Goal: Answer question/provide support: Share knowledge or assist other users

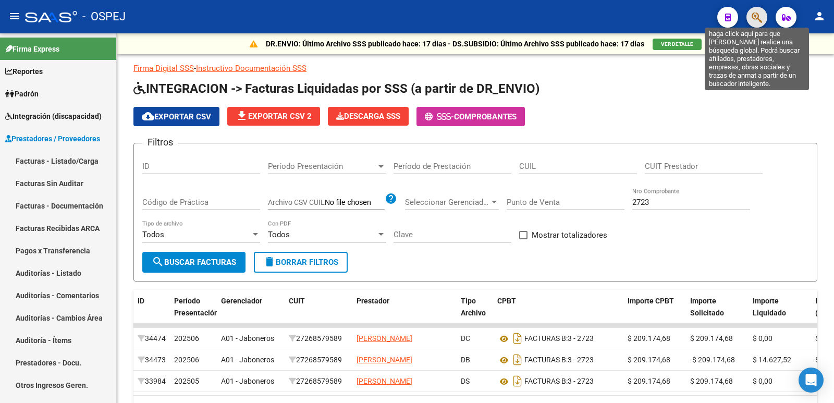
click at [754, 13] on icon "button" at bounding box center [757, 17] width 10 height 12
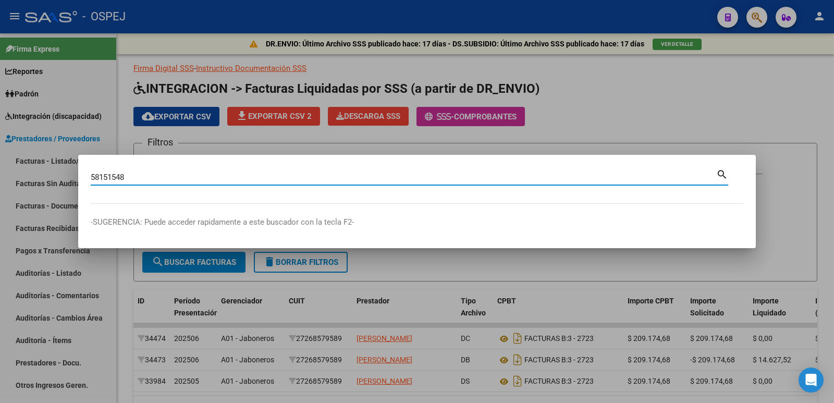
type input "58151548"
click at [721, 174] on mat-icon "search" at bounding box center [722, 173] width 12 height 13
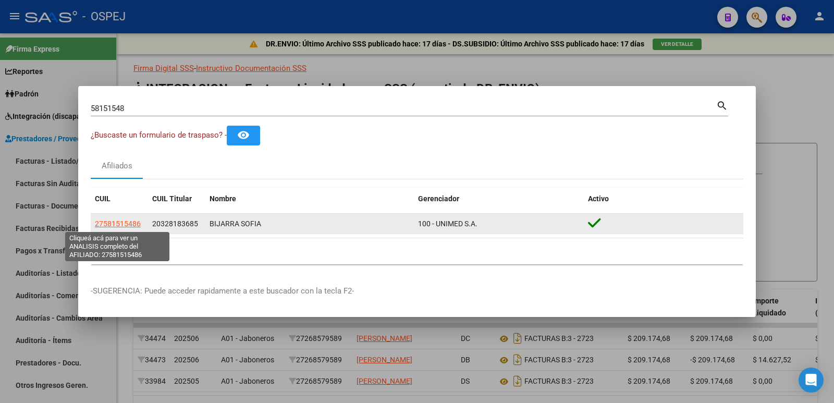
click at [105, 221] on span "27581515486" at bounding box center [118, 223] width 46 height 8
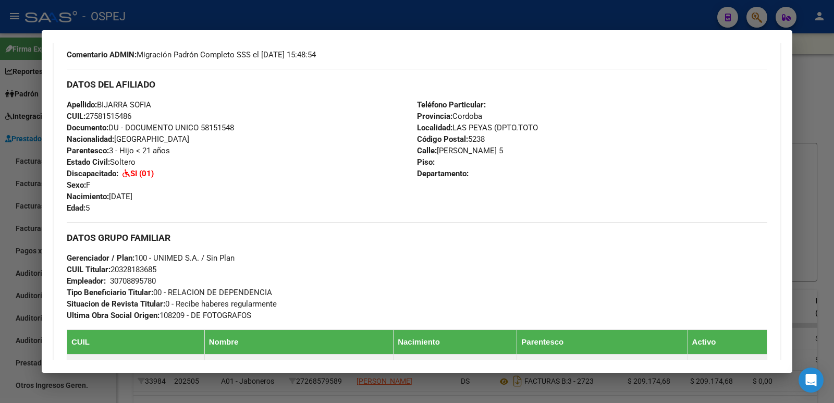
scroll to position [313, 0]
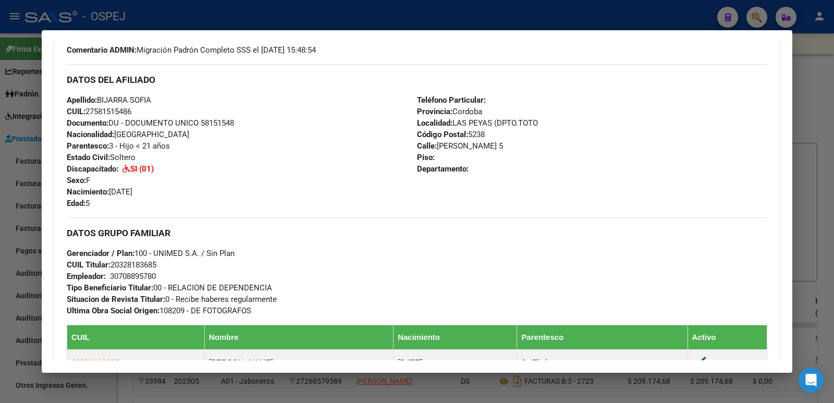
click at [226, 16] on div at bounding box center [417, 201] width 834 height 403
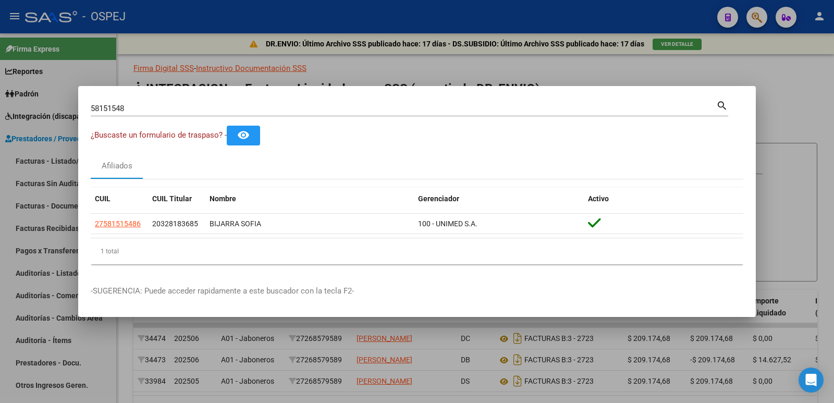
click at [508, 64] on div at bounding box center [417, 201] width 834 height 403
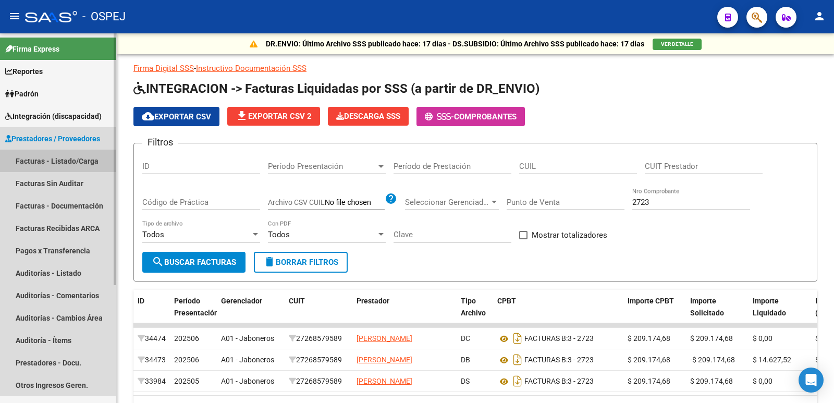
click at [50, 158] on link "Facturas - Listado/Carga" at bounding box center [58, 161] width 116 height 22
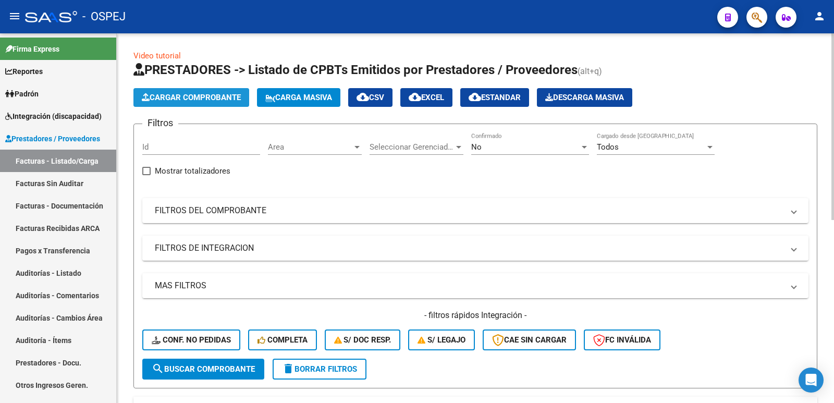
click at [224, 95] on span "Cargar Comprobante" at bounding box center [191, 97] width 99 height 9
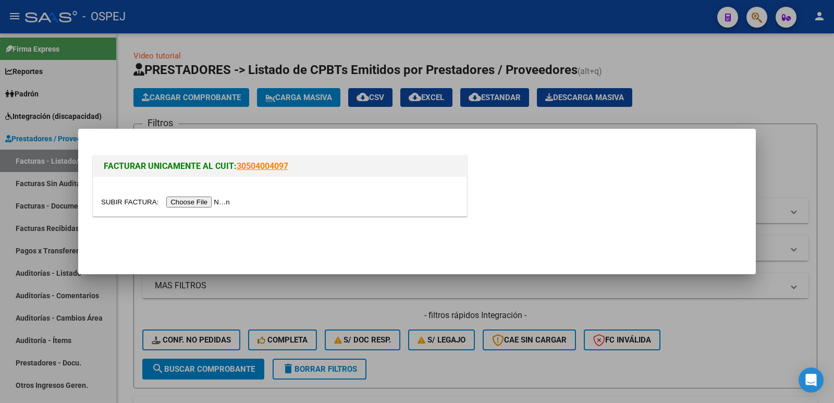
click at [175, 202] on input "file" at bounding box center [167, 201] width 132 height 11
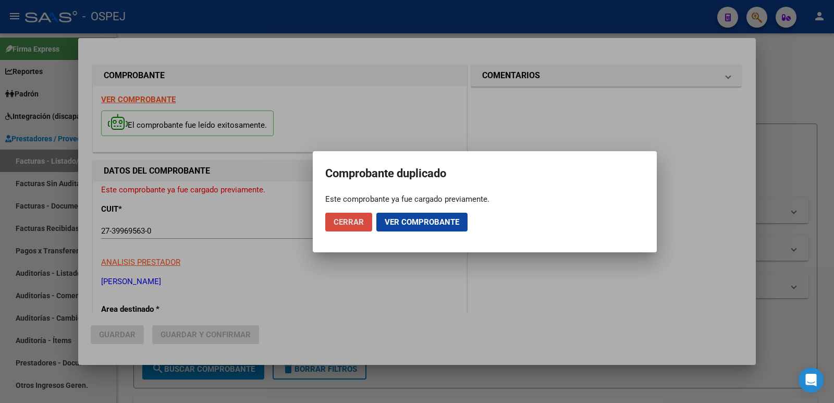
click at [353, 229] on button "Cerrar" at bounding box center [348, 222] width 47 height 19
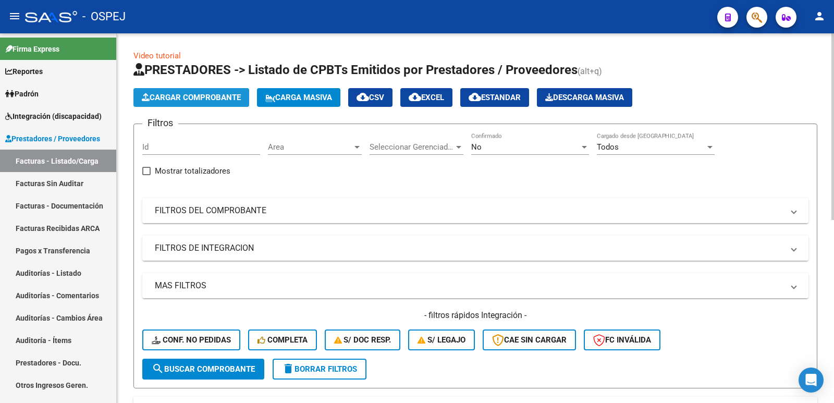
click at [202, 95] on span "Cargar Comprobante" at bounding box center [191, 97] width 99 height 9
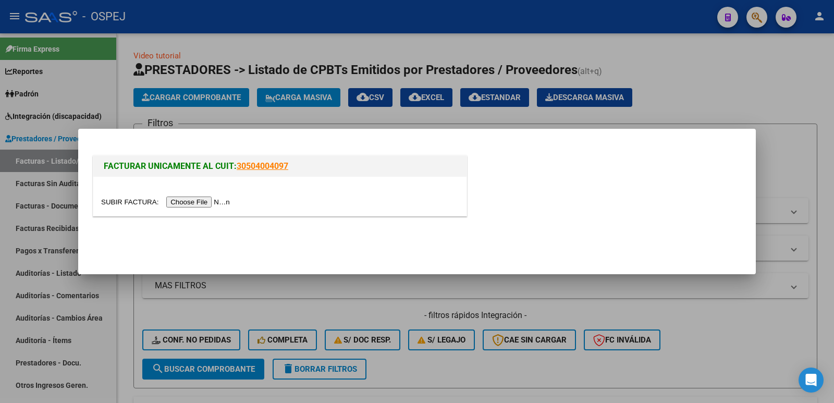
click at [193, 202] on input "file" at bounding box center [167, 201] width 132 height 11
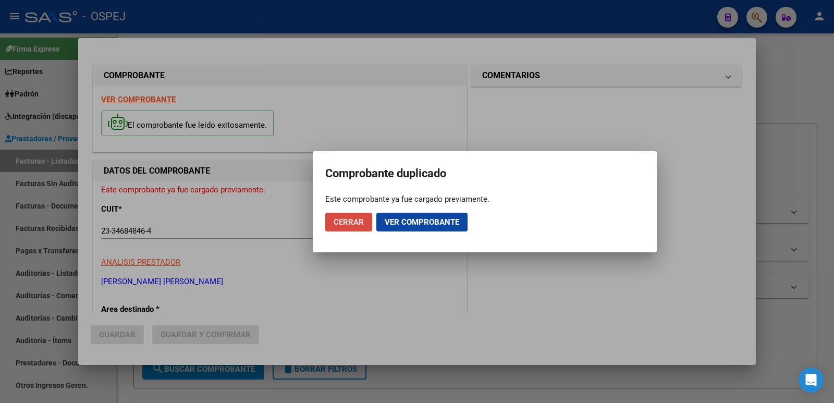
click at [345, 226] on span "Cerrar" at bounding box center [349, 221] width 30 height 9
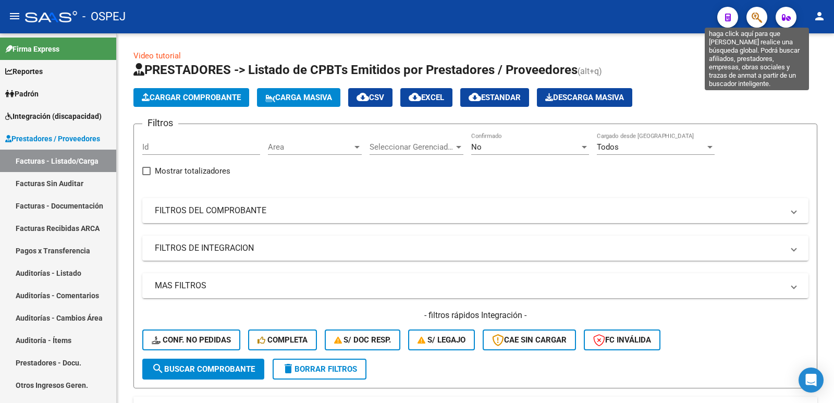
click at [755, 19] on icon "button" at bounding box center [757, 17] width 10 height 12
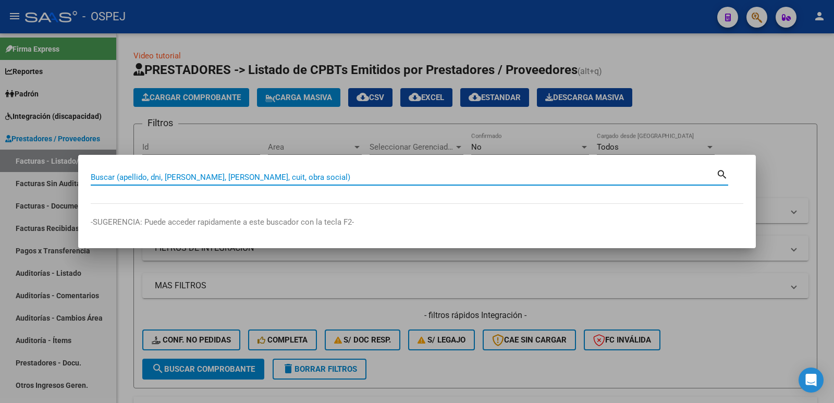
click at [463, 180] on input "Buscar (apellido, dni, [PERSON_NAME], [PERSON_NAME], cuit, obra social)" at bounding box center [403, 177] width 625 height 9
type input "54151548"
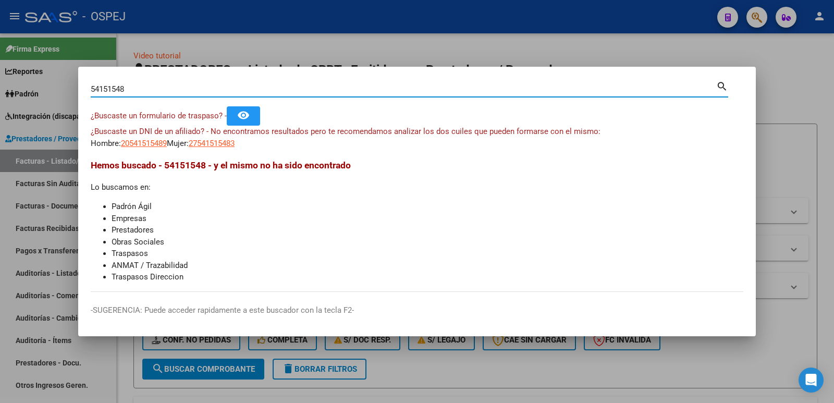
click at [465, 50] on div at bounding box center [417, 201] width 834 height 403
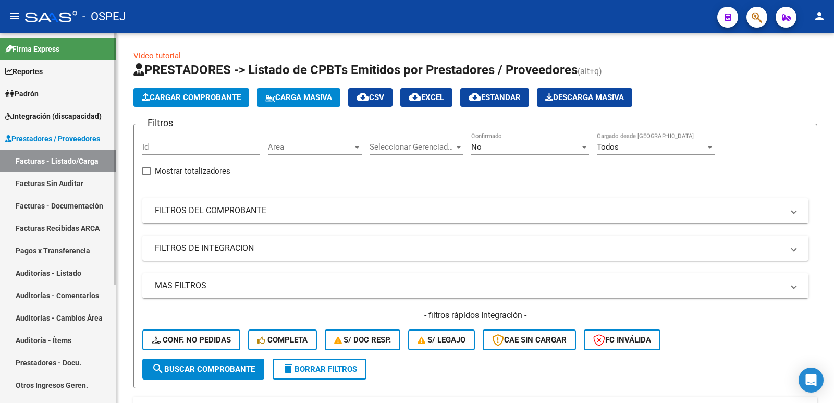
click at [59, 114] on span "Integración (discapacidad)" at bounding box center [53, 115] width 96 height 11
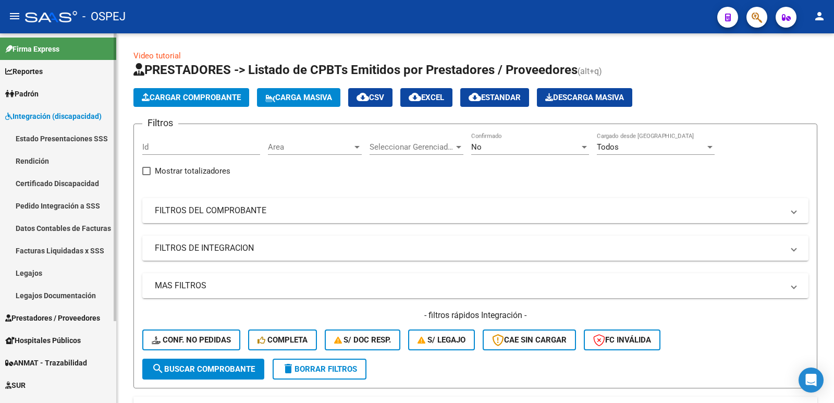
click at [68, 206] on link "Pedido Integración a SSS" at bounding box center [58, 205] width 116 height 22
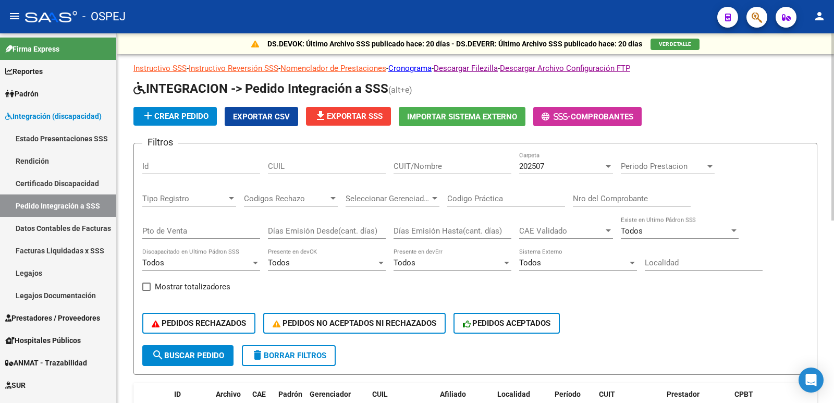
click at [221, 353] on span "search Buscar Pedido" at bounding box center [188, 355] width 72 height 9
click at [261, 113] on span "Exportar CSV" at bounding box center [261, 116] width 57 height 9
click at [57, 315] on span "Prestadores / Proveedores" at bounding box center [52, 317] width 95 height 11
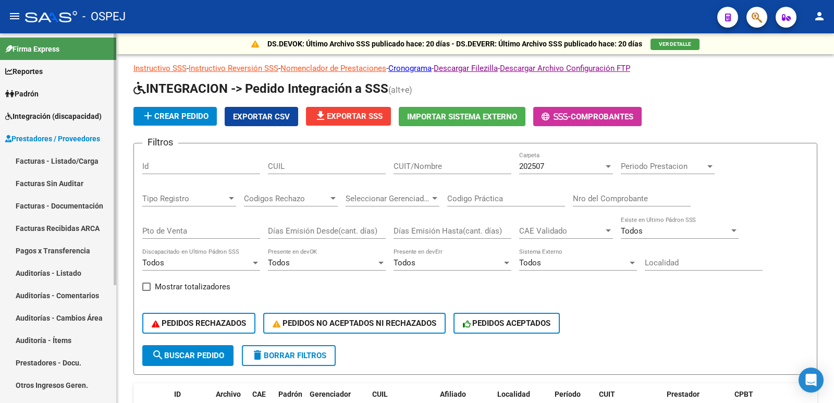
click at [93, 160] on link "Facturas - Listado/Carga" at bounding box center [58, 161] width 116 height 22
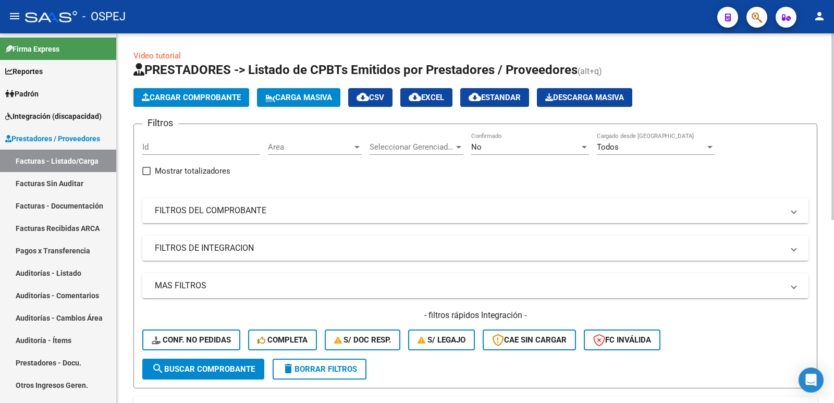
click at [492, 151] on div "No" at bounding box center [525, 146] width 108 height 9
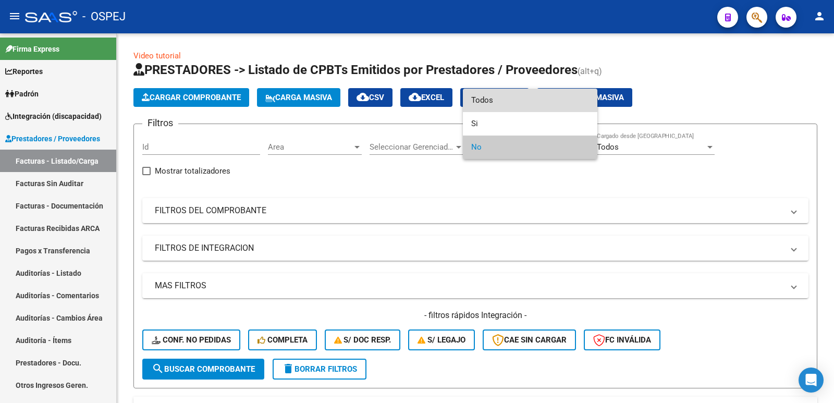
click at [506, 101] on span "Todos" at bounding box center [530, 100] width 118 height 23
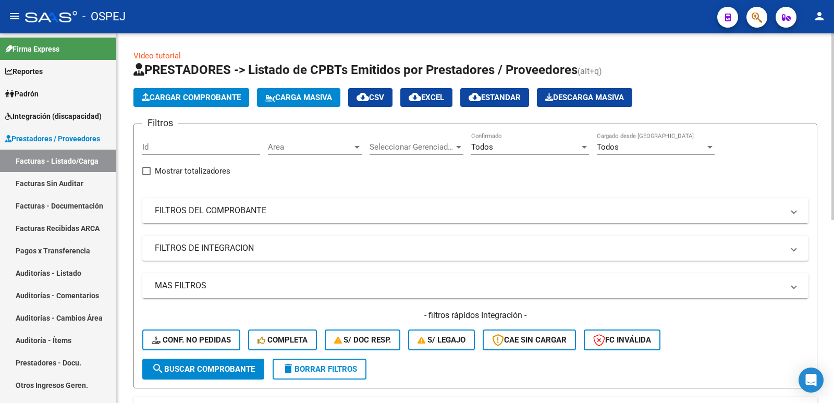
click at [310, 216] on mat-expansion-panel-header "FILTROS DEL COMPROBANTE" at bounding box center [475, 210] width 666 height 25
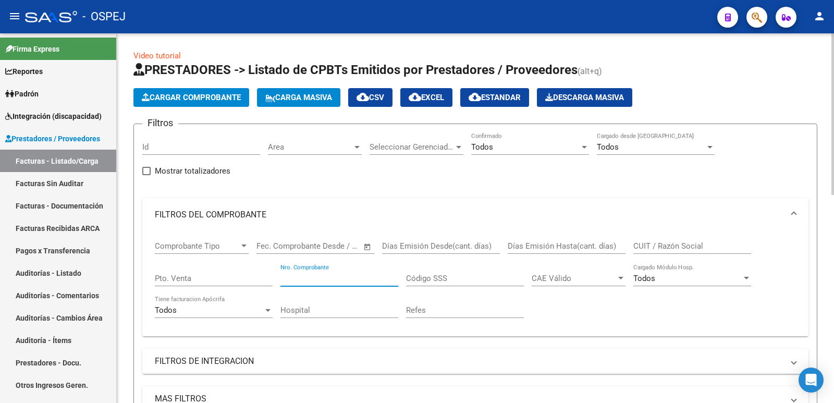
click at [361, 281] on input "Nro. Comprobante" at bounding box center [339, 278] width 118 height 9
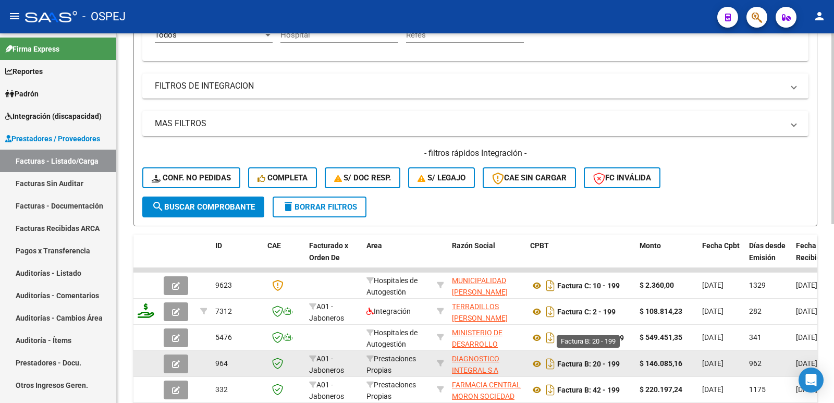
scroll to position [261, 0]
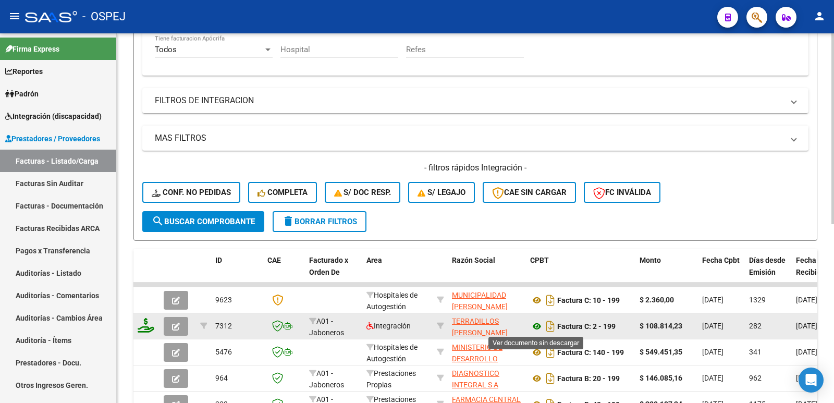
click at [538, 325] on icon at bounding box center [537, 326] width 14 height 13
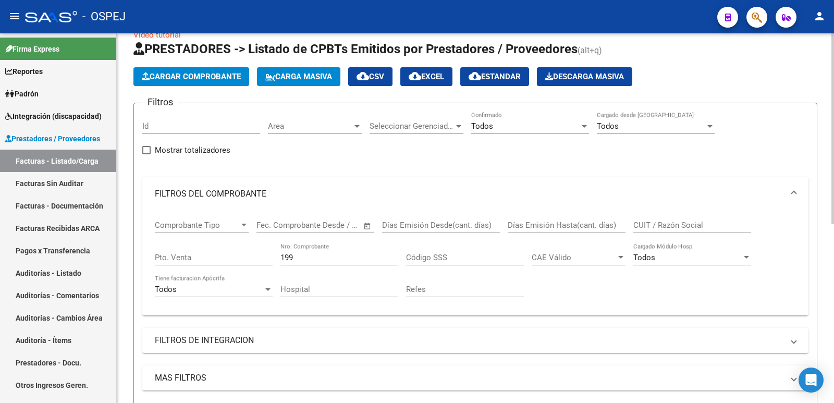
scroll to position [0, 0]
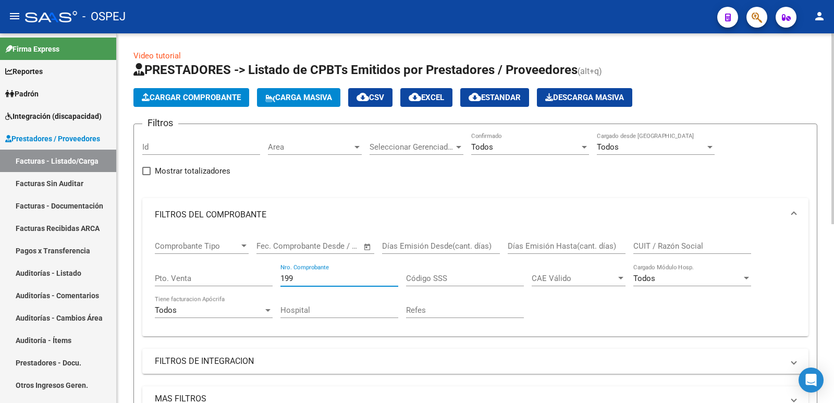
drag, startPoint x: 300, startPoint y: 276, endPoint x: 293, endPoint y: 277, distance: 7.0
click at [293, 277] on input "199" at bounding box center [339, 278] width 118 height 9
drag, startPoint x: 276, startPoint y: 278, endPoint x: 259, endPoint y: 269, distance: 19.3
click at [260, 269] on div "Comprobante Tipo Comprobante Tipo Start date – End date Fec. Comprobante Desde …" at bounding box center [475, 279] width 641 height 96
type input "9"
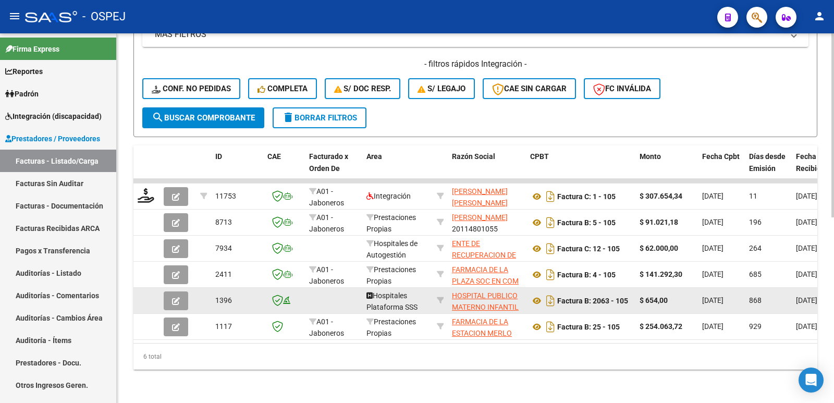
scroll to position [372, 0]
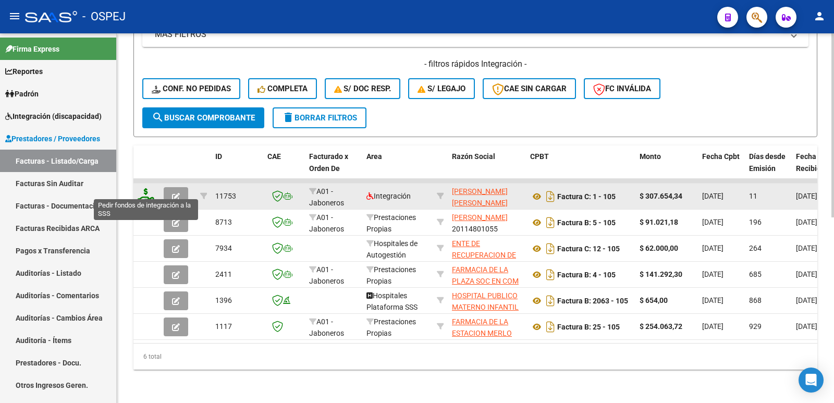
type input "105"
click at [149, 191] on icon at bounding box center [146, 195] width 17 height 15
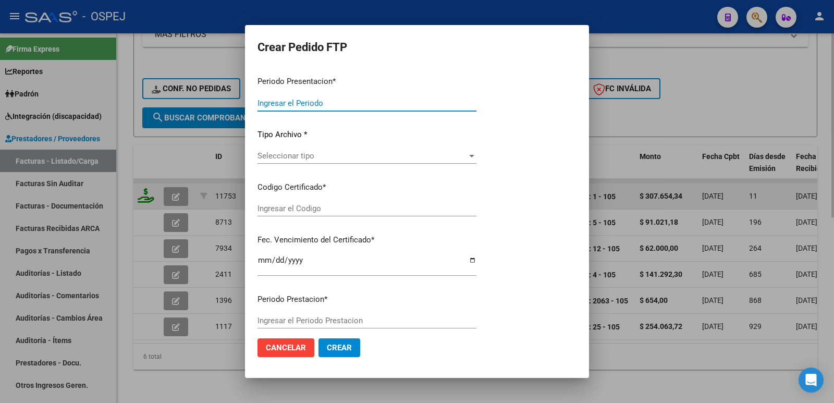
type input "202507"
type input "$ 307.654,34"
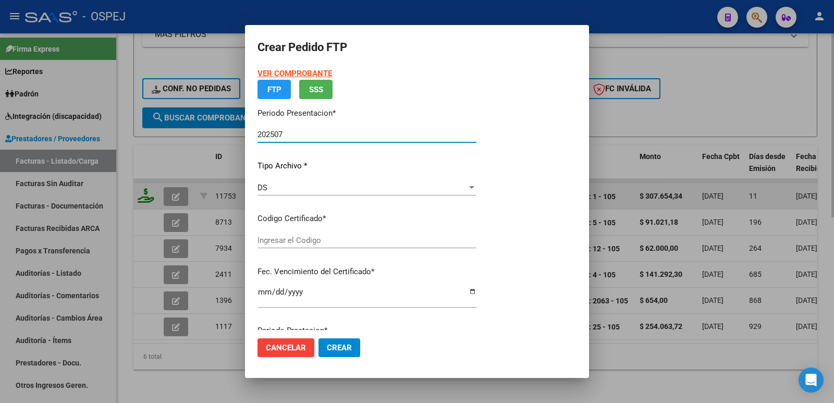
type input "27556068858"
type input "[DATE]"
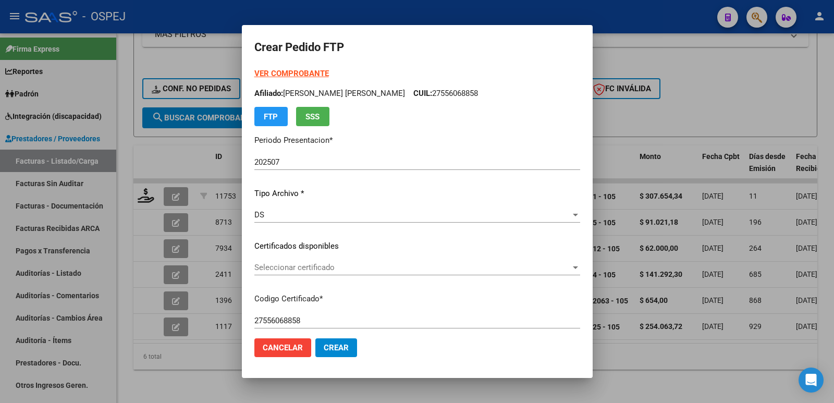
click at [358, 273] on div "Seleccionar certificado Seleccionar certificado" at bounding box center [417, 268] width 326 height 16
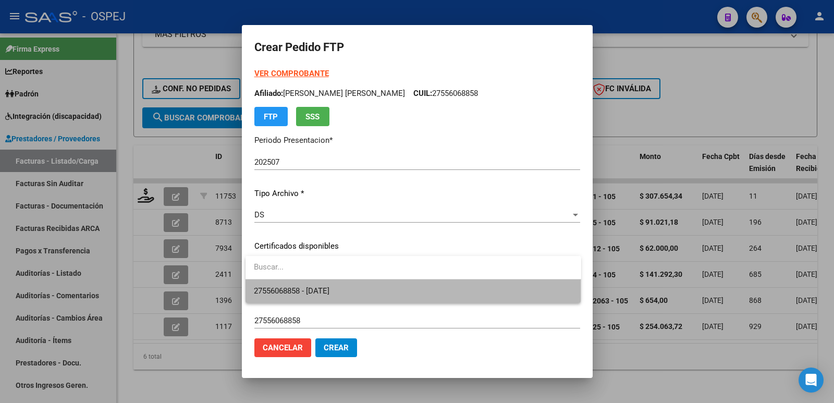
click at [355, 288] on span "27556068858 - [DATE]" at bounding box center [413, 290] width 319 height 23
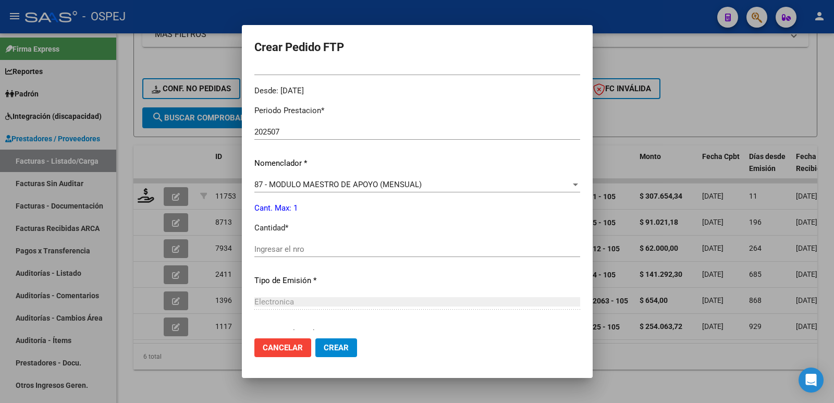
scroll to position [313, 0]
click at [333, 252] on input "Ingresar el nro" at bounding box center [417, 248] width 326 height 9
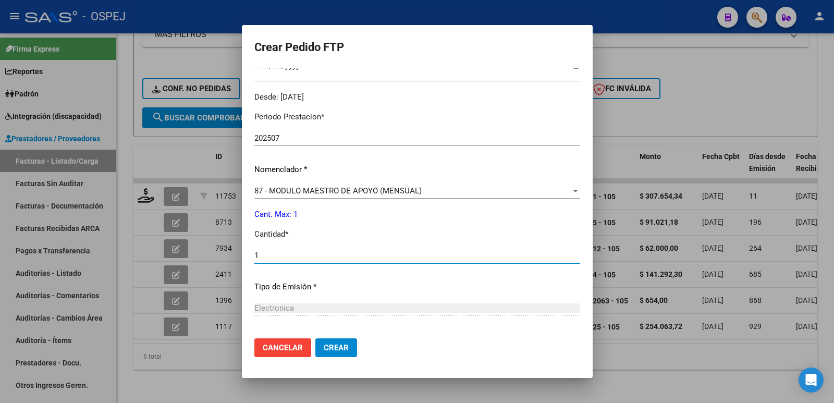
scroll to position [365, 0]
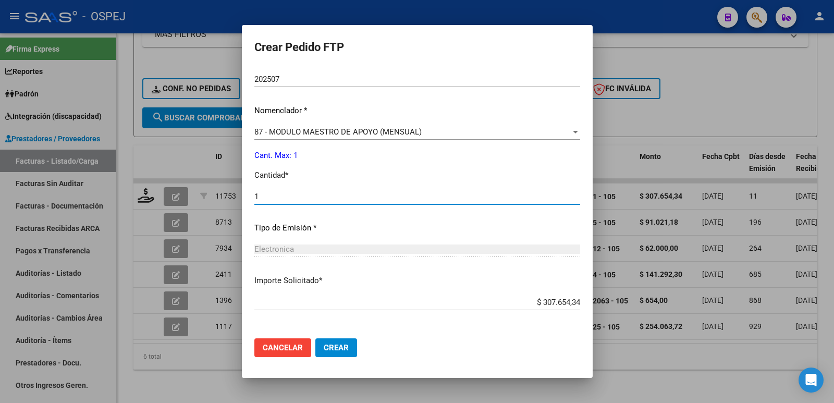
type input "1"
click at [332, 349] on span "Crear" at bounding box center [336, 347] width 25 height 9
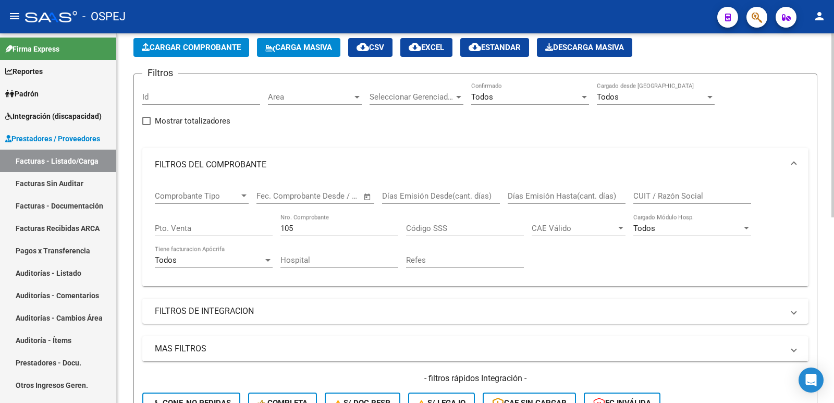
scroll to position [0, 0]
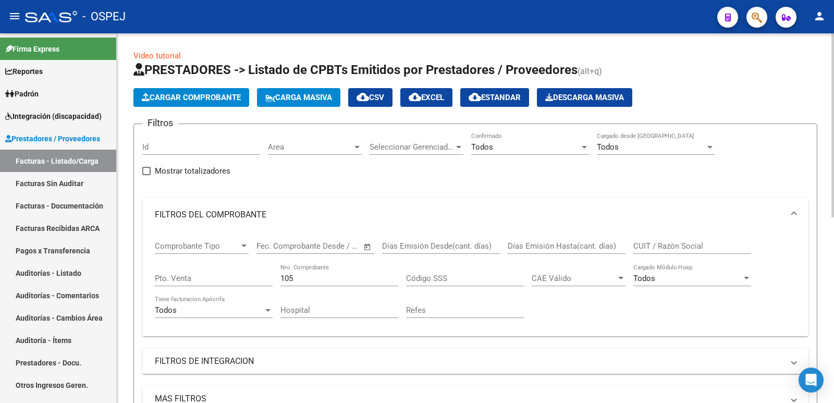
click at [314, 284] on div "105 Nro. Comprobante" at bounding box center [339, 275] width 118 height 22
drag, startPoint x: 302, startPoint y: 279, endPoint x: 214, endPoint y: 279, distance: 88.6
click at [214, 279] on div "Comprobante Tipo Comprobante Tipo Start date – End date Fec. Comprobante Desde …" at bounding box center [475, 279] width 641 height 96
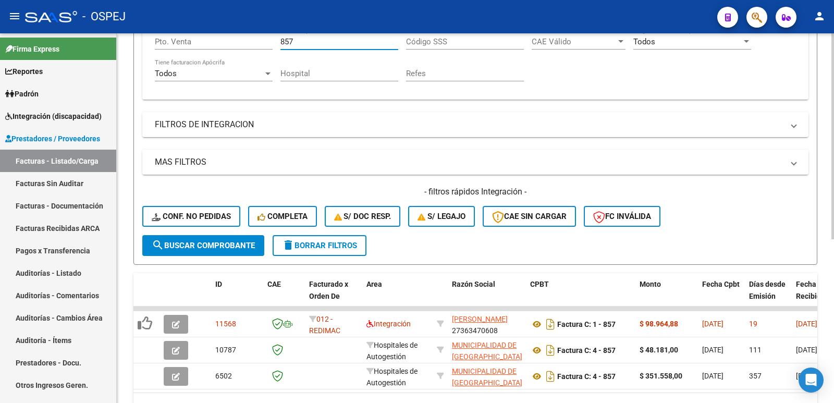
scroll to position [261, 0]
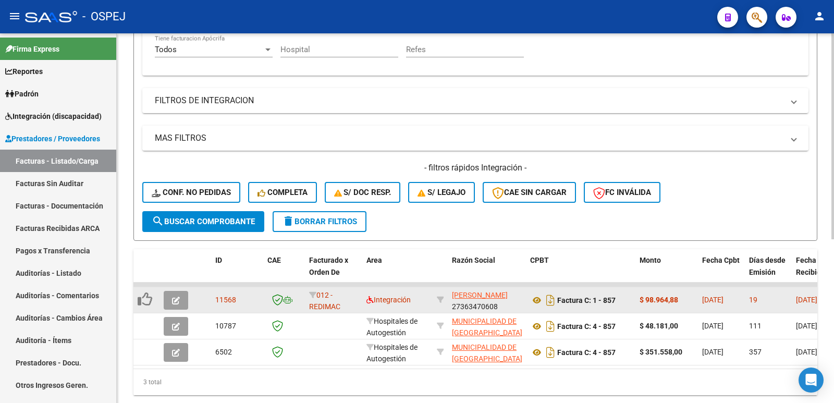
type input "857"
click at [179, 303] on icon "button" at bounding box center [176, 301] width 8 height 8
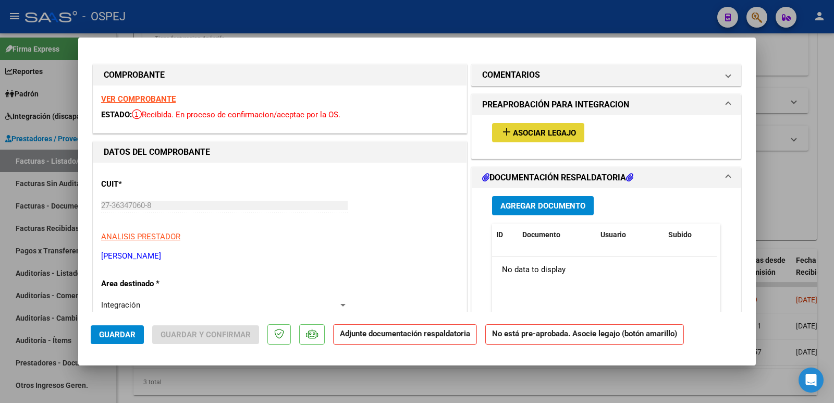
click at [556, 132] on span "Asociar Legajo" at bounding box center [544, 132] width 63 height 9
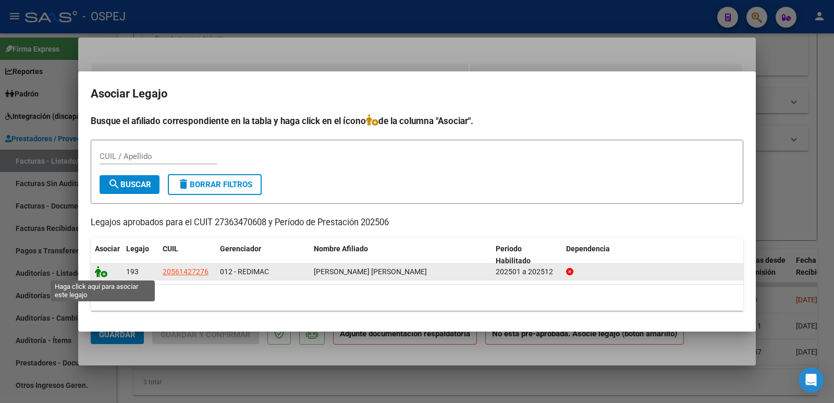
click at [107, 276] on icon at bounding box center [101, 271] width 13 height 11
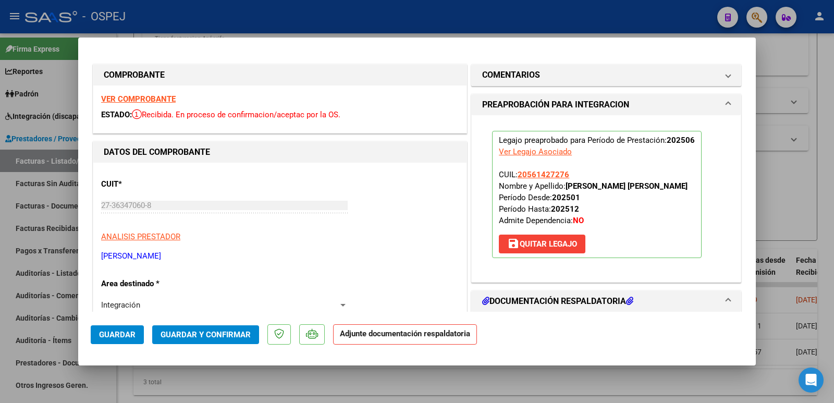
click at [209, 333] on span "Guardar y Confirmar" at bounding box center [206, 334] width 90 height 9
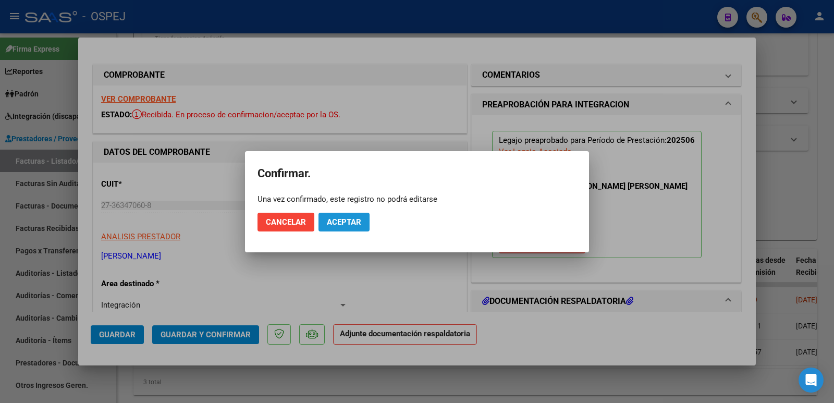
click at [364, 219] on button "Aceptar" at bounding box center [343, 222] width 51 height 19
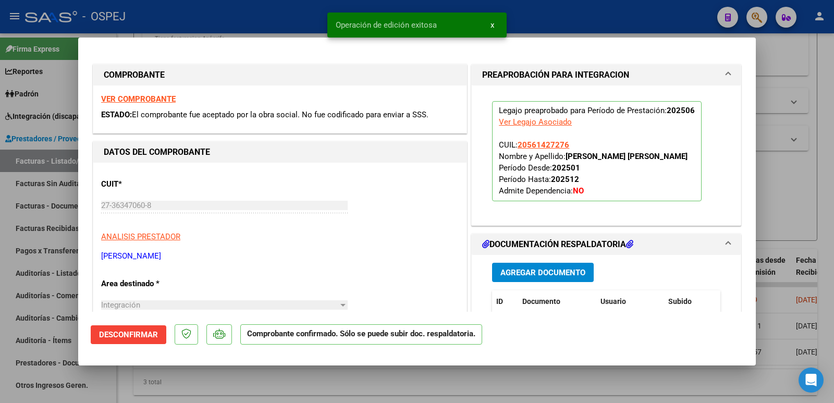
click at [242, 31] on div at bounding box center [417, 201] width 834 height 403
type input "$ 0,00"
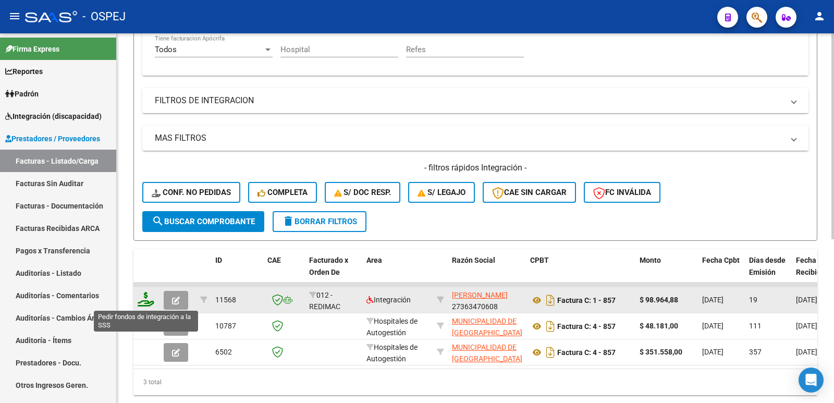
click at [154, 300] on icon at bounding box center [146, 299] width 17 height 15
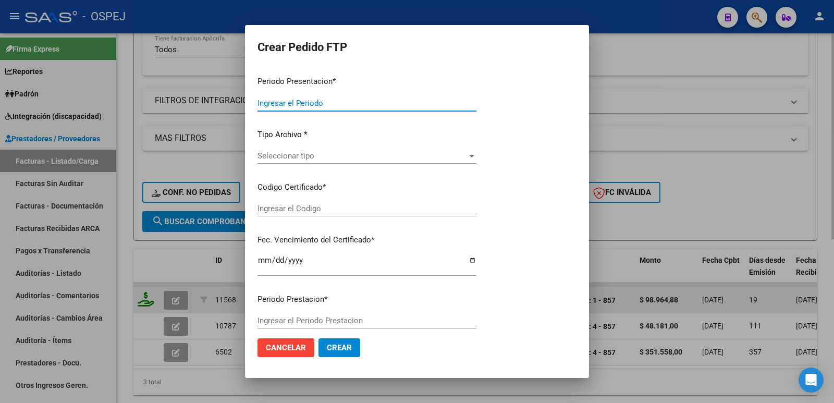
type input "202507"
type input "202506"
type input "$ 98.964,88"
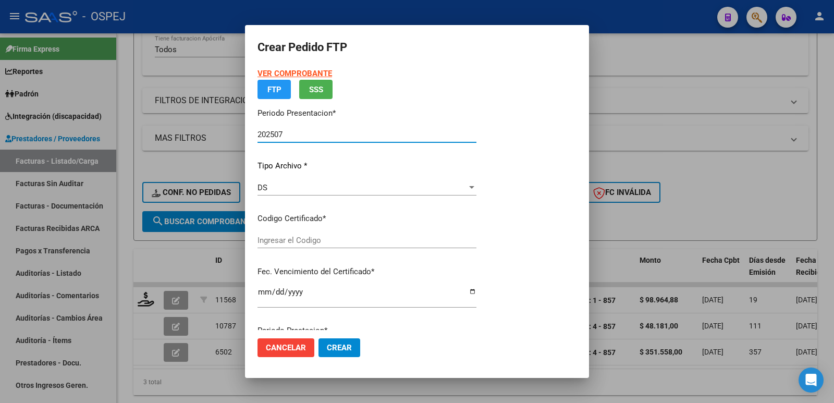
type input "arge02000561427272025012920300129sal"
type input "[DATE]"
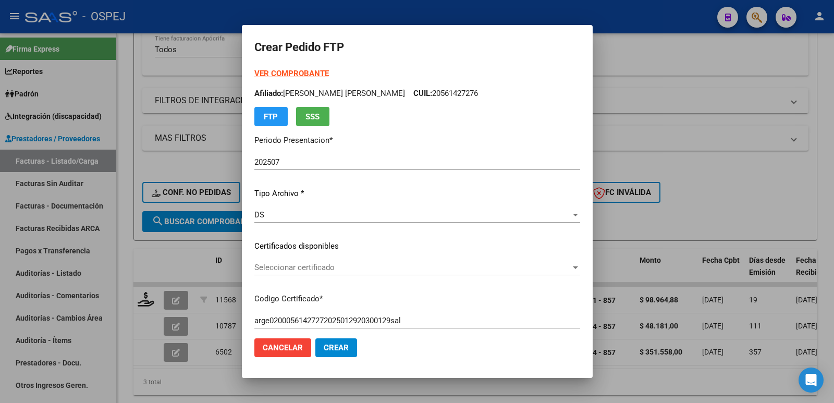
click at [382, 261] on div "Seleccionar certificado Seleccionar certificado" at bounding box center [417, 268] width 326 height 16
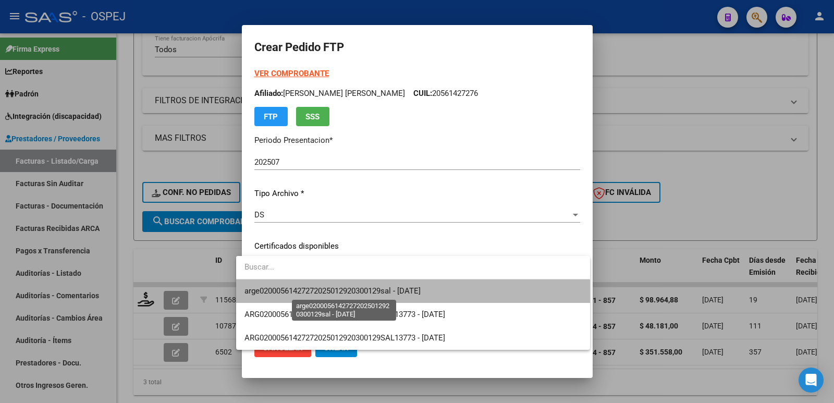
click at [390, 290] on span "arge02000561427272025012920300129sal - [DATE]" at bounding box center [332, 290] width 176 height 9
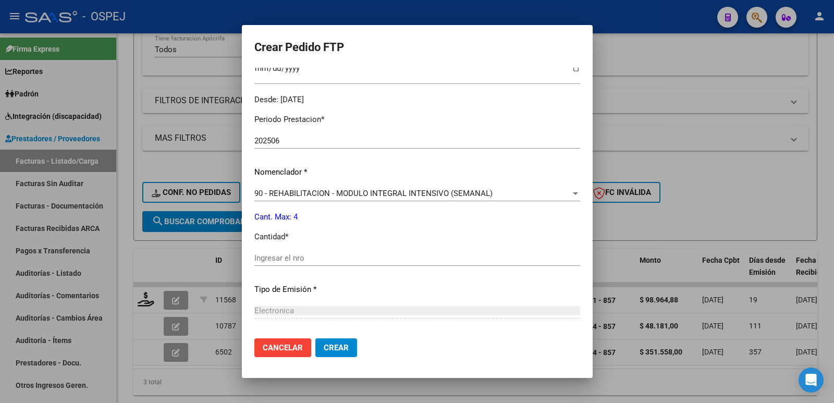
scroll to position [313, 0]
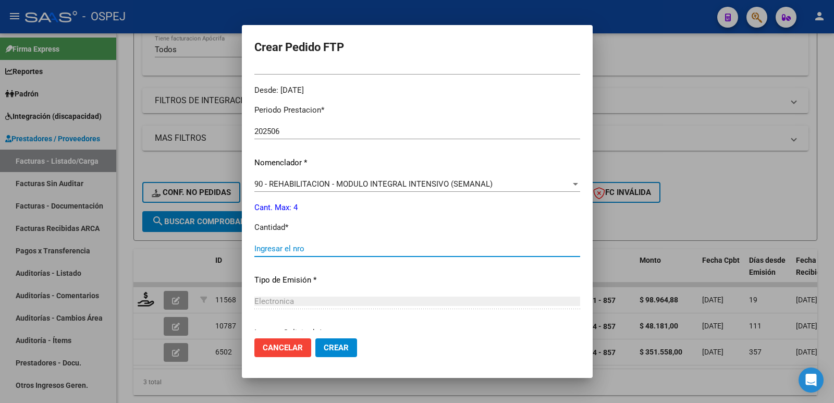
click at [355, 250] on input "Ingresar el nro" at bounding box center [417, 248] width 326 height 9
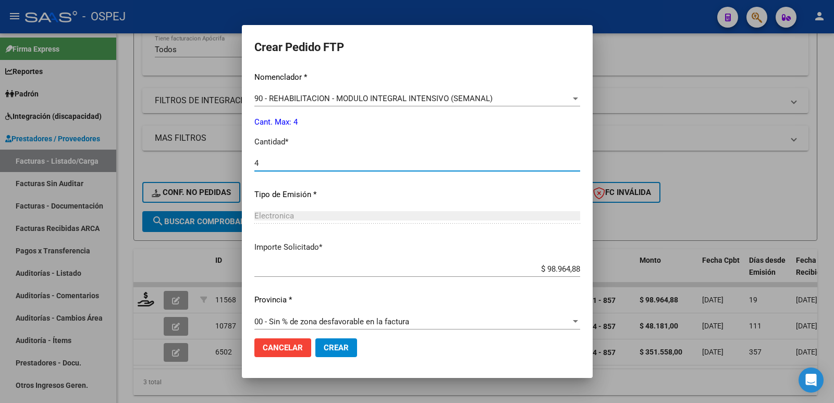
scroll to position [408, 0]
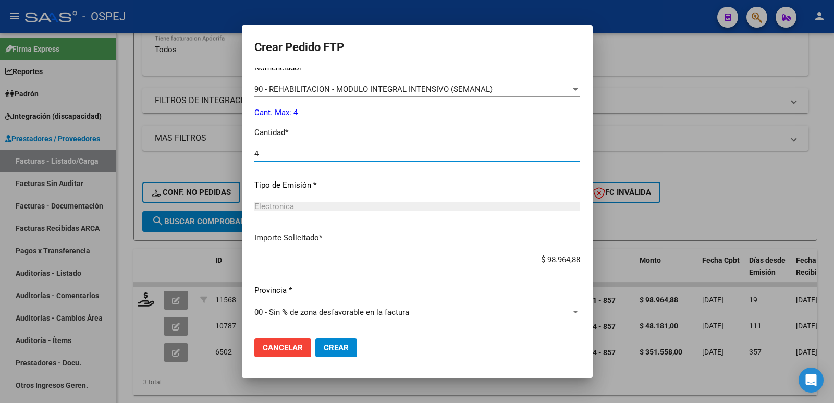
type input "4"
click at [334, 346] on span "Crear" at bounding box center [336, 347] width 25 height 9
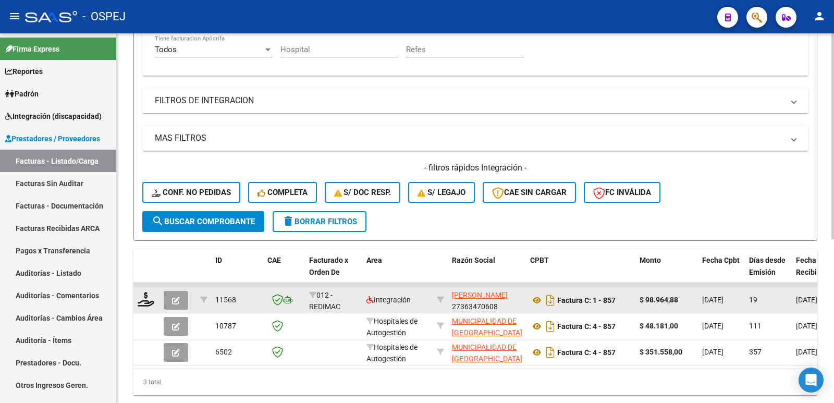
scroll to position [208, 0]
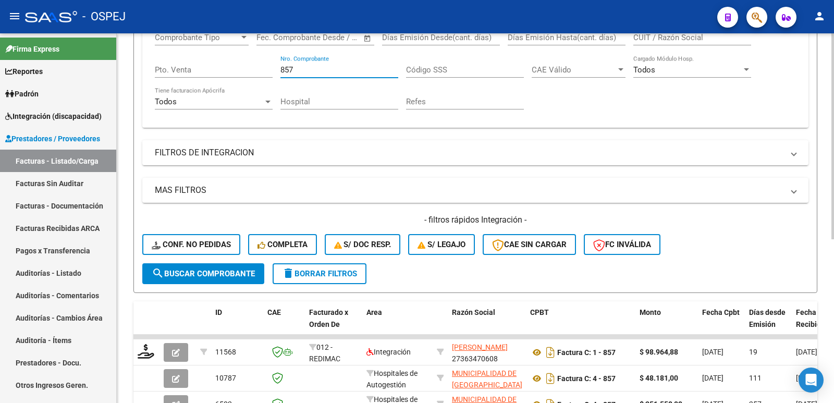
drag, startPoint x: 297, startPoint y: 67, endPoint x: 242, endPoint y: 73, distance: 55.1
click at [238, 72] on div "Comprobante Tipo Comprobante Tipo Start date – End date Fec. Comprobante Desde …" at bounding box center [475, 71] width 641 height 96
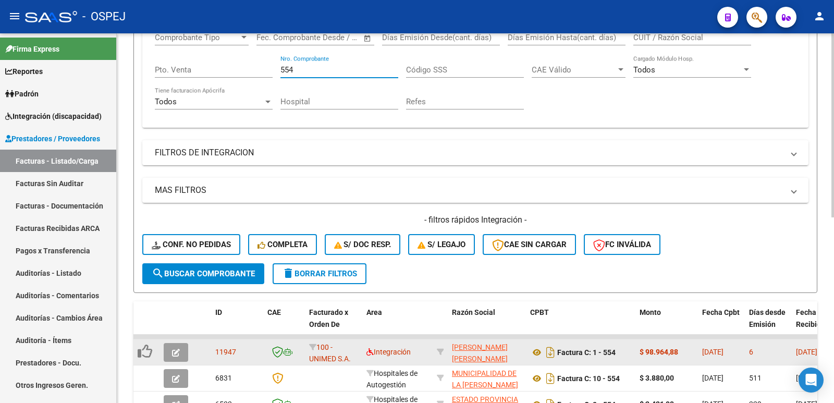
type input "554"
click at [187, 349] on button "button" at bounding box center [176, 352] width 24 height 19
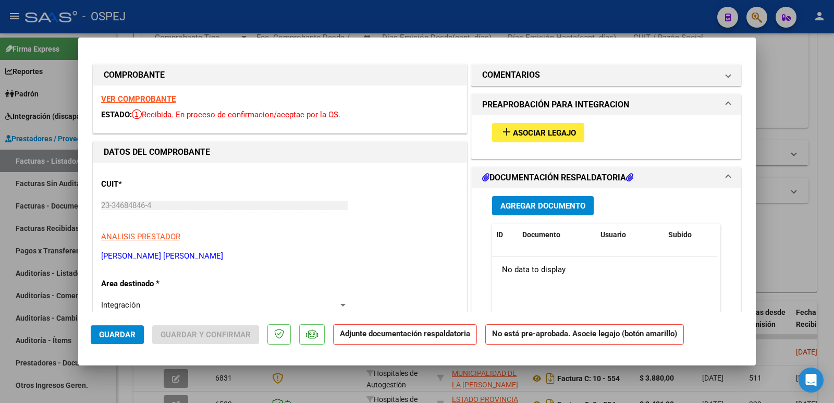
click at [500, 132] on mat-icon "add" at bounding box center [506, 132] width 13 height 13
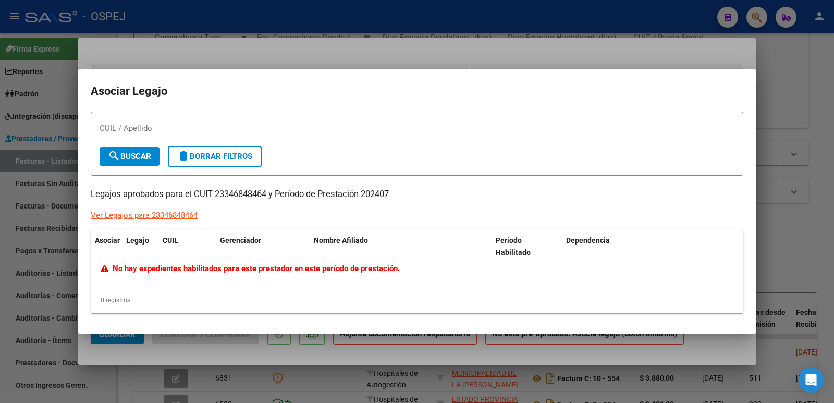
click at [417, 29] on div at bounding box center [417, 201] width 834 height 403
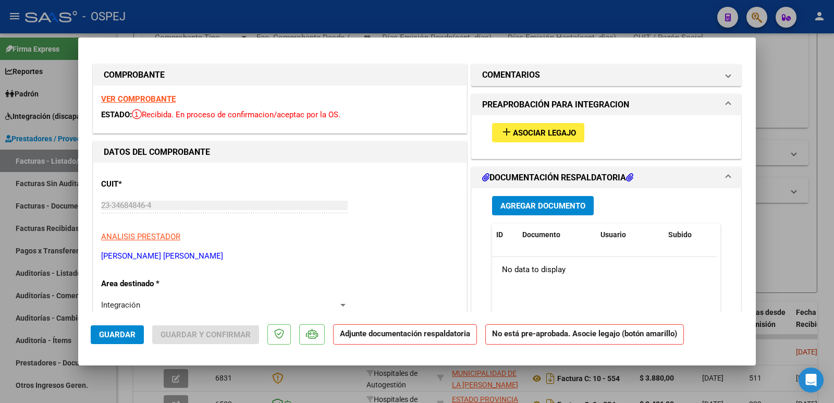
click at [417, 29] on div at bounding box center [417, 201] width 834 height 403
type input "$ 0,00"
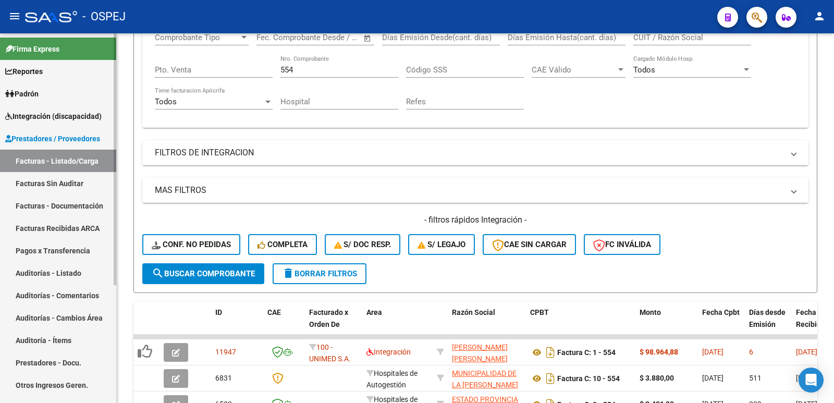
click at [43, 115] on span "Integración (discapacidad)" at bounding box center [53, 115] width 96 height 11
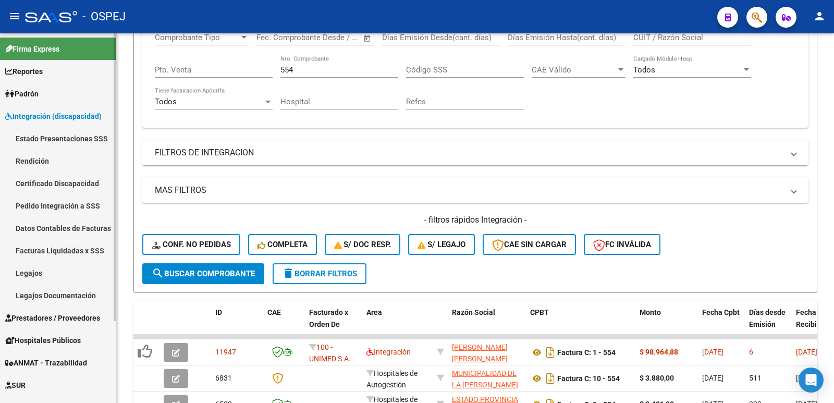
click at [28, 272] on link "Legajos" at bounding box center [58, 273] width 116 height 22
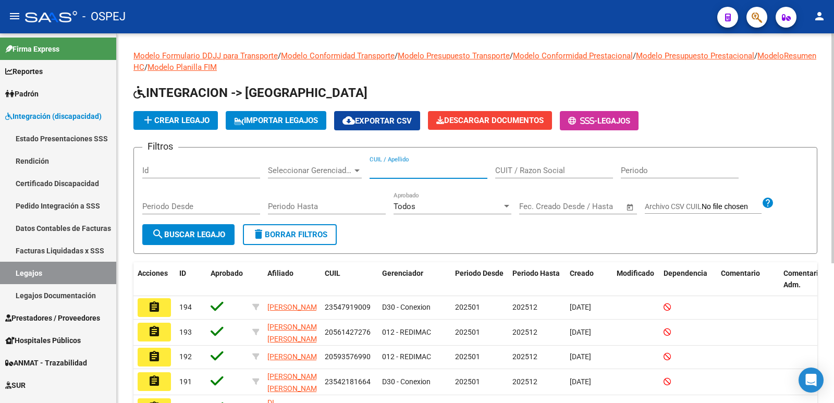
click at [392, 171] on input "CUIL / Apellido" at bounding box center [429, 170] width 118 height 9
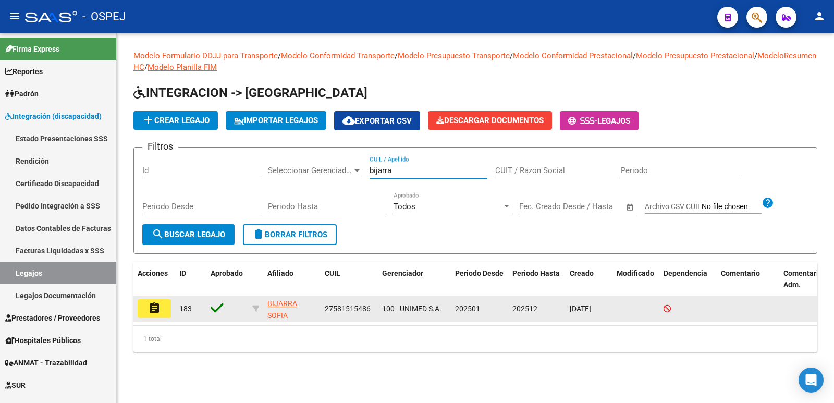
type input "bijarra"
click at [155, 315] on button "assignment" at bounding box center [154, 308] width 33 height 19
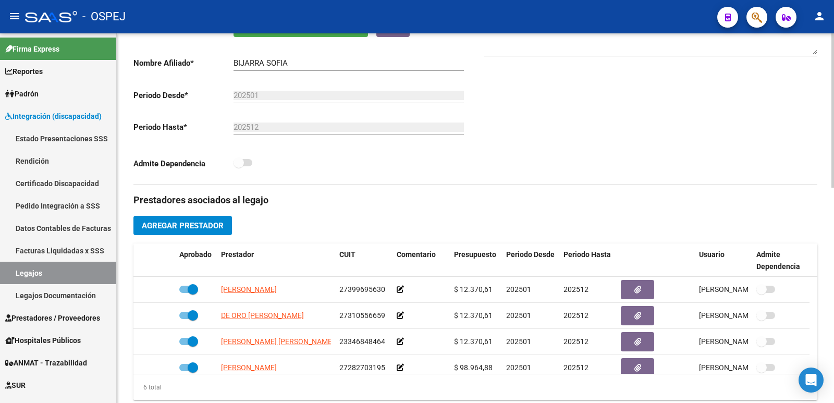
scroll to position [313, 0]
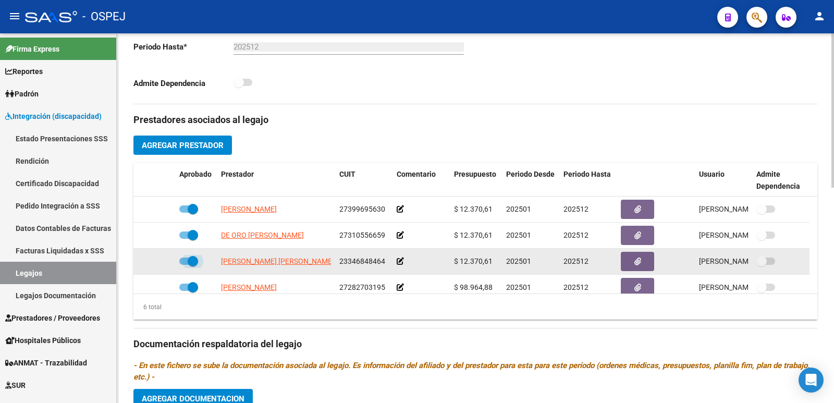
click at [180, 261] on span at bounding box center [188, 260] width 19 height 7
click at [184, 265] on input "checkbox" at bounding box center [184, 265] width 1 height 1
drag, startPoint x: 184, startPoint y: 260, endPoint x: 202, endPoint y: 260, distance: 18.2
click at [202, 260] on div at bounding box center [195, 262] width 33 height 14
click at [191, 261] on span at bounding box center [188, 260] width 19 height 7
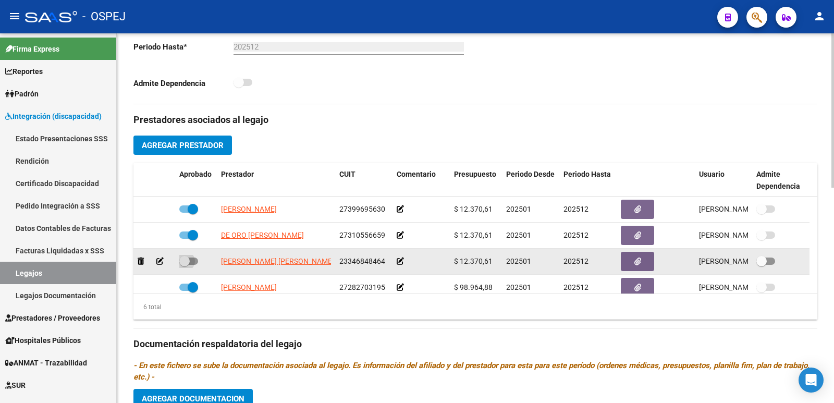
click at [185, 265] on input "checkbox" at bounding box center [184, 265] width 1 height 1
checkbox input "true"
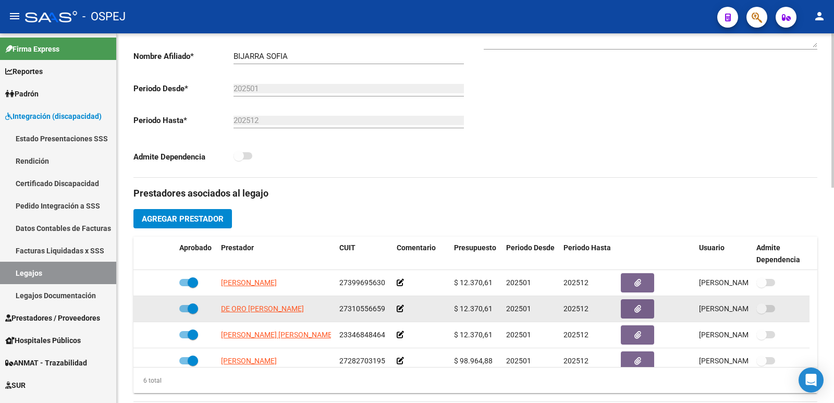
scroll to position [0, 0]
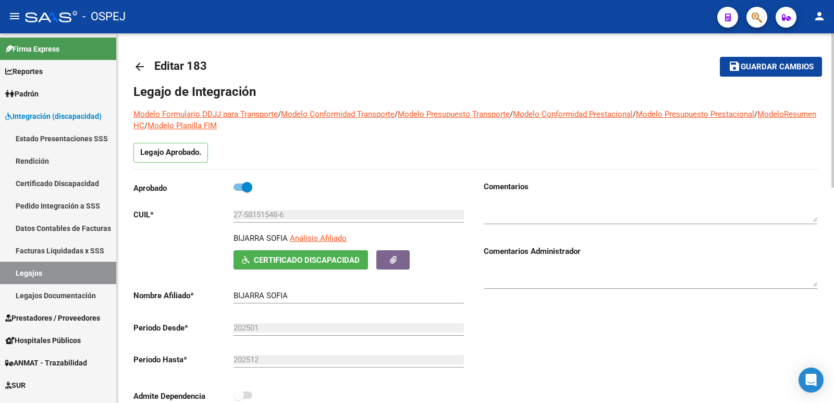
click at [757, 65] on span "Guardar cambios" at bounding box center [777, 67] width 73 height 9
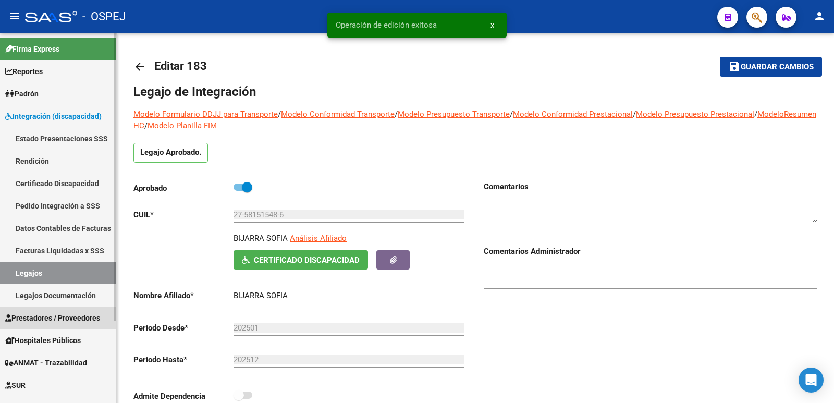
click at [52, 317] on span "Prestadores / Proveedores" at bounding box center [52, 317] width 95 height 11
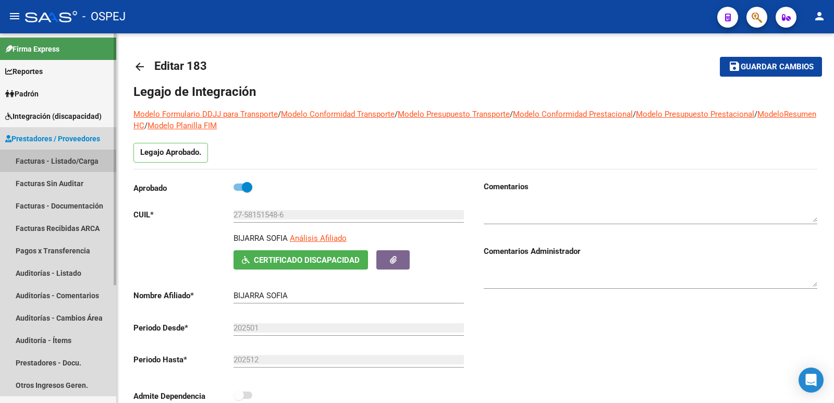
click at [55, 161] on link "Facturas - Listado/Carga" at bounding box center [58, 161] width 116 height 22
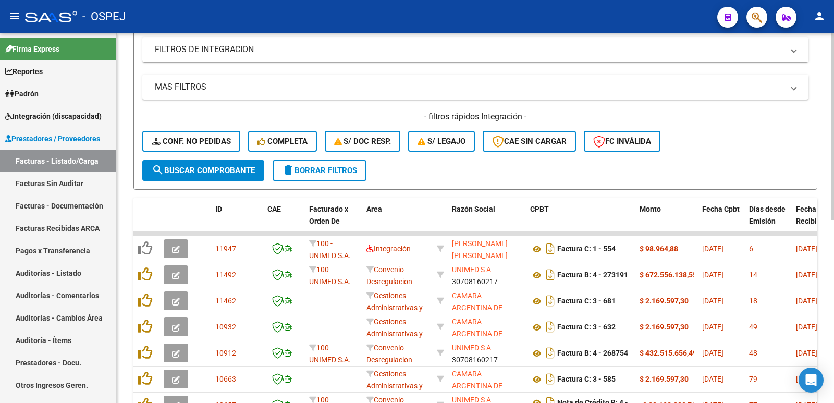
scroll to position [313, 0]
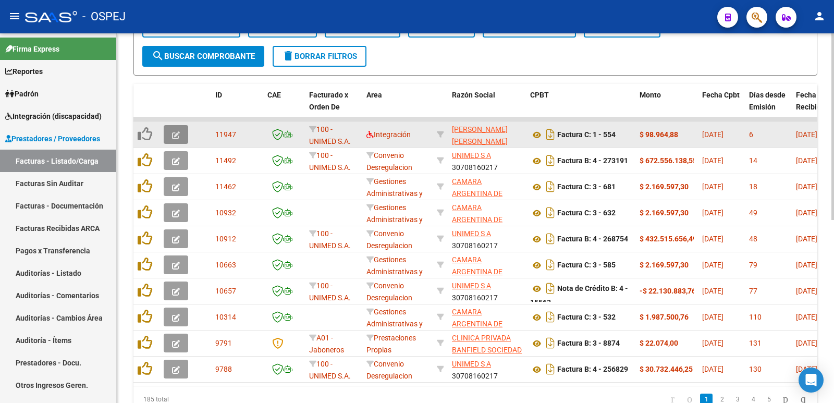
click at [179, 135] on icon "button" at bounding box center [176, 135] width 8 height 8
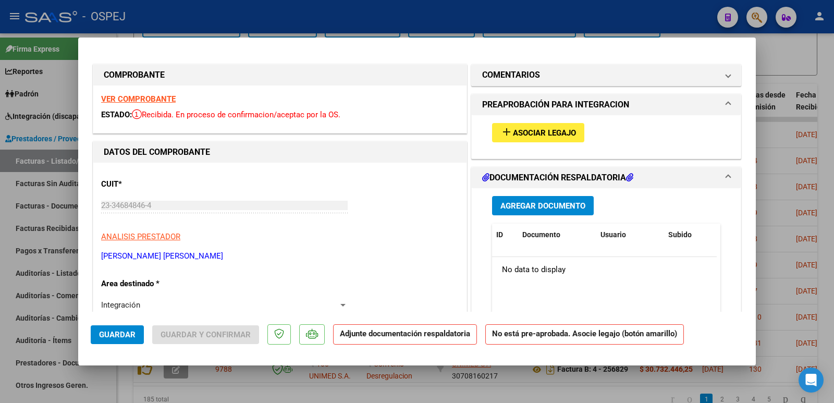
click at [534, 132] on span "Asociar Legajo" at bounding box center [544, 132] width 63 height 9
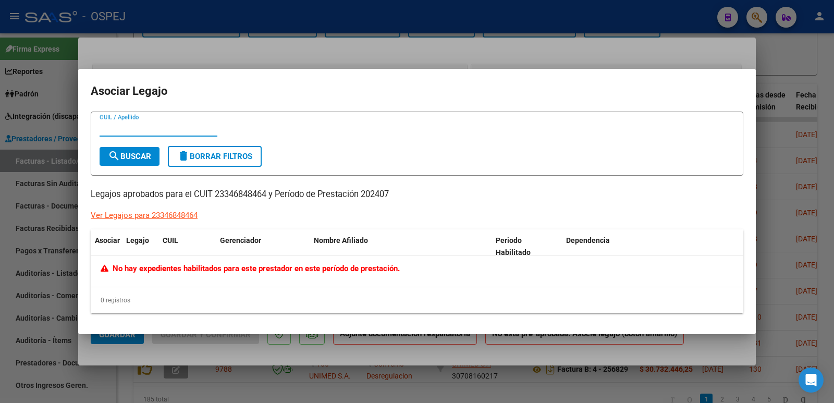
click at [579, 49] on div at bounding box center [417, 201] width 834 height 403
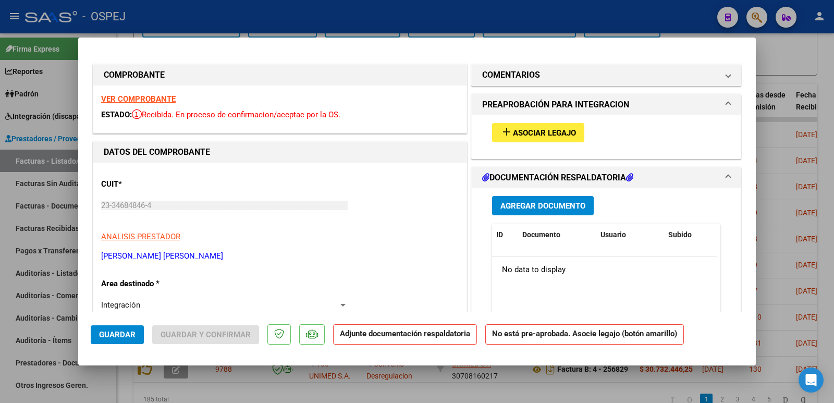
click at [188, 17] on div at bounding box center [417, 201] width 834 height 403
type input "$ 0,00"
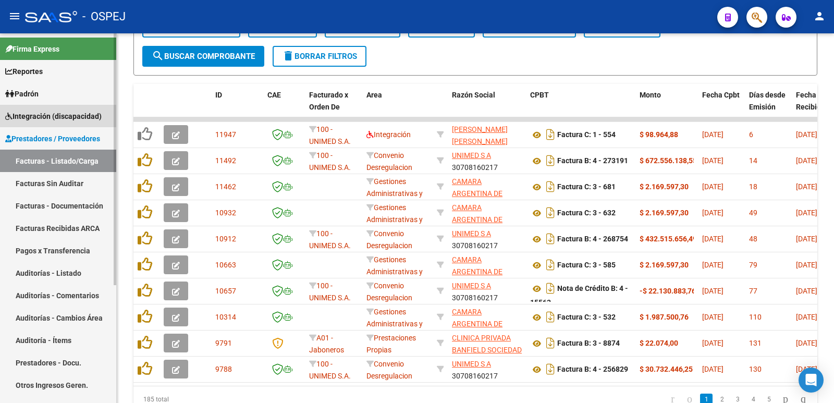
click at [43, 119] on span "Integración (discapacidad)" at bounding box center [53, 115] width 96 height 11
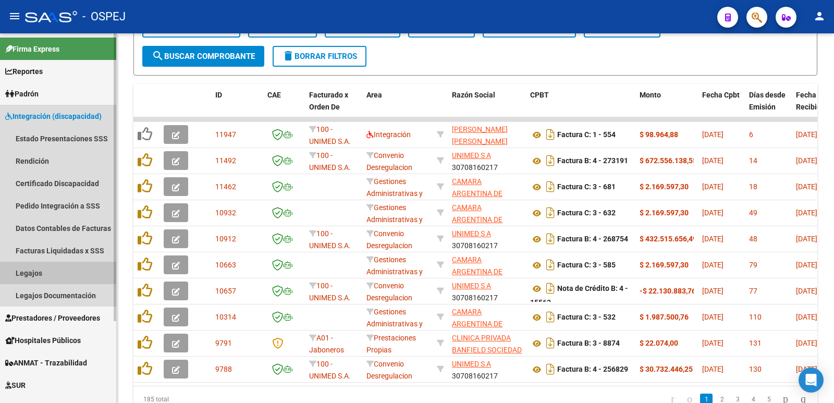
click at [38, 276] on link "Legajos" at bounding box center [58, 273] width 116 height 22
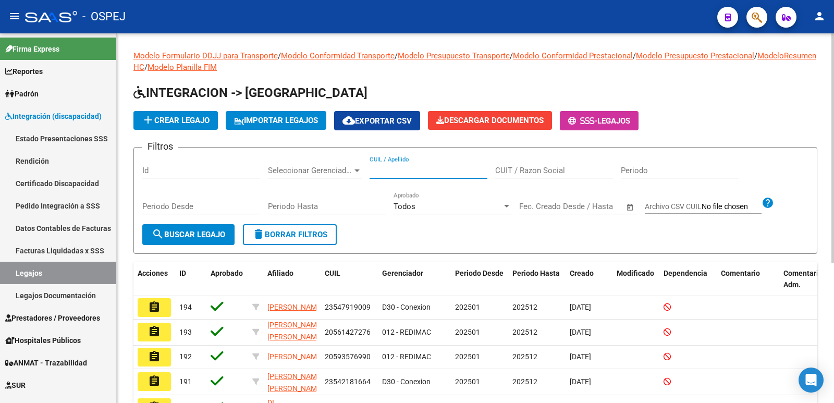
click at [377, 175] on input "CUIL / Apellido" at bounding box center [429, 170] width 118 height 9
type input "bijarra"
click at [164, 226] on button "search Buscar Legajo" at bounding box center [188, 234] width 92 height 21
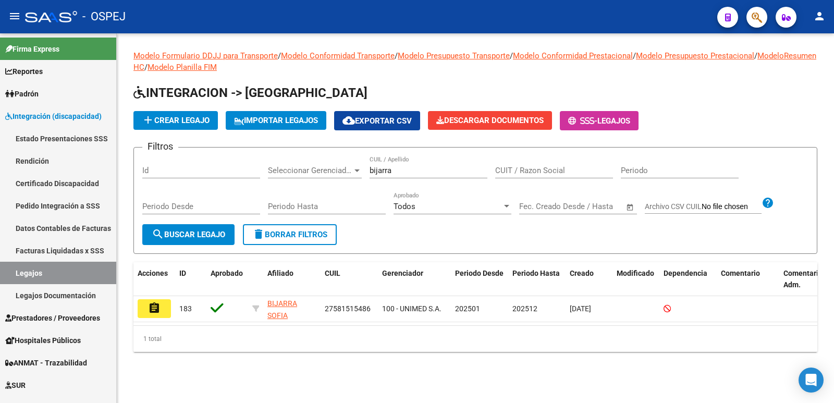
click at [152, 304] on mat-icon "assignment" at bounding box center [154, 308] width 13 height 13
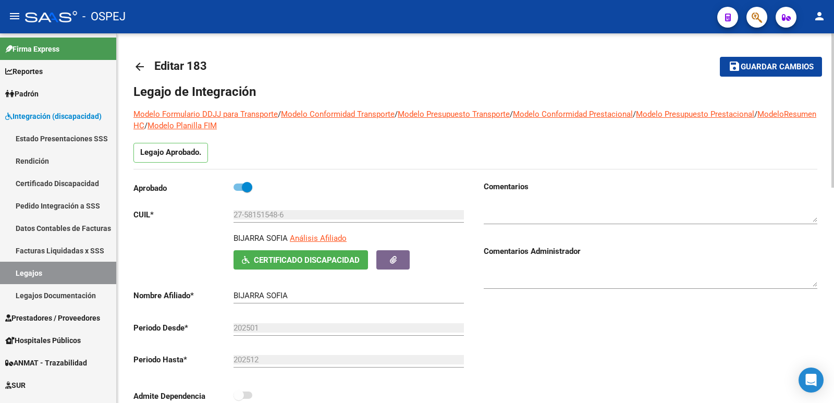
click at [235, 187] on span at bounding box center [243, 186] width 19 height 7
click at [238, 191] on input "checkbox" at bounding box center [238, 191] width 1 height 1
checkbox input "false"
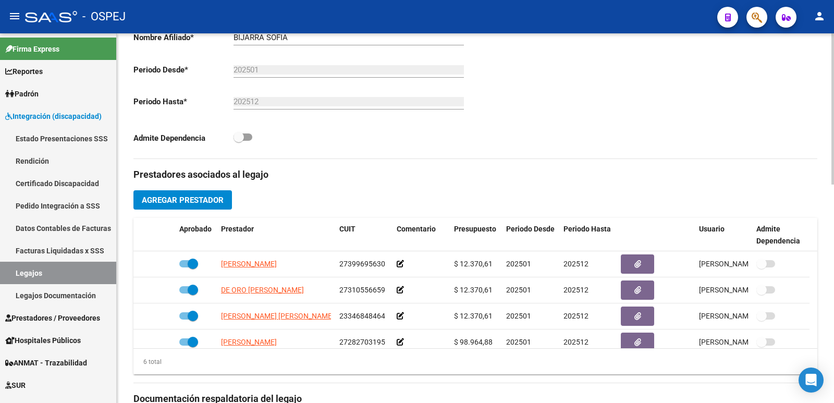
scroll to position [313, 0]
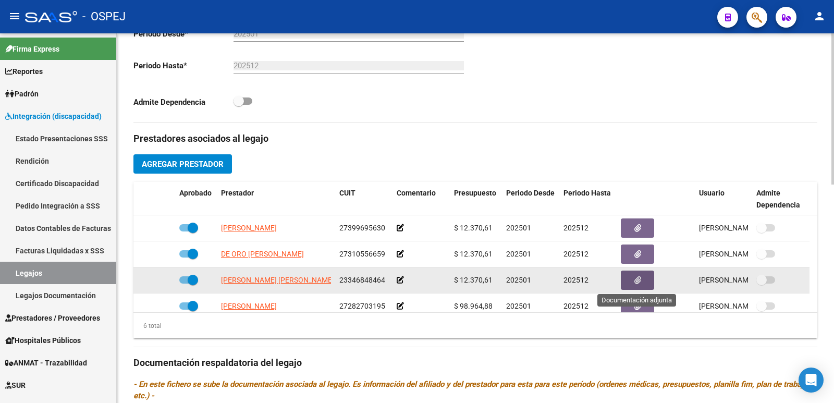
click at [633, 277] on button "button" at bounding box center [637, 280] width 33 height 19
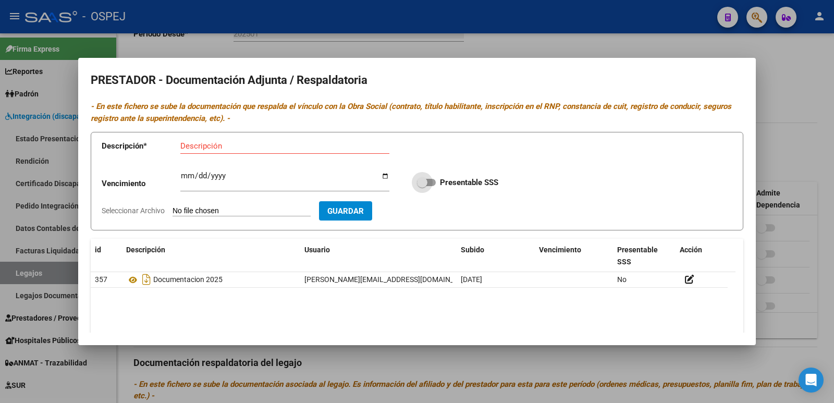
click at [428, 183] on span at bounding box center [426, 182] width 19 height 7
click at [422, 186] on input "Presentable SSS" at bounding box center [422, 186] width 1 height 1
click at [428, 183] on span at bounding box center [430, 182] width 10 height 10
click at [422, 186] on input "Presentable SSS" at bounding box center [422, 186] width 1 height 1
checkbox input "false"
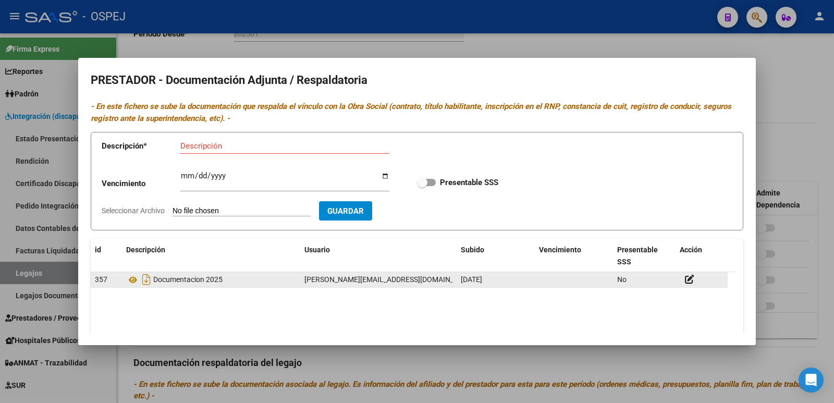
click at [339, 286] on datatable-body-cell "[PERSON_NAME][EMAIL_ADDRESS][DOMAIN_NAME] - [PERSON_NAME]" at bounding box center [378, 279] width 156 height 15
click at [690, 277] on icon at bounding box center [689, 279] width 9 height 10
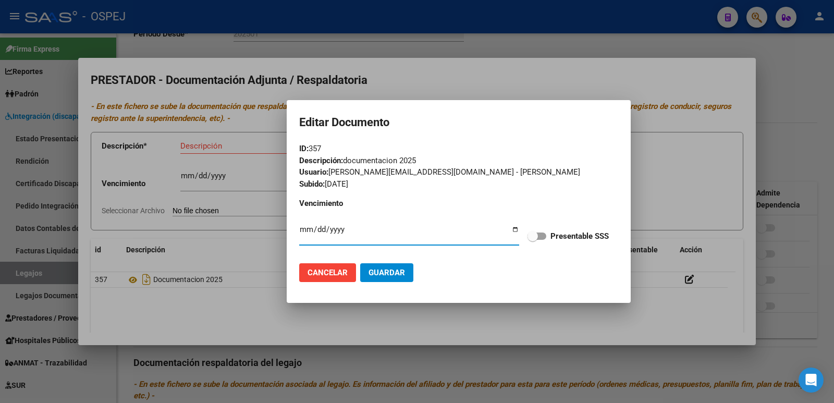
click at [547, 237] on label "Presentable SSS" at bounding box center [567, 236] width 81 height 13
click at [533, 240] on input "Presentable SSS" at bounding box center [532, 240] width 1 height 1
checkbox input "true"
click at [401, 275] on span "Guardar" at bounding box center [386, 272] width 36 height 9
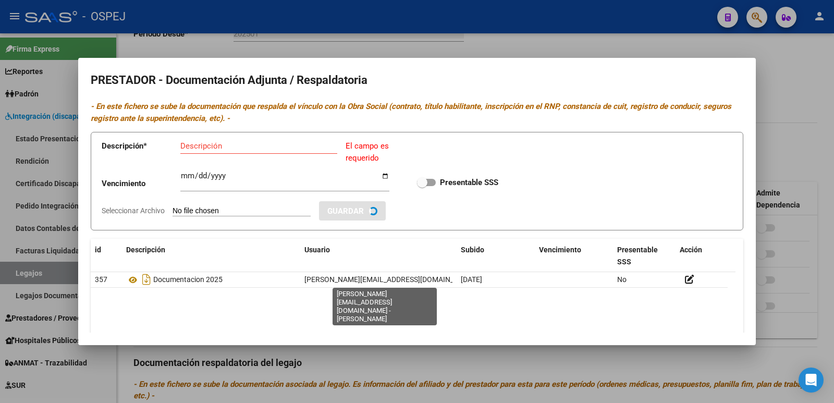
checkbox input "true"
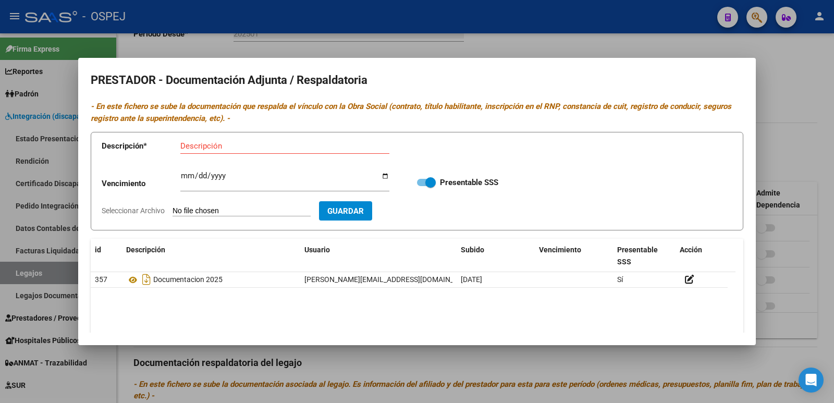
click at [532, 45] on div at bounding box center [417, 201] width 834 height 403
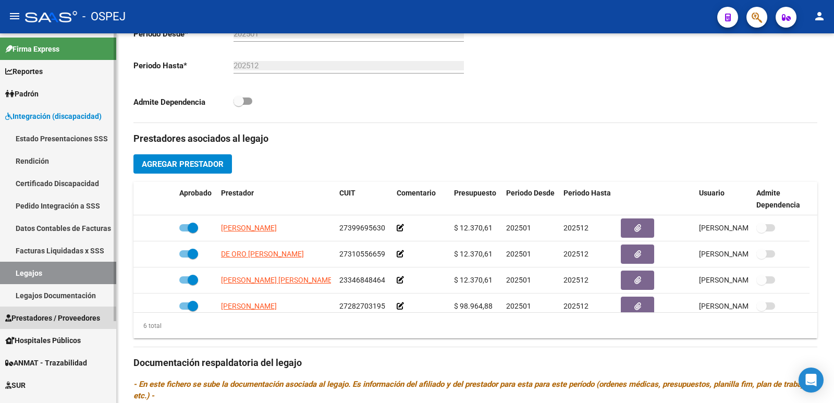
click at [69, 322] on span "Prestadores / Proveedores" at bounding box center [52, 317] width 95 height 11
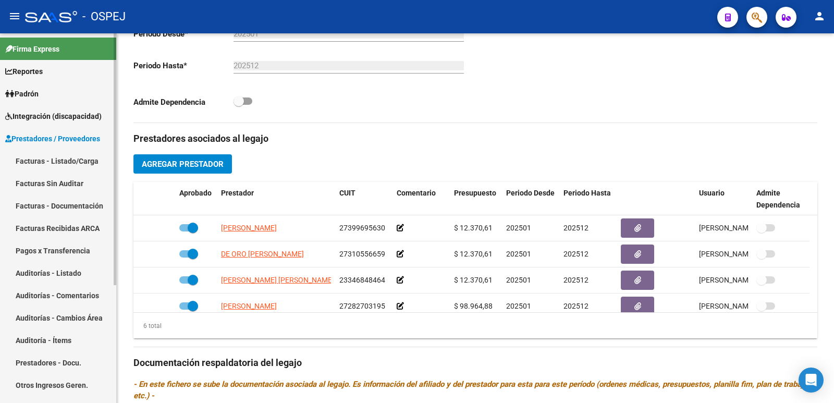
click at [80, 159] on link "Facturas - Listado/Carga" at bounding box center [58, 161] width 116 height 22
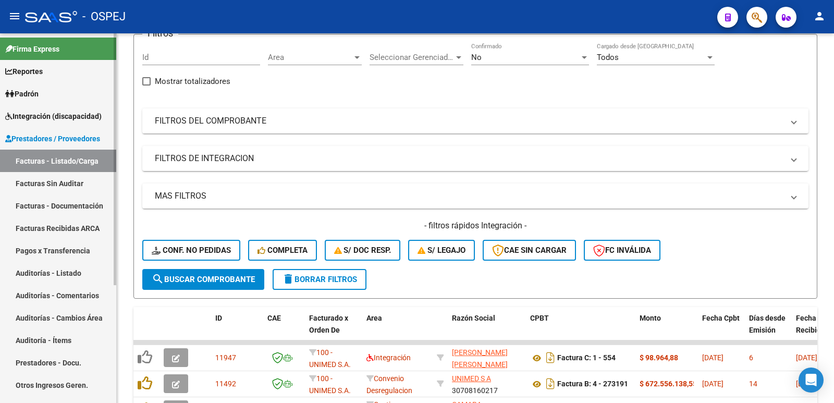
scroll to position [313, 0]
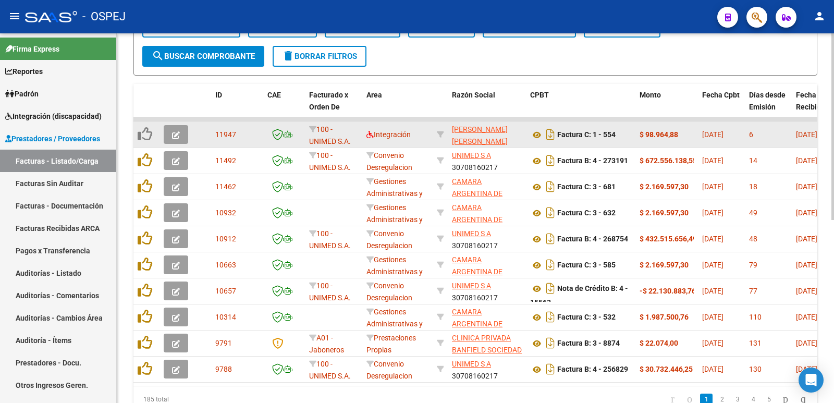
click at [174, 132] on icon "button" at bounding box center [176, 135] width 8 height 8
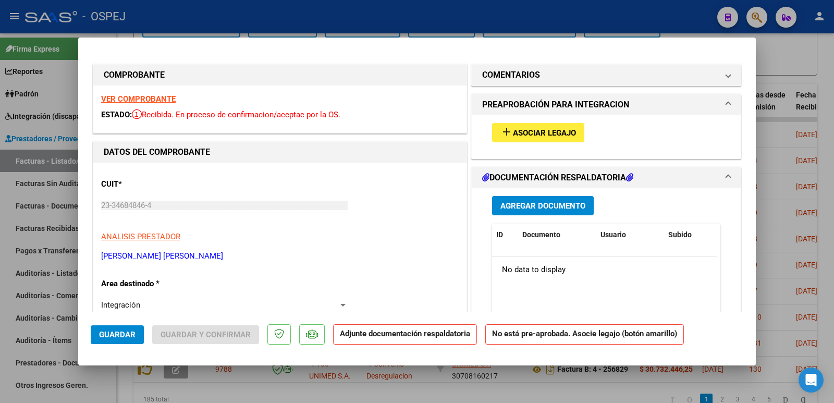
click at [524, 134] on span "Asociar Legajo" at bounding box center [544, 132] width 63 height 9
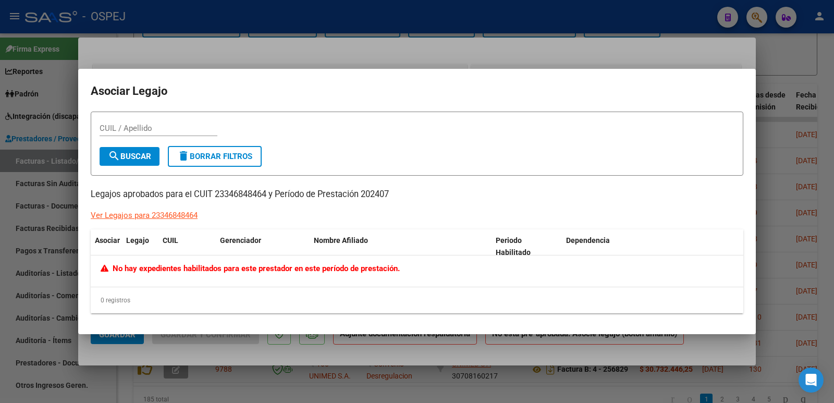
click at [372, 42] on div at bounding box center [417, 201] width 834 height 403
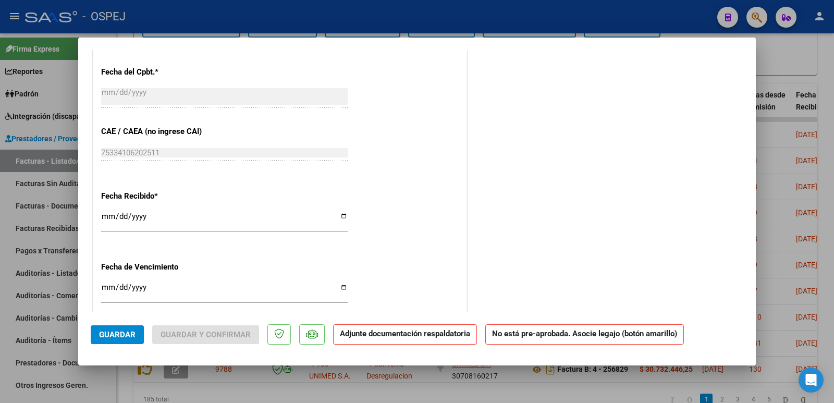
scroll to position [718, 0]
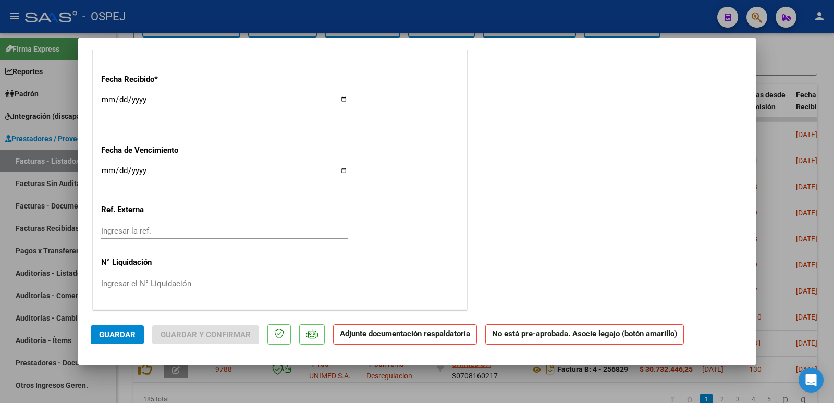
click at [114, 335] on span "Guardar" at bounding box center [117, 334] width 36 height 9
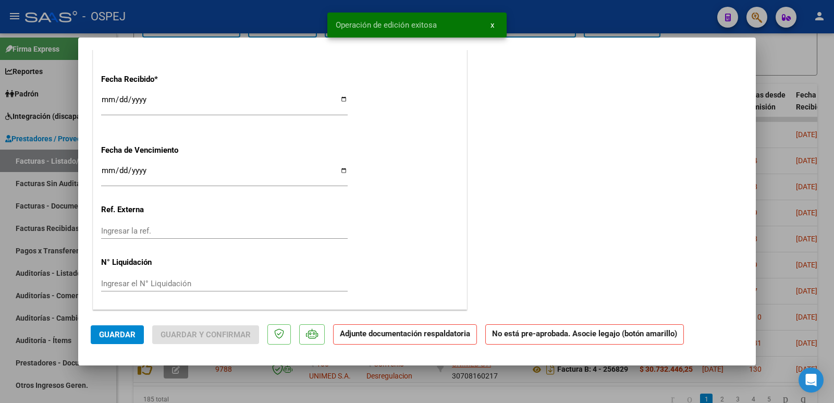
click at [242, 17] on div at bounding box center [417, 201] width 834 height 403
type input "$ 0,00"
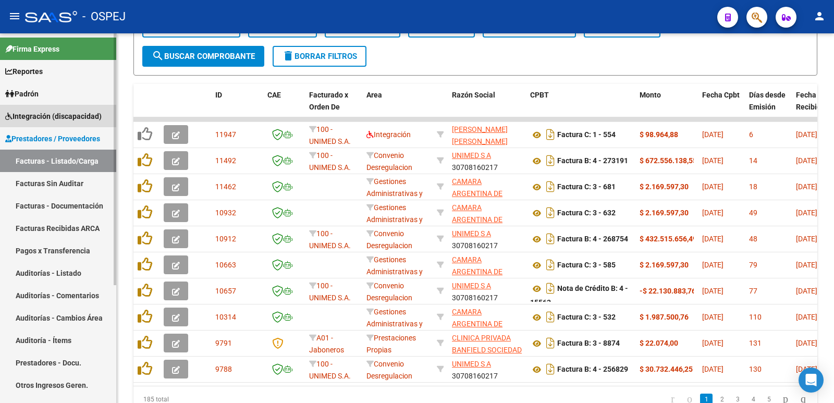
click at [37, 116] on span "Integración (discapacidad)" at bounding box center [53, 115] width 96 height 11
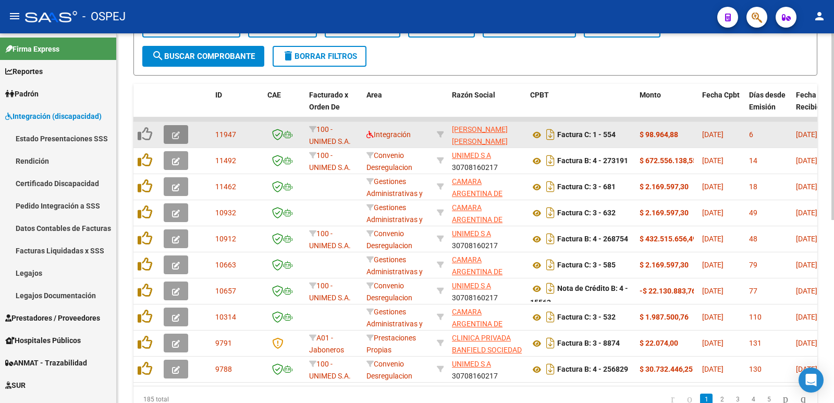
click at [179, 133] on icon "button" at bounding box center [176, 135] width 8 height 8
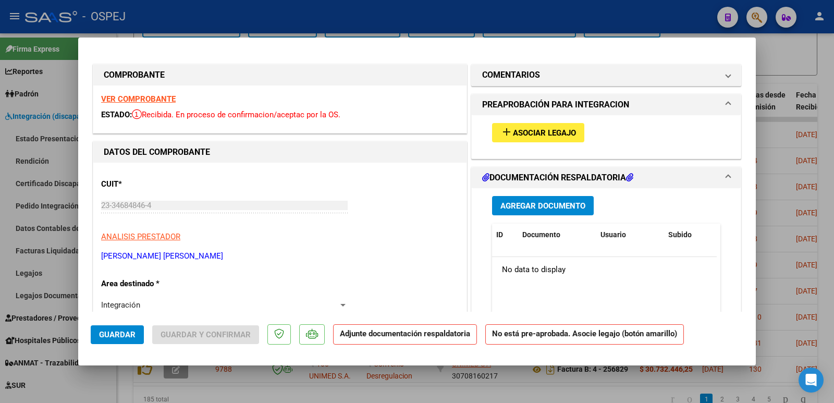
click at [568, 133] on span "Asociar Legajo" at bounding box center [544, 132] width 63 height 9
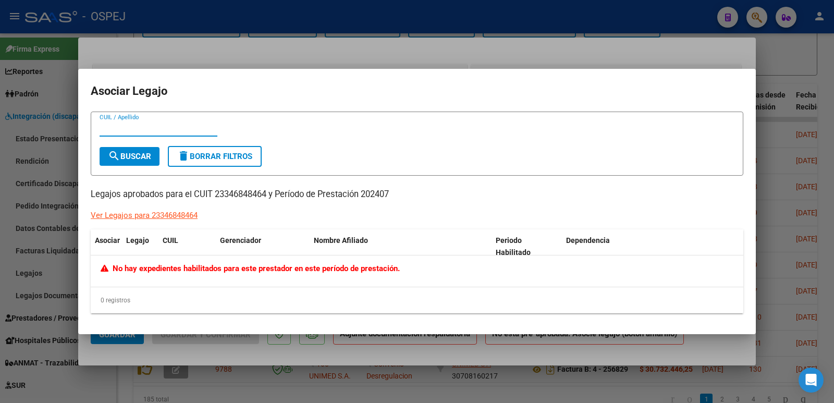
click at [327, 47] on div at bounding box center [417, 201] width 834 height 403
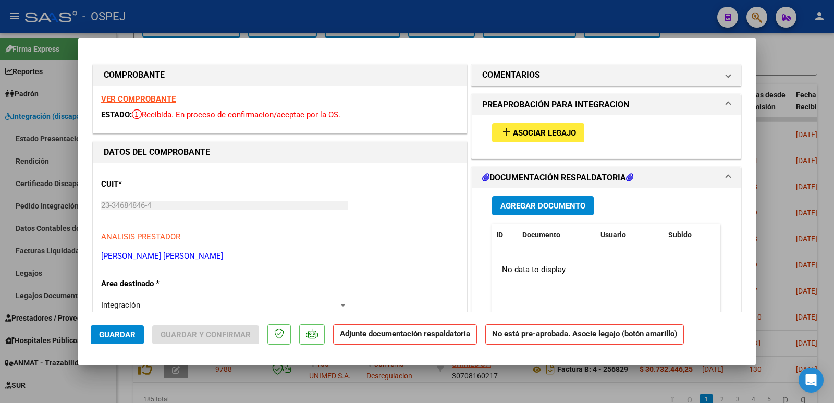
click at [239, 19] on div at bounding box center [417, 201] width 834 height 403
type input "$ 0,00"
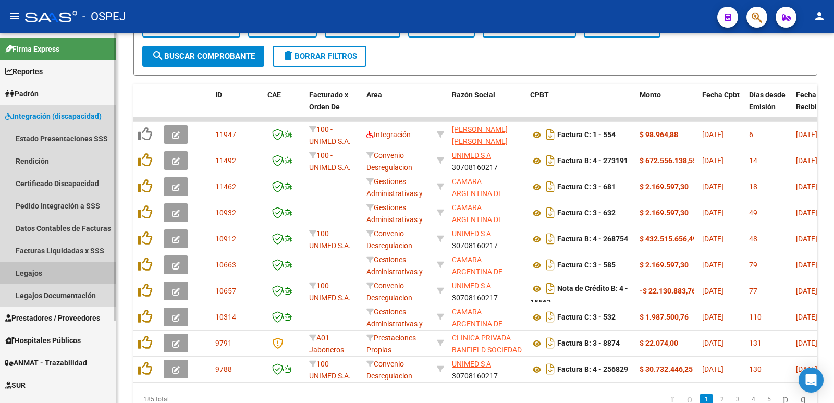
click at [46, 274] on link "Legajos" at bounding box center [58, 273] width 116 height 22
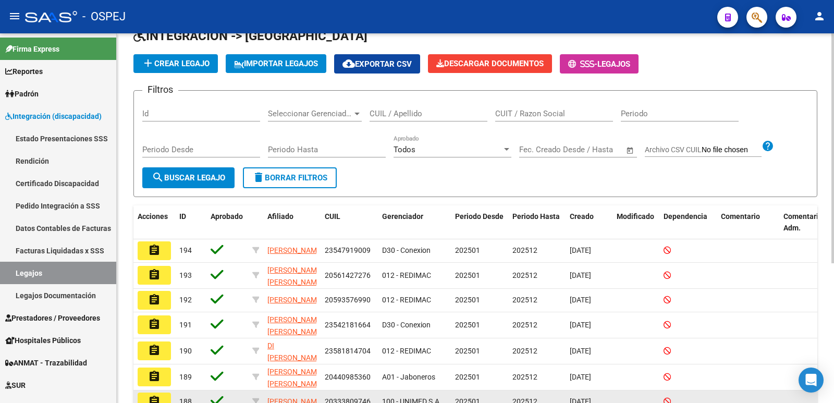
scroll to position [52, 0]
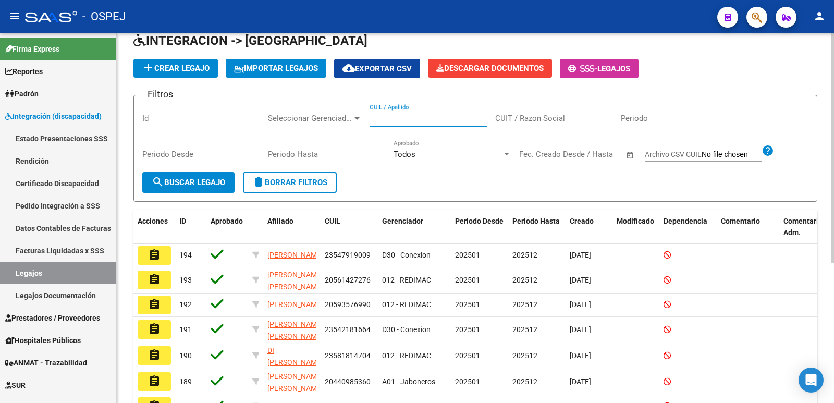
click at [428, 122] on input "CUIL / Apellido" at bounding box center [429, 118] width 118 height 9
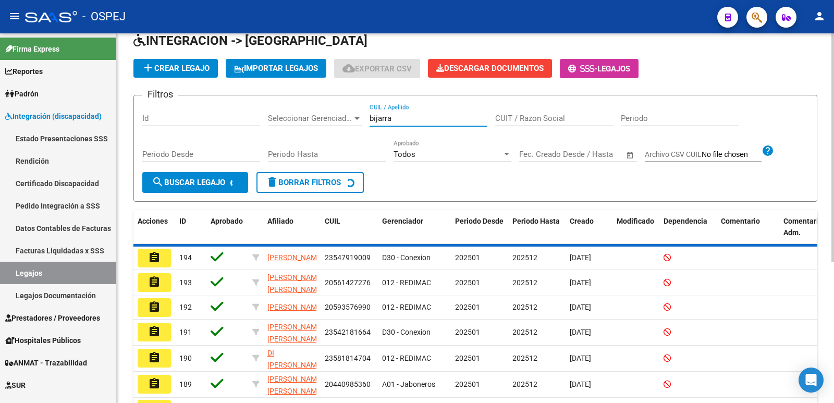
scroll to position [0, 0]
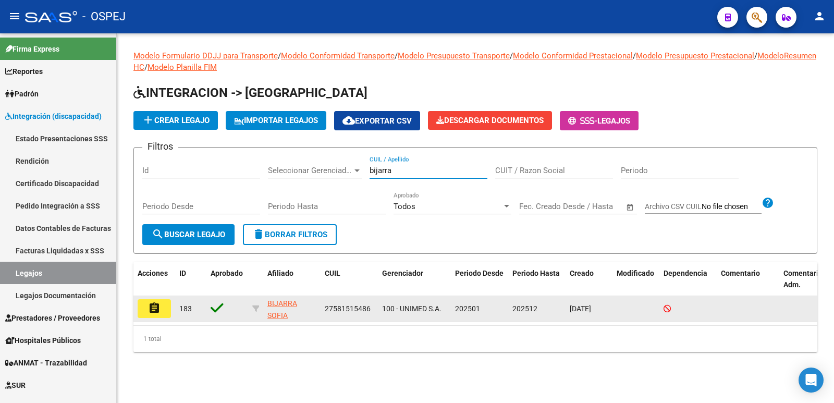
type input "bijarra"
click at [158, 307] on mat-icon "assignment" at bounding box center [154, 308] width 13 height 13
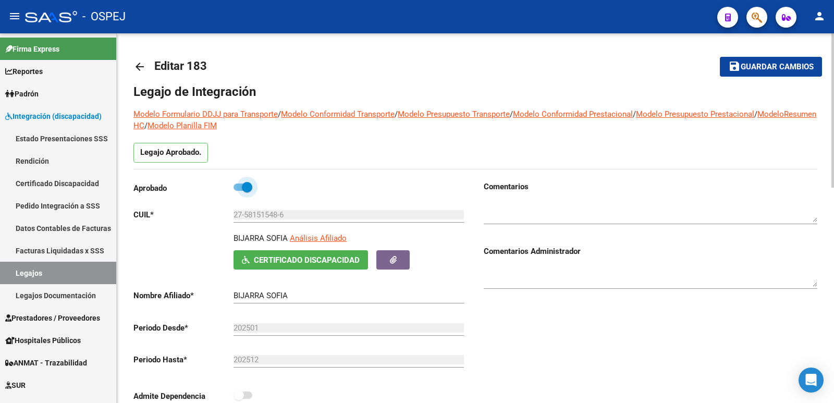
click at [239, 190] on span at bounding box center [243, 186] width 19 height 7
click at [239, 191] on input "checkbox" at bounding box center [238, 191] width 1 height 1
checkbox input "false"
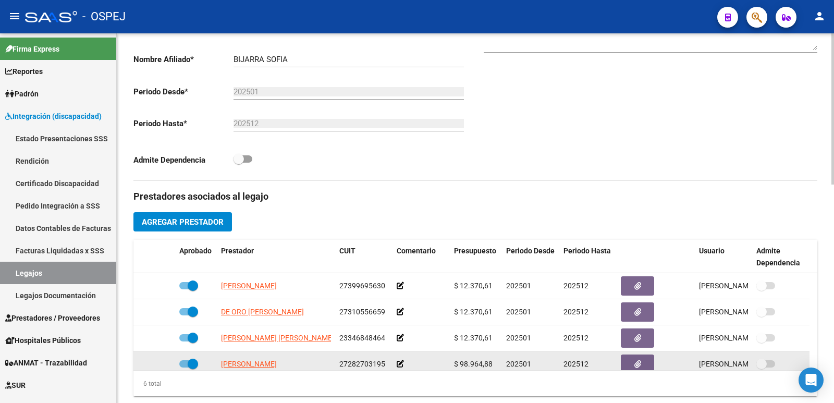
scroll to position [313, 0]
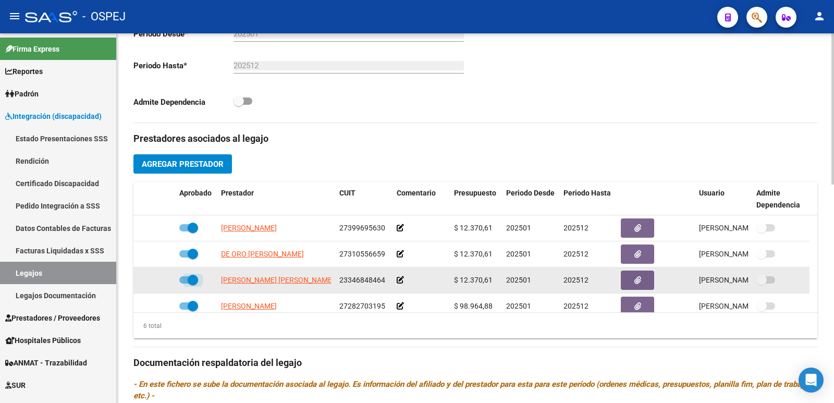
click at [184, 279] on span at bounding box center [188, 279] width 19 height 7
click at [184, 284] on input "checkbox" at bounding box center [184, 284] width 1 height 1
click at [635, 282] on icon "button" at bounding box center [637, 280] width 7 height 8
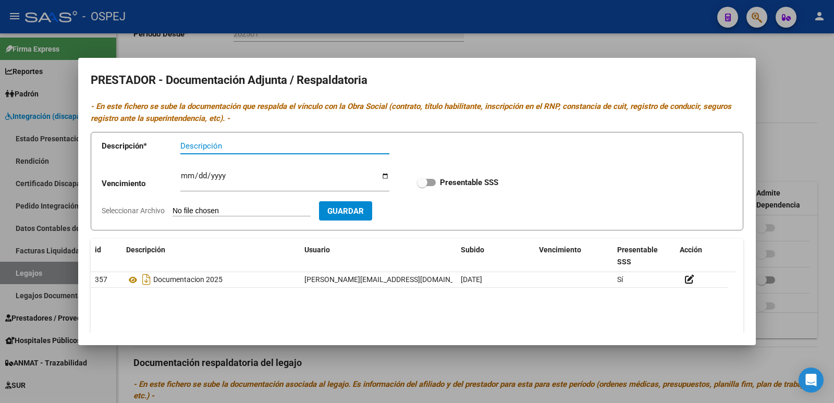
click at [524, 44] on div at bounding box center [417, 201] width 834 height 403
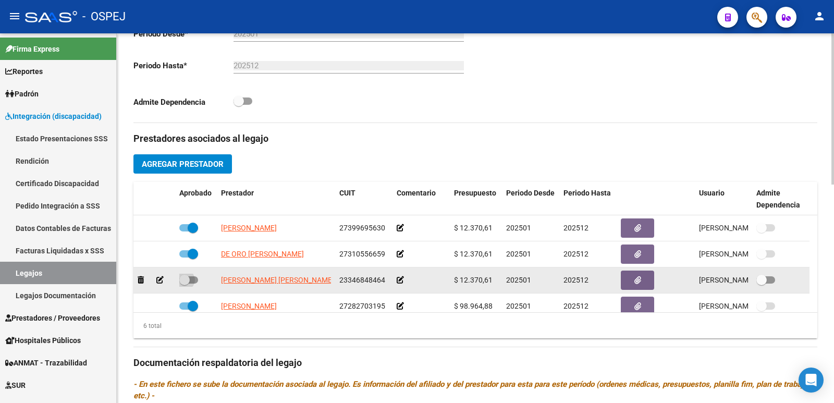
click at [193, 278] on span at bounding box center [188, 279] width 19 height 7
click at [185, 284] on input "checkbox" at bounding box center [184, 284] width 1 height 1
checkbox input "true"
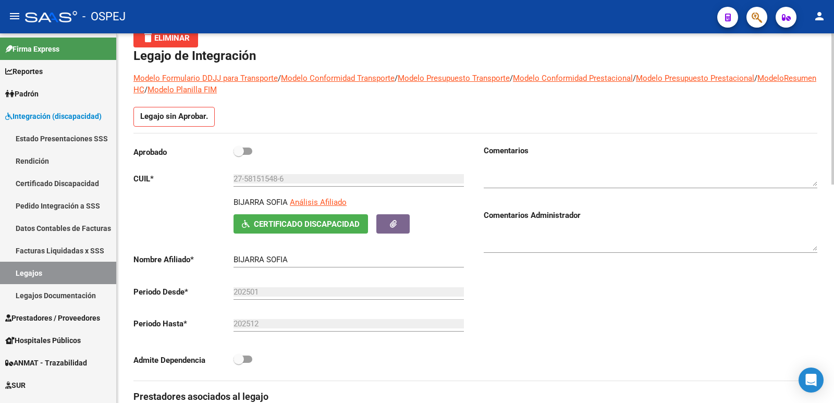
scroll to position [52, 0]
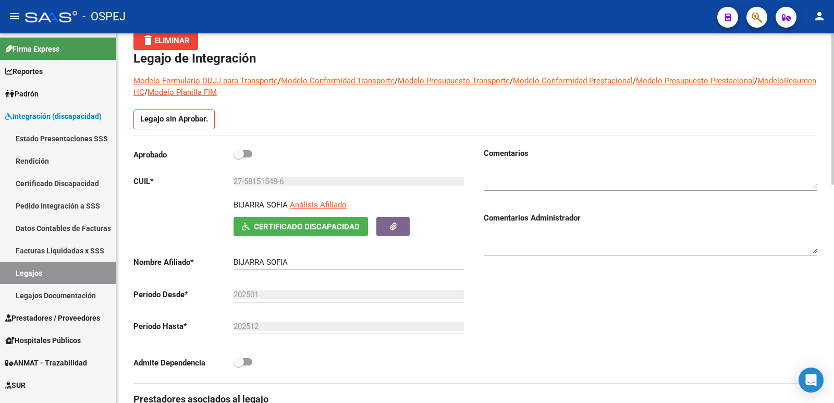
click at [250, 152] on span at bounding box center [243, 153] width 19 height 7
click at [239, 157] on input "checkbox" at bounding box center [238, 157] width 1 height 1
checkbox input "true"
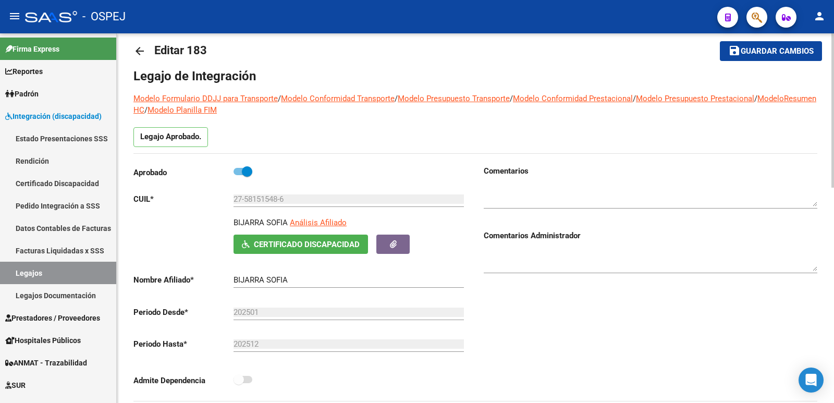
scroll to position [0, 0]
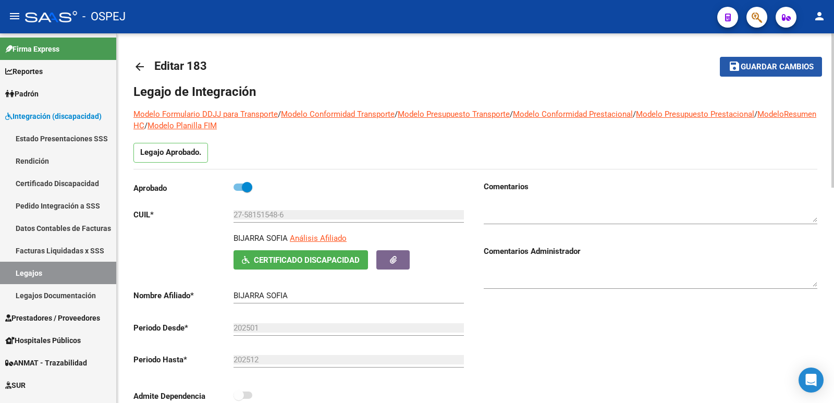
click at [744, 69] on span "Guardar cambios" at bounding box center [777, 67] width 73 height 9
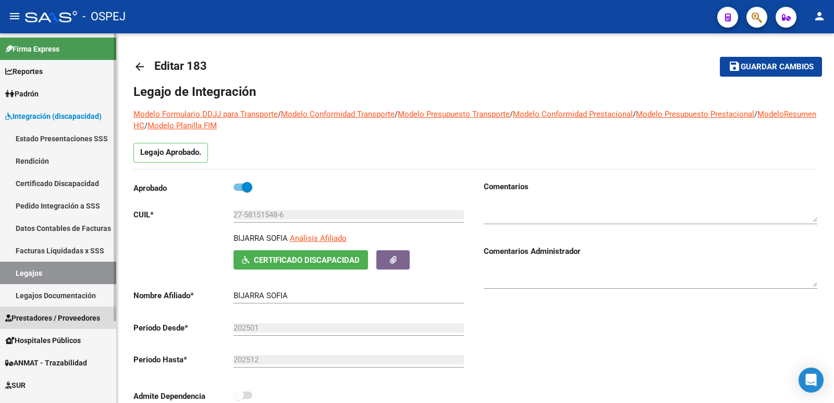
click at [79, 321] on span "Prestadores / Proveedores" at bounding box center [52, 317] width 95 height 11
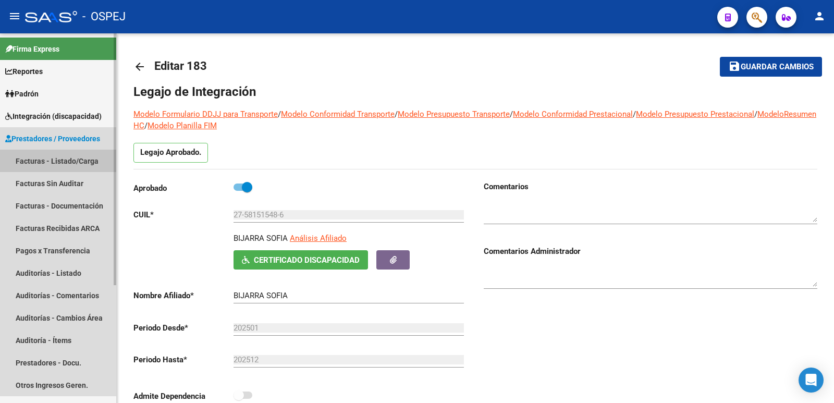
click at [64, 158] on link "Facturas - Listado/Carga" at bounding box center [58, 161] width 116 height 22
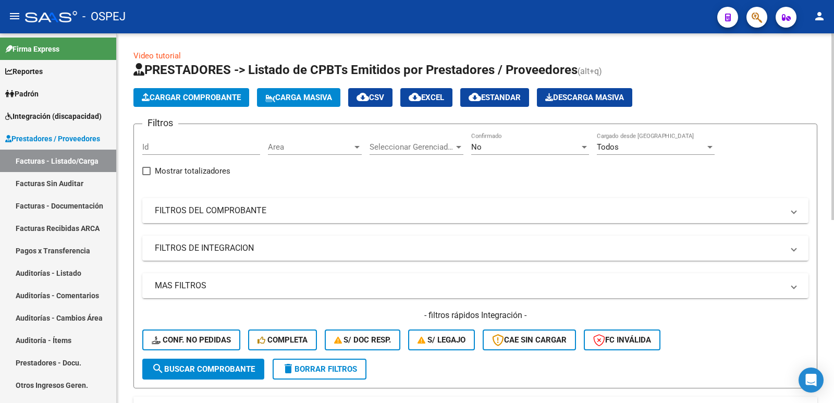
click at [196, 207] on mat-panel-title "FILTROS DEL COMPROBANTE" at bounding box center [469, 210] width 629 height 11
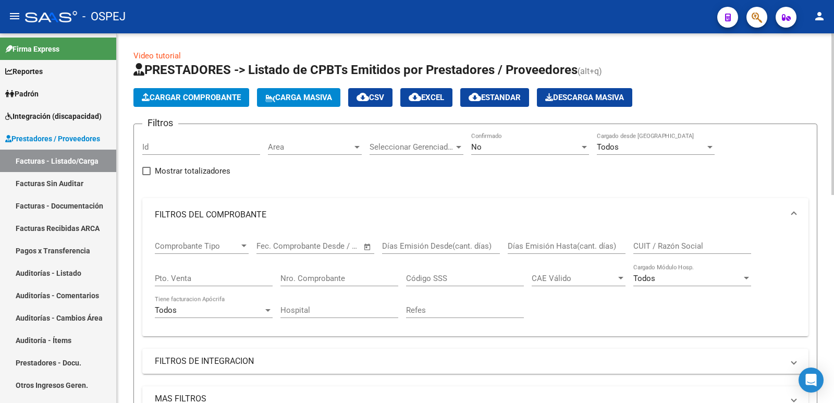
click at [302, 283] on div "Nro. Comprobante" at bounding box center [339, 275] width 118 height 22
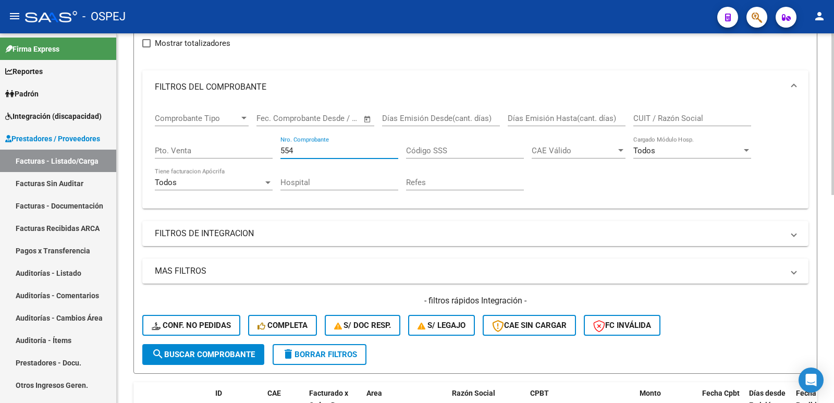
scroll to position [156, 0]
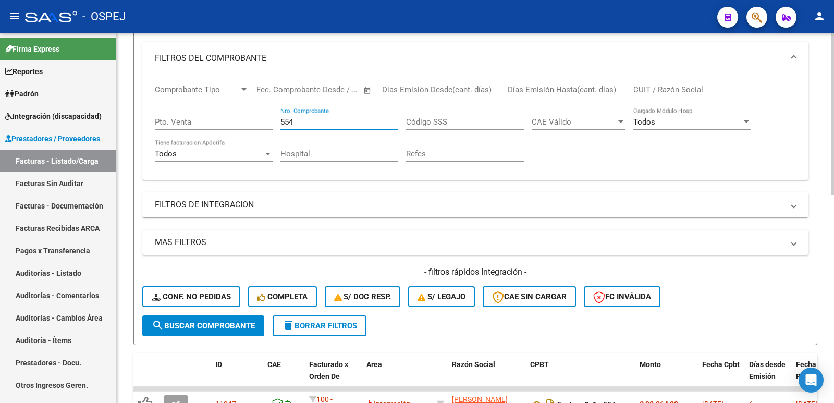
type input "554"
click at [202, 326] on span "search Buscar Comprobante" at bounding box center [203, 325] width 103 height 9
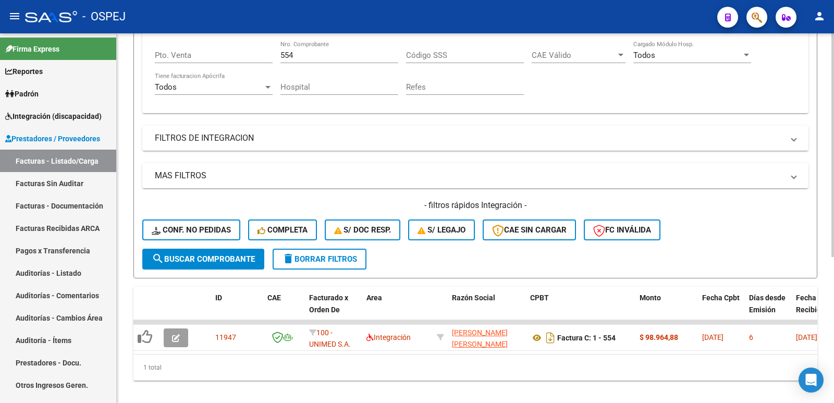
scroll to position [242, 0]
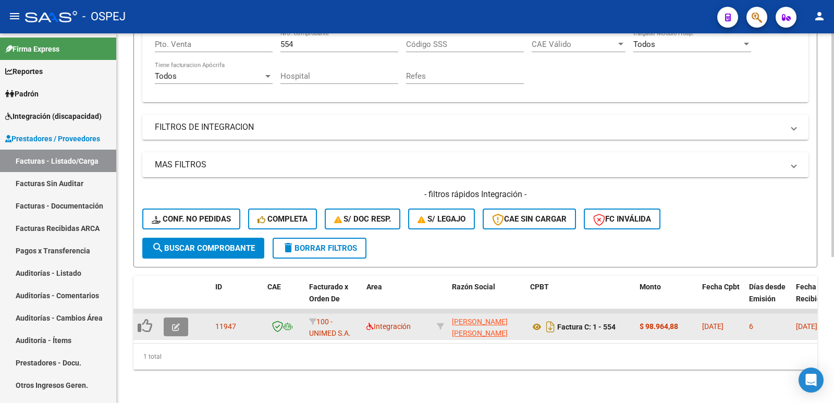
click at [171, 321] on button "button" at bounding box center [176, 326] width 24 height 19
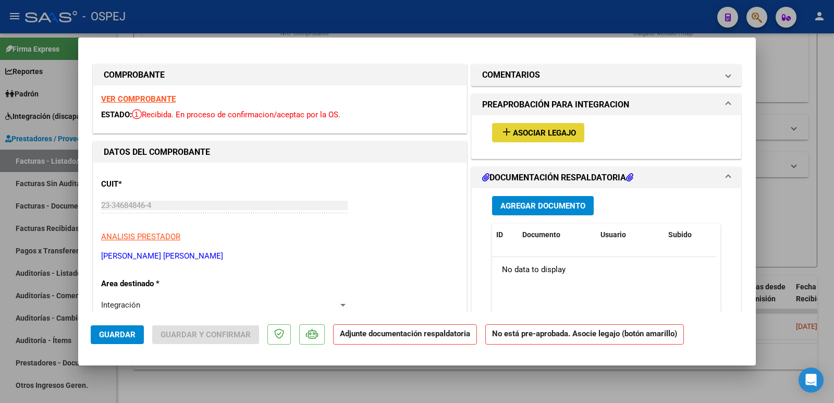
click at [530, 133] on span "Asociar Legajo" at bounding box center [544, 132] width 63 height 9
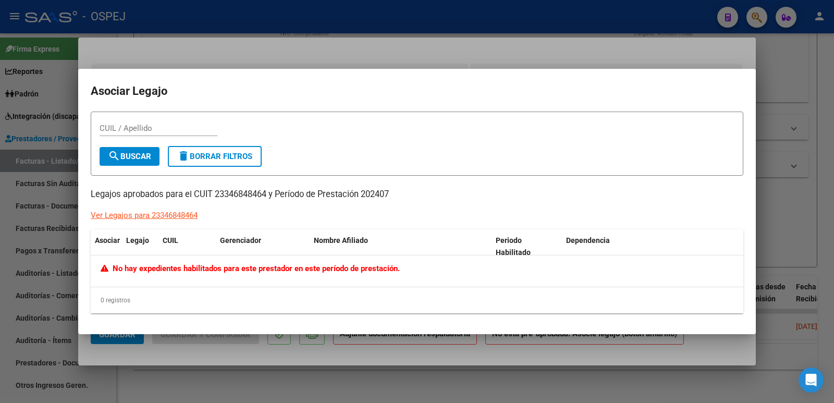
click at [176, 215] on div "Ver Legajos para 23346848464" at bounding box center [144, 216] width 107 height 12
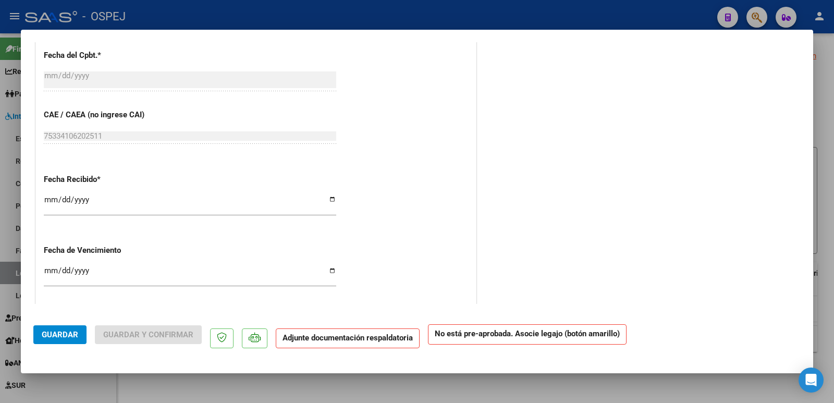
scroll to position [625, 0]
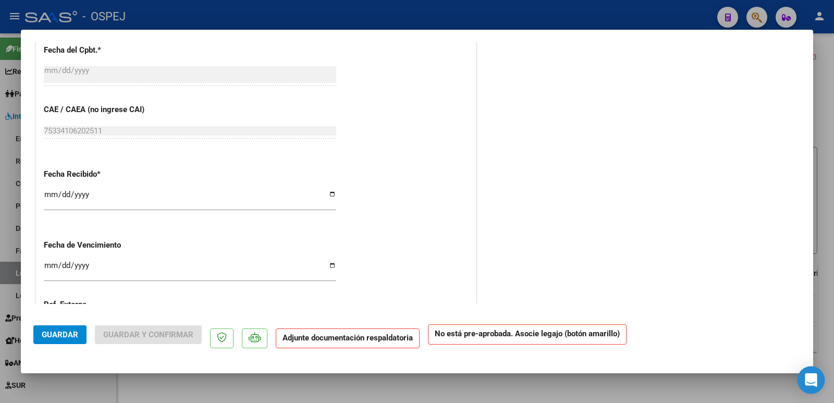
click at [812, 375] on icon "Open Intercom Messenger" at bounding box center [811, 380] width 12 height 14
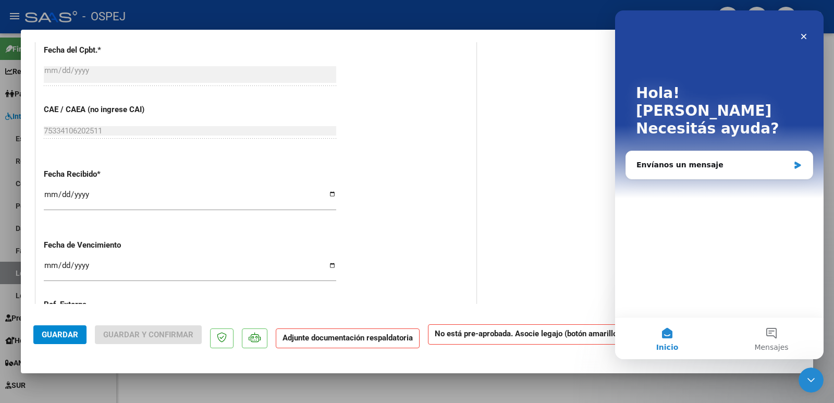
scroll to position [0, 0]
click at [741, 154] on div "Envíanos un mensaje" at bounding box center [719, 165] width 187 height 28
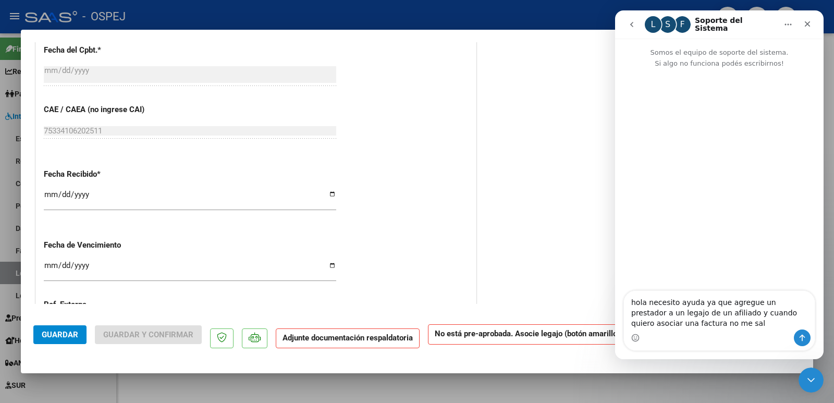
type textarea "hola necesito ayuda ya que agregue un prestador a un legajo de un afiliado y cu…"
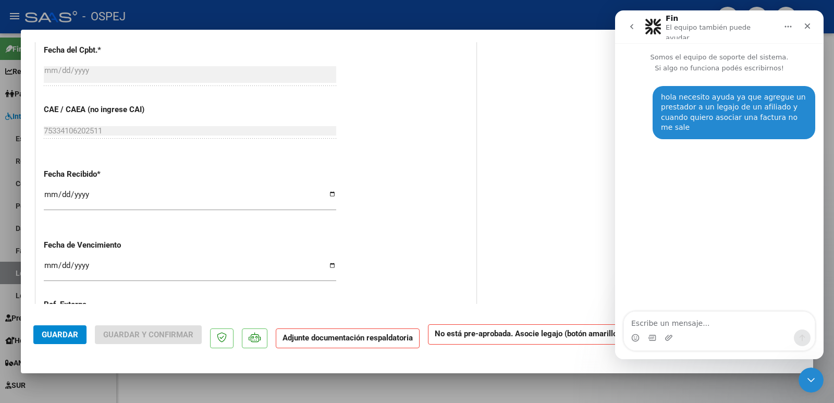
click at [365, 13] on div at bounding box center [417, 201] width 834 height 403
type input "$ 0,00"
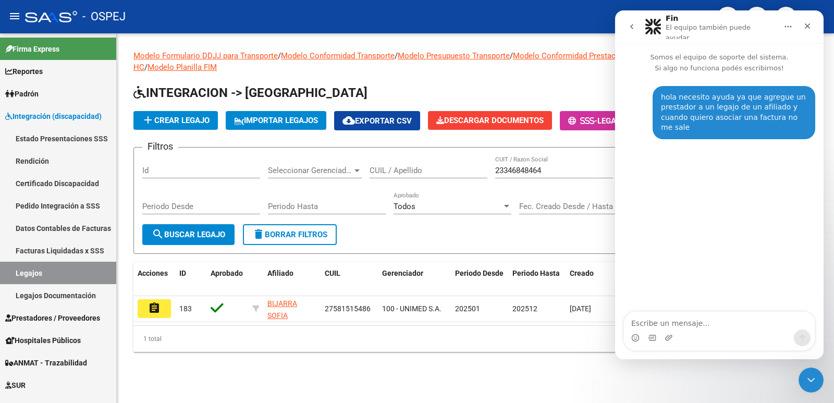
click at [552, 370] on div "Modelo Formulario DDJJ para Transporte / Modelo Conformidad Transporte / Modelo…" at bounding box center [475, 209] width 717 height 352
click at [813, 23] on div "Cerrar" at bounding box center [807, 26] width 19 height 19
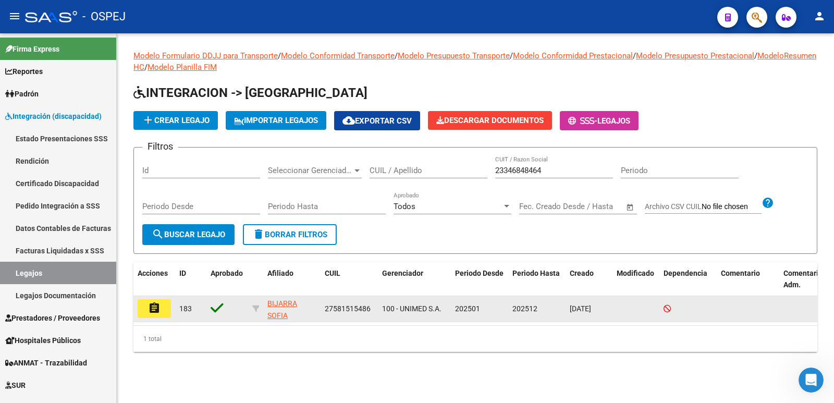
click at [216, 306] on icon at bounding box center [217, 308] width 13 height 15
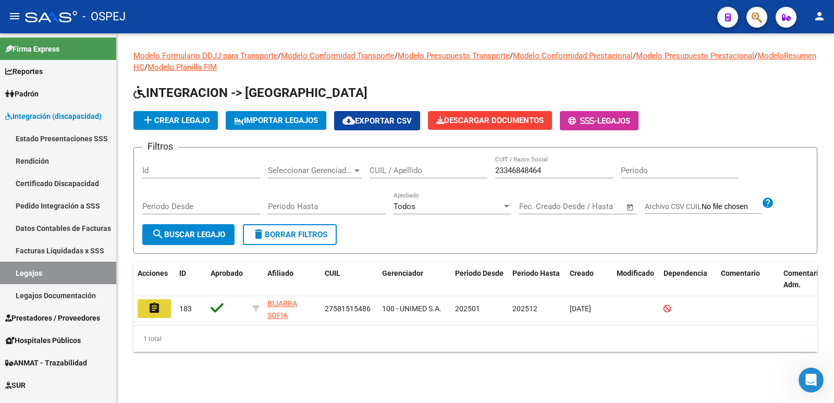
click at [156, 303] on mat-icon "assignment" at bounding box center [154, 308] width 13 height 13
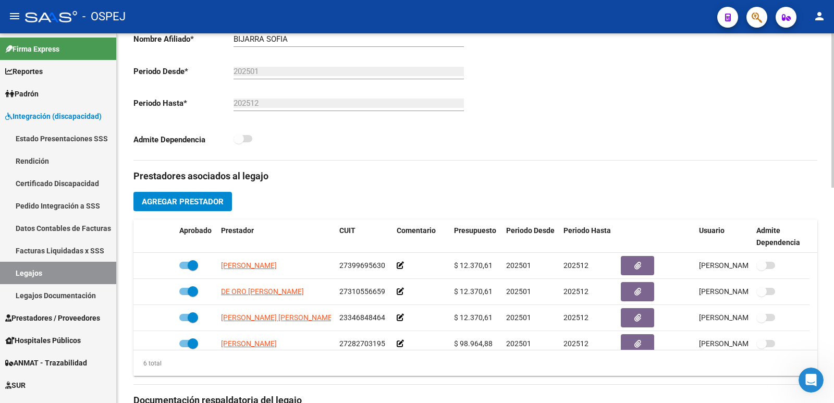
scroll to position [313, 0]
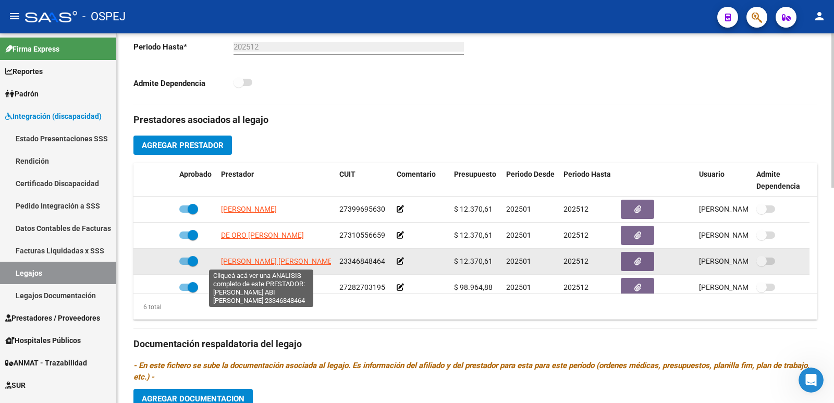
click at [266, 261] on span "[PERSON_NAME] [PERSON_NAME]" at bounding box center [277, 261] width 113 height 8
type textarea "23346848464"
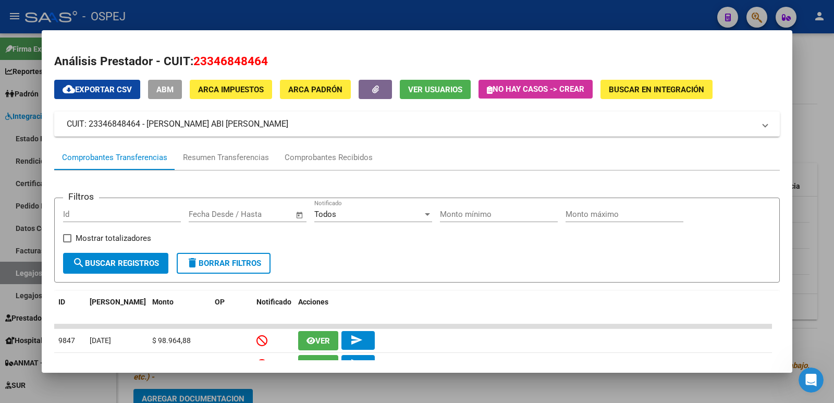
click at [271, 17] on div at bounding box center [417, 201] width 834 height 403
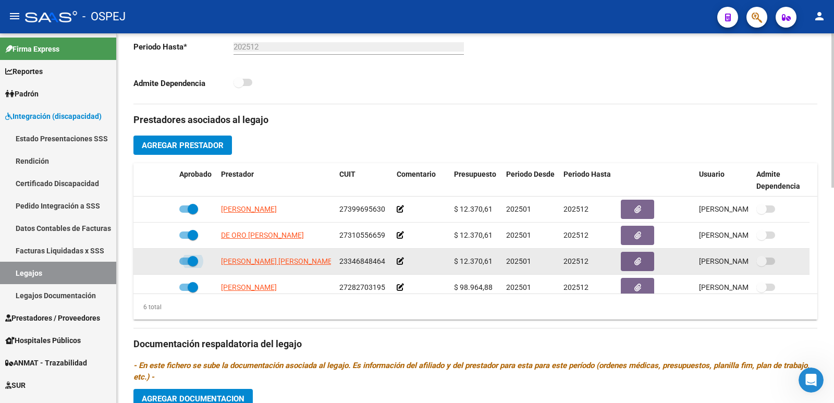
click at [181, 262] on span at bounding box center [188, 260] width 19 height 7
click at [184, 265] on input "checkbox" at bounding box center [184, 265] width 1 height 1
click at [157, 262] on icon at bounding box center [159, 260] width 7 height 7
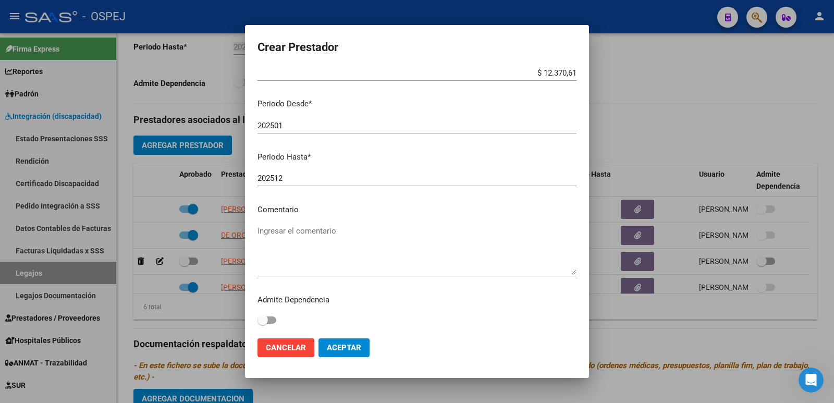
scroll to position [95, 0]
click at [343, 345] on span "Aceptar" at bounding box center [344, 347] width 34 height 9
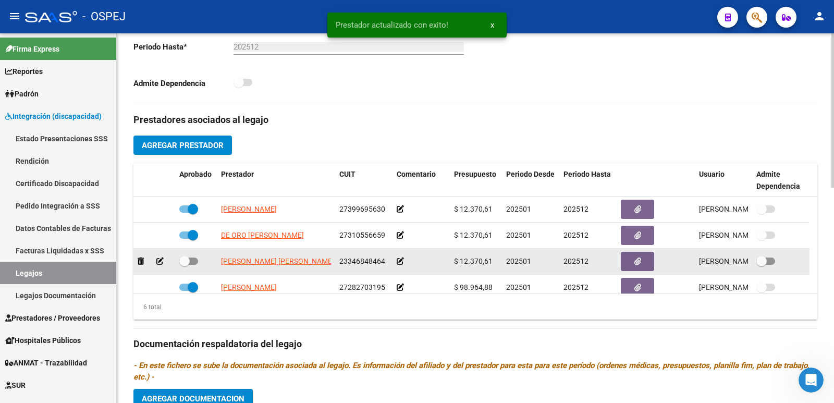
click at [193, 257] on span at bounding box center [188, 260] width 19 height 7
click at [185, 265] on input "checkbox" at bounding box center [184, 265] width 1 height 1
checkbox input "true"
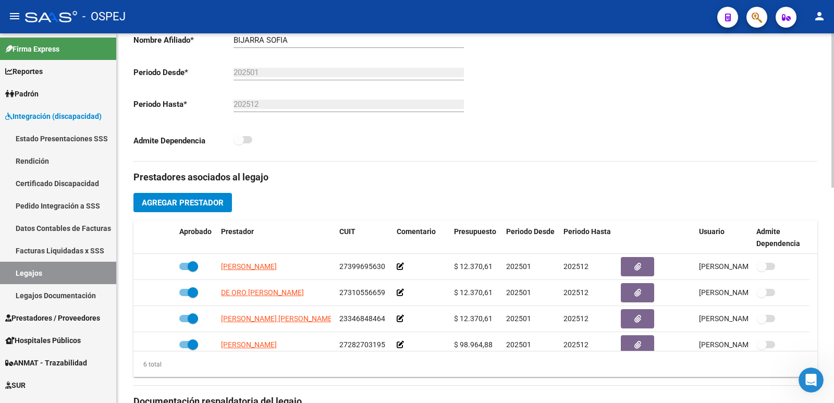
scroll to position [0, 0]
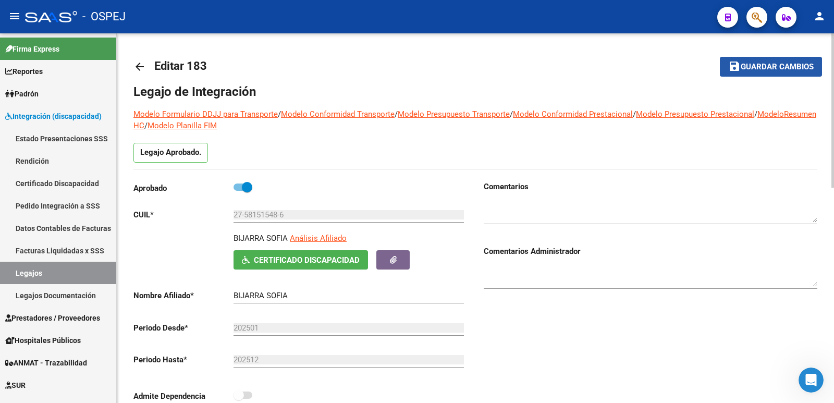
click at [750, 68] on span "Guardar cambios" at bounding box center [777, 67] width 73 height 9
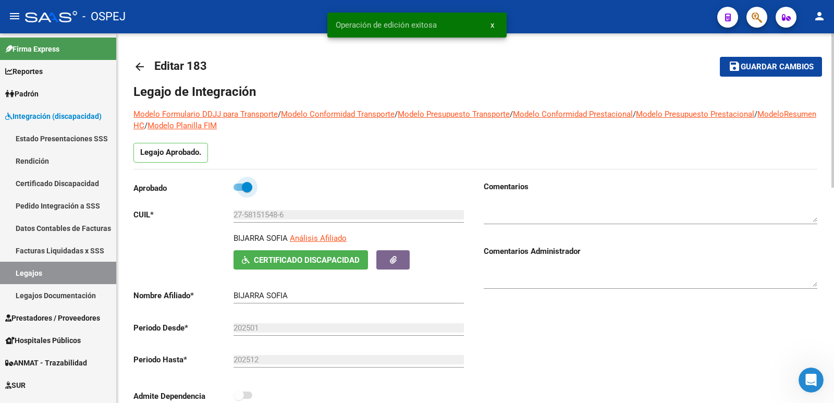
click at [236, 185] on span at bounding box center [243, 186] width 19 height 7
click at [238, 191] on input "checkbox" at bounding box center [238, 191] width 1 height 1
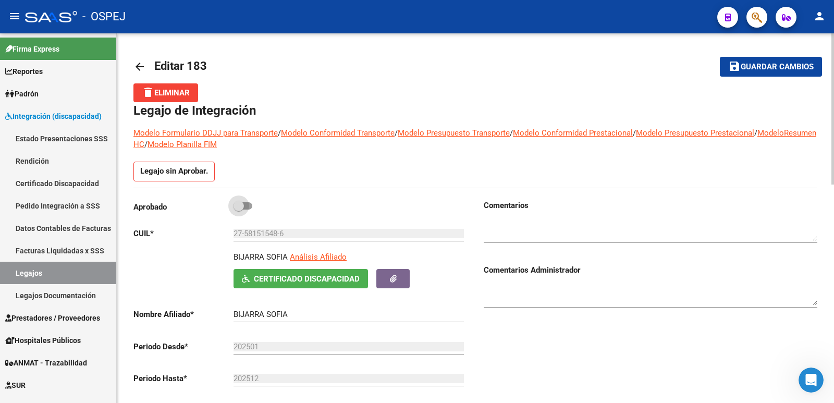
click at [248, 207] on span at bounding box center [243, 205] width 19 height 7
click at [239, 210] on input "checkbox" at bounding box center [238, 210] width 1 height 1
checkbox input "true"
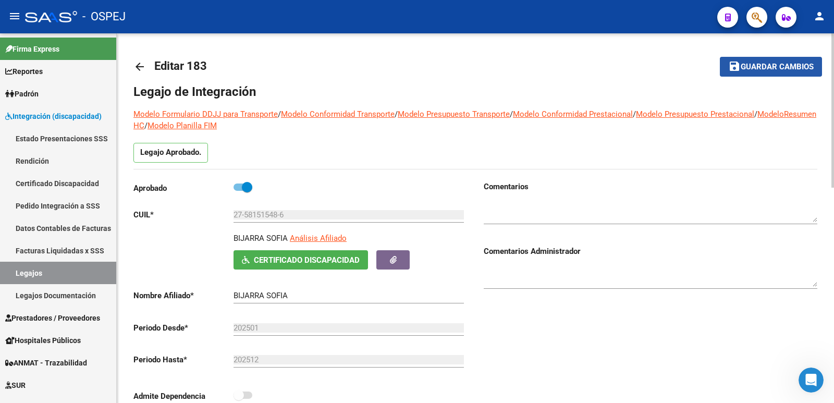
click at [772, 68] on span "Guardar cambios" at bounding box center [777, 67] width 73 height 9
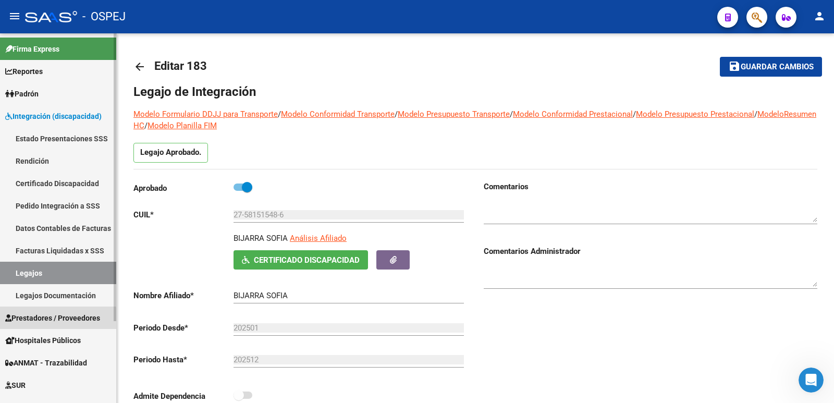
click at [32, 321] on span "Prestadores / Proveedores" at bounding box center [52, 317] width 95 height 11
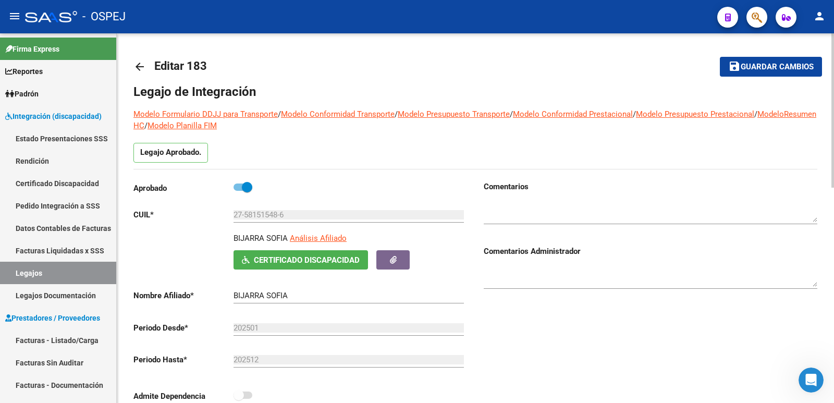
click at [137, 66] on mat-icon "arrow_back" at bounding box center [139, 66] width 13 height 13
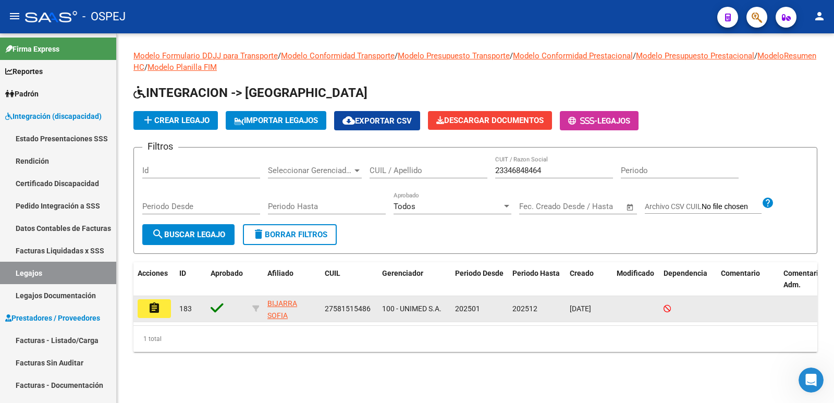
click at [151, 312] on mat-icon "assignment" at bounding box center [154, 308] width 13 height 13
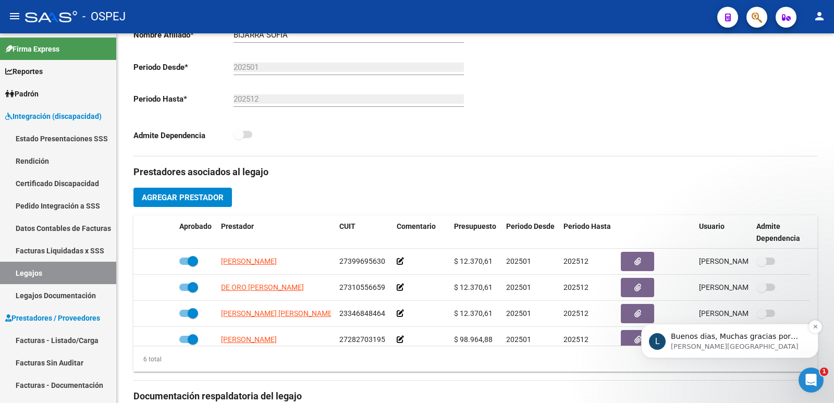
click at [734, 338] on p "Buenos dias, Muchas gracias por comunicarse con el soporte técnico de la plataf…" at bounding box center [738, 336] width 134 height 10
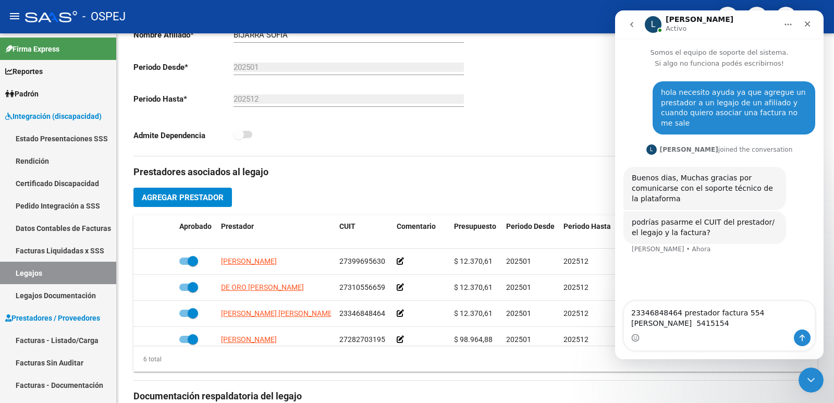
type textarea "23346848464 prestador factura 554 [PERSON_NAME] 54151548"
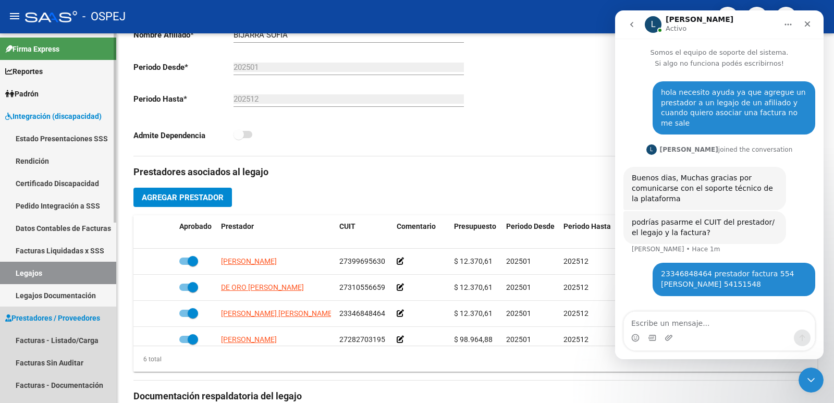
click at [50, 317] on span "Prestadores / Proveedores" at bounding box center [52, 317] width 95 height 11
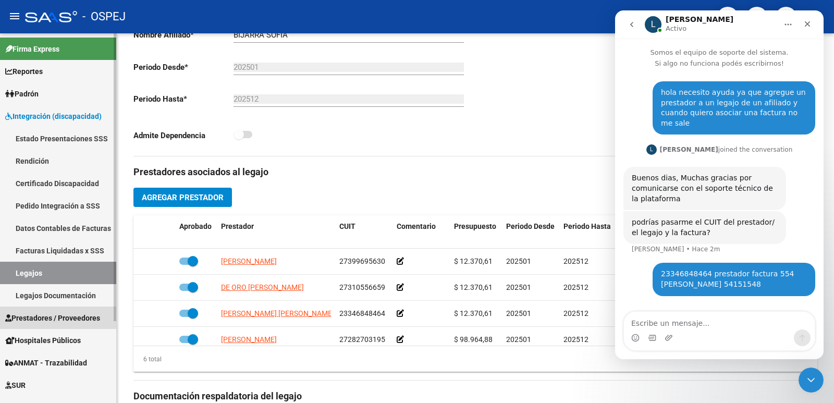
click at [50, 317] on span "Prestadores / Proveedores" at bounding box center [52, 317] width 95 height 11
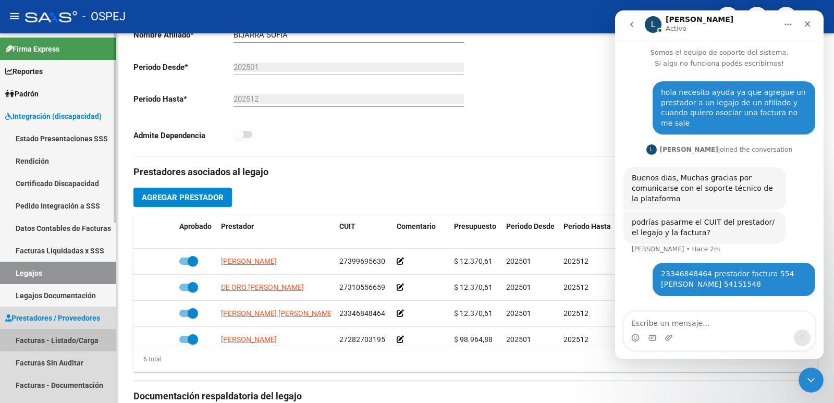
click at [48, 338] on link "Facturas - Listado/Carga" at bounding box center [58, 340] width 116 height 22
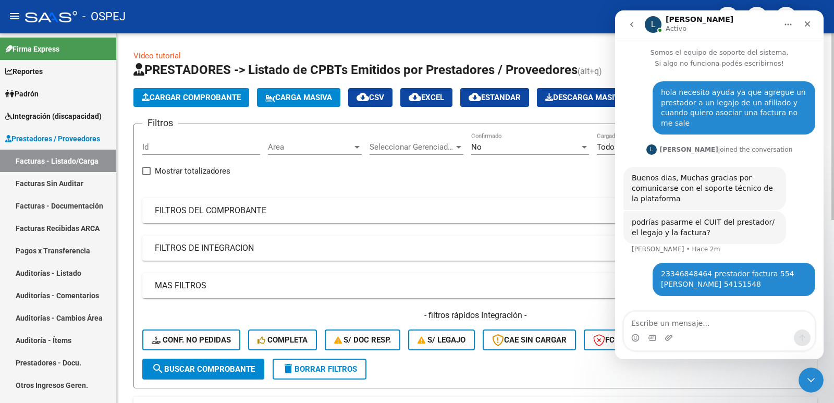
click at [490, 150] on div "No" at bounding box center [525, 146] width 108 height 9
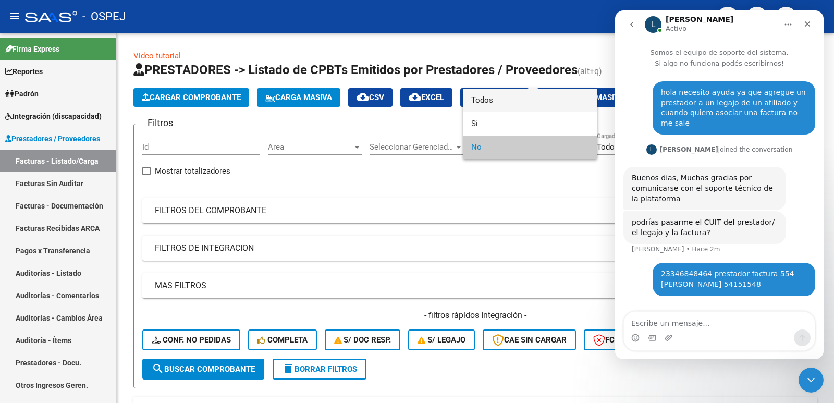
click at [505, 100] on span "Todos" at bounding box center [530, 100] width 118 height 23
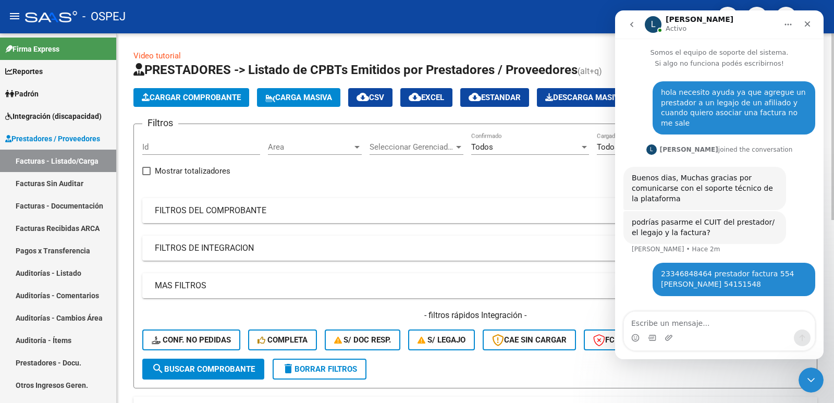
click at [350, 215] on mat-panel-title "FILTROS DEL COMPROBANTE" at bounding box center [469, 210] width 629 height 11
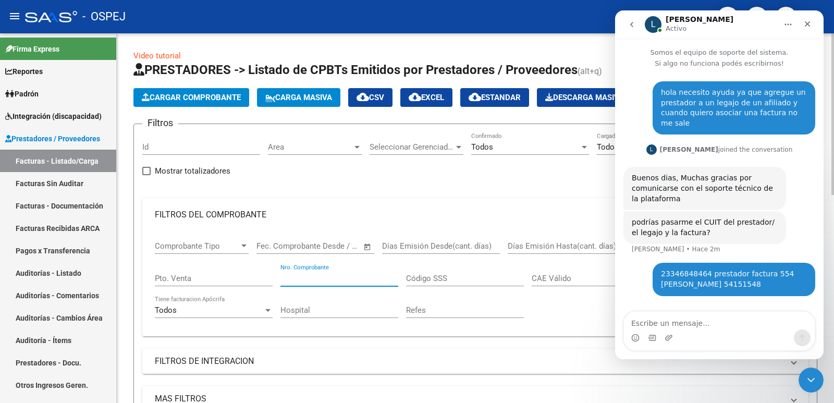
click at [364, 281] on input "Nro. Comprobante" at bounding box center [339, 278] width 118 height 9
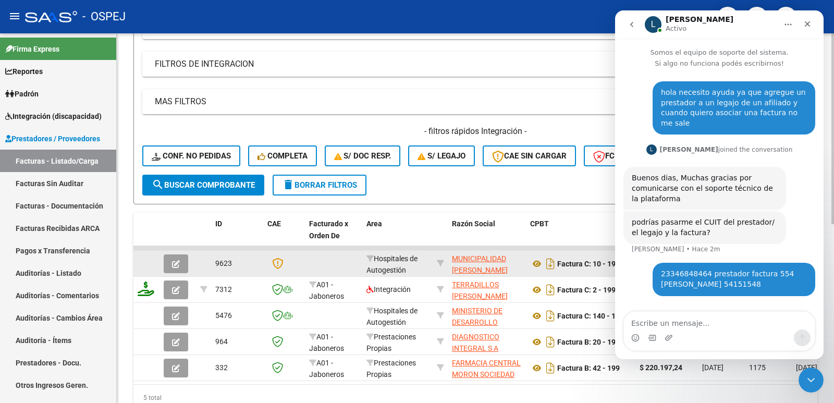
scroll to position [313, 0]
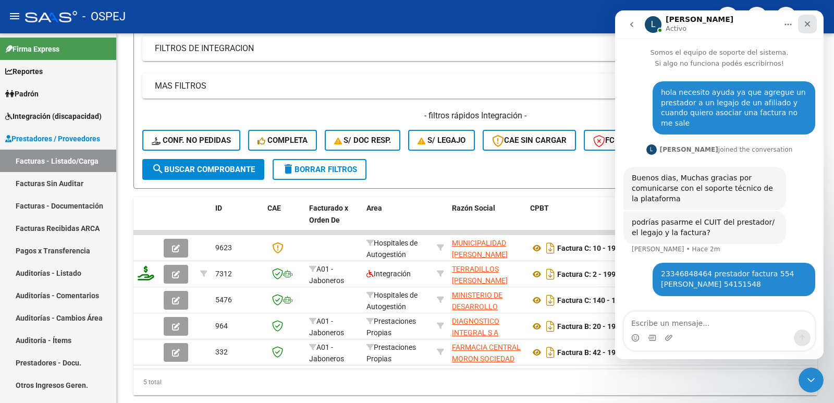
type input "199"
click at [810, 23] on icon "Cerrar" at bounding box center [807, 24] width 8 height 8
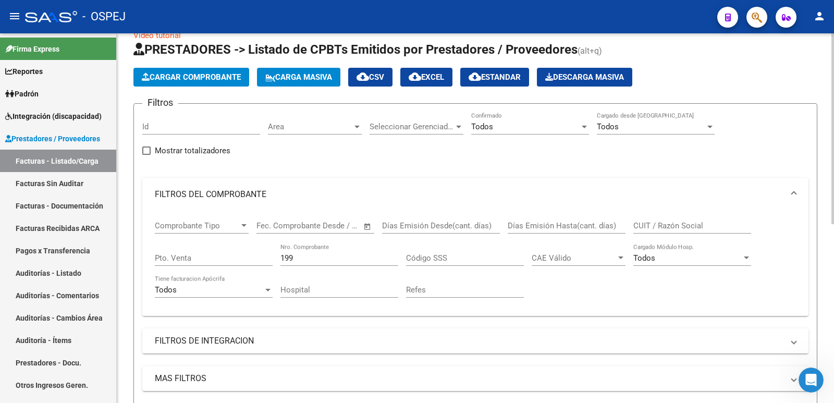
scroll to position [0, 0]
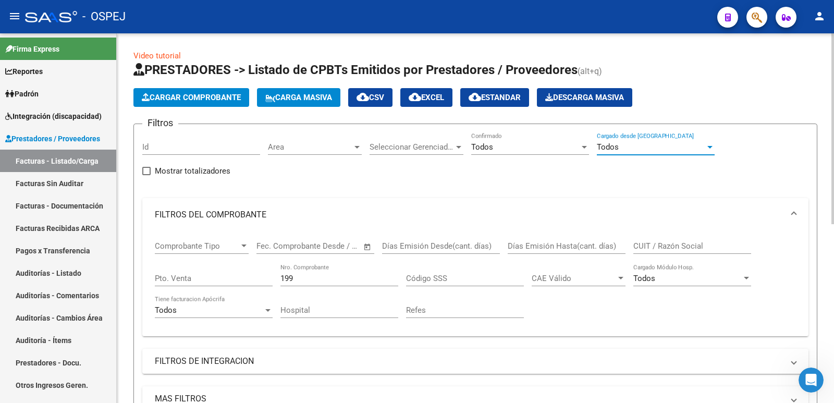
click at [628, 144] on div "Todos" at bounding box center [651, 146] width 108 height 9
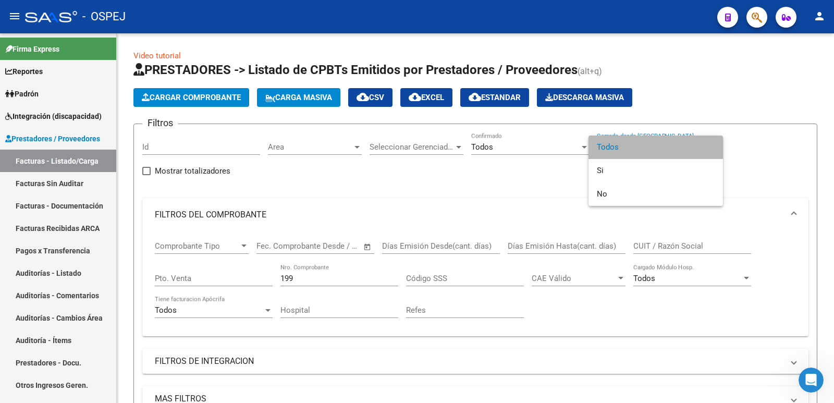
click at [629, 144] on span "Todos" at bounding box center [656, 147] width 118 height 23
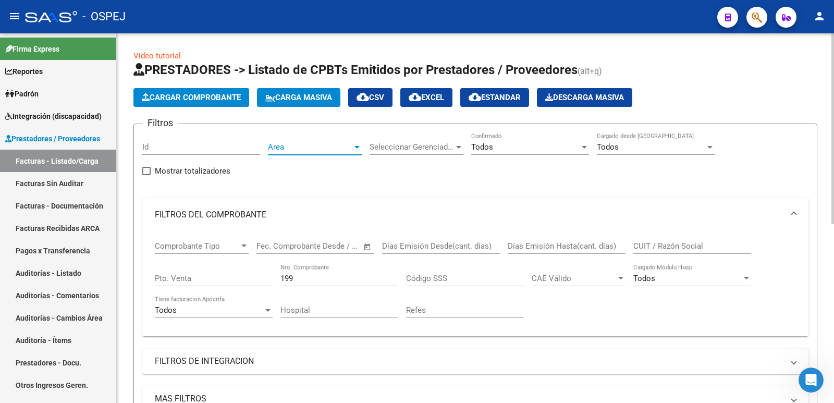
click at [308, 147] on span "Area" at bounding box center [310, 146] width 84 height 9
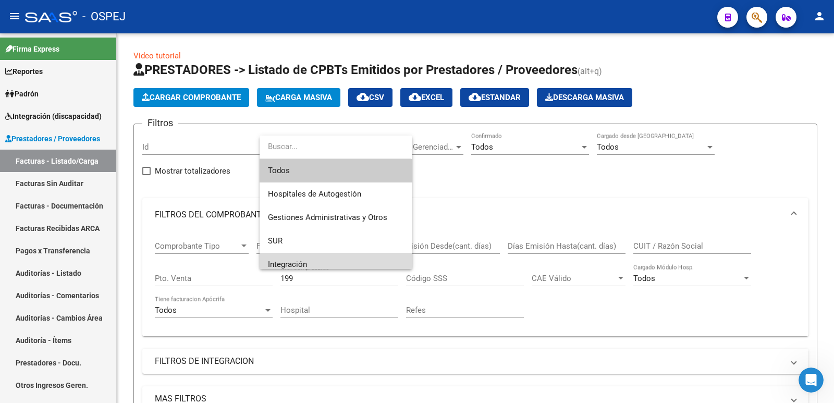
click at [326, 256] on span "Integración" at bounding box center [336, 264] width 136 height 23
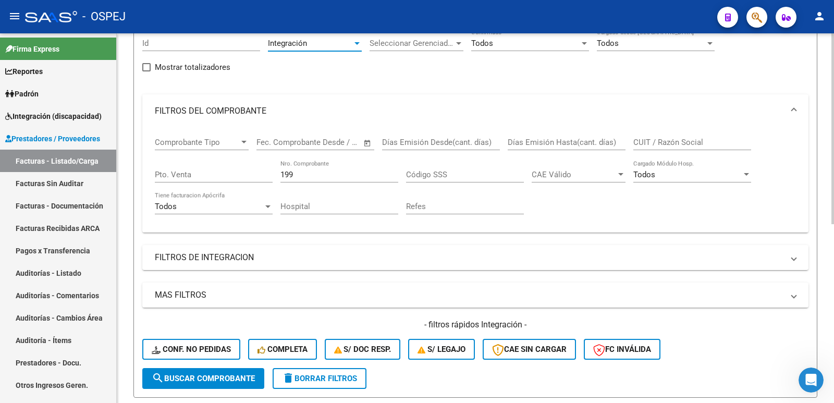
scroll to position [104, 0]
click at [169, 380] on span "search Buscar Comprobante" at bounding box center [203, 377] width 103 height 9
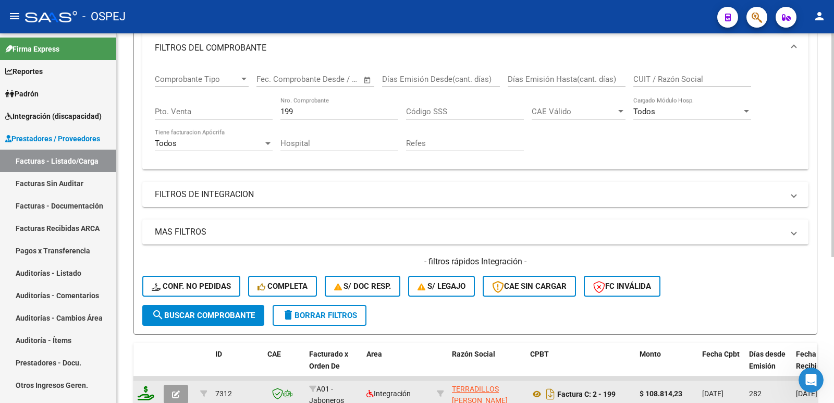
scroll to position [0, 0]
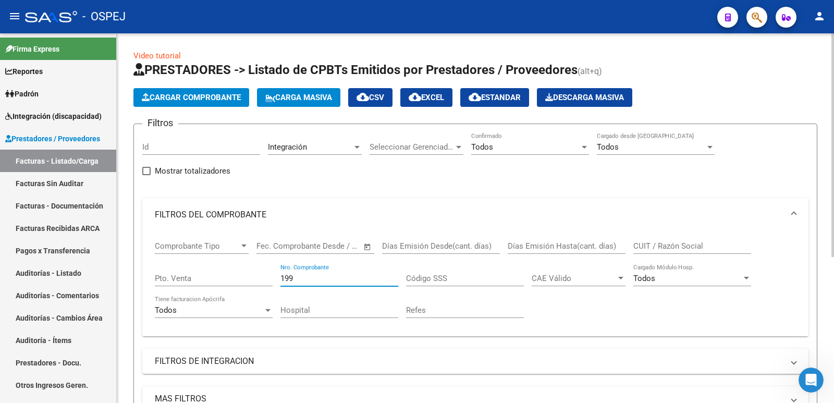
drag, startPoint x: 308, startPoint y: 278, endPoint x: 235, endPoint y: 283, distance: 73.2
click at [235, 283] on div "Comprobante Tipo Comprobante Tipo Start date – End date Fec. Comprobante Desde …" at bounding box center [475, 279] width 641 height 96
click at [199, 95] on span "Cargar Comprobante" at bounding box center [191, 97] width 99 height 9
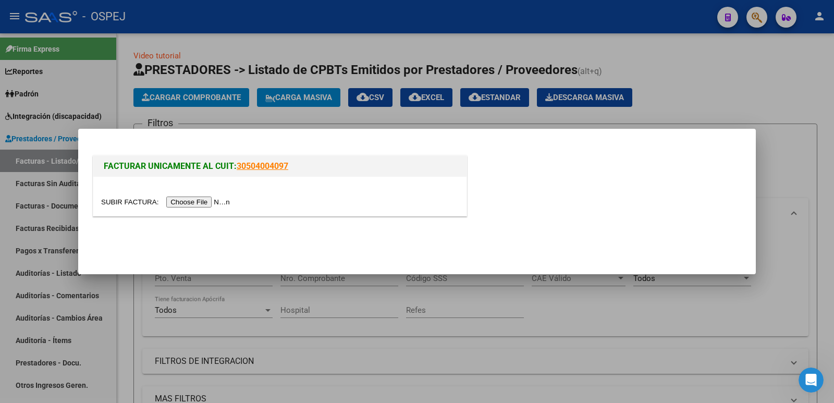
click at [201, 203] on input "file" at bounding box center [167, 201] width 132 height 11
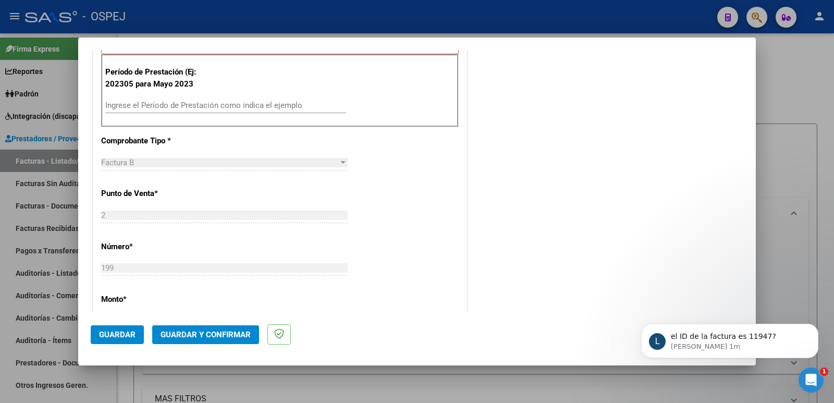
scroll to position [313, 0]
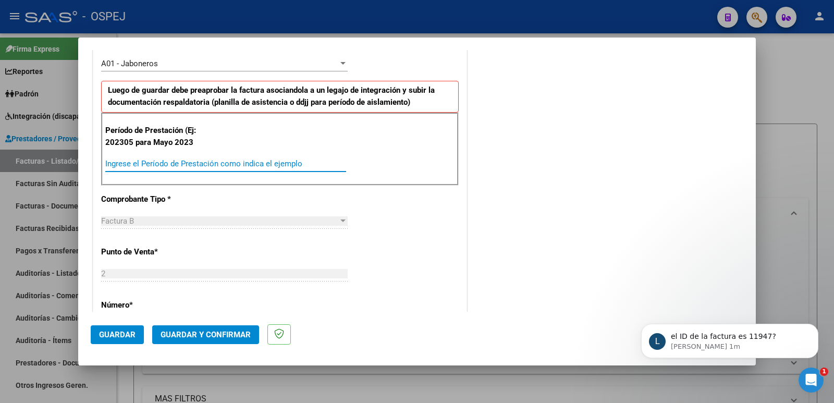
click at [260, 163] on input "Ingrese el Período de Prestación como indica el ejemplo" at bounding box center [225, 163] width 241 height 9
type input "202507"
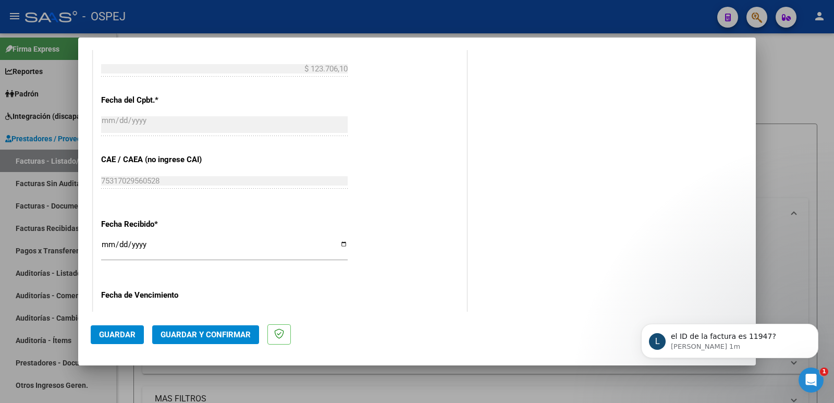
scroll to position [625, 0]
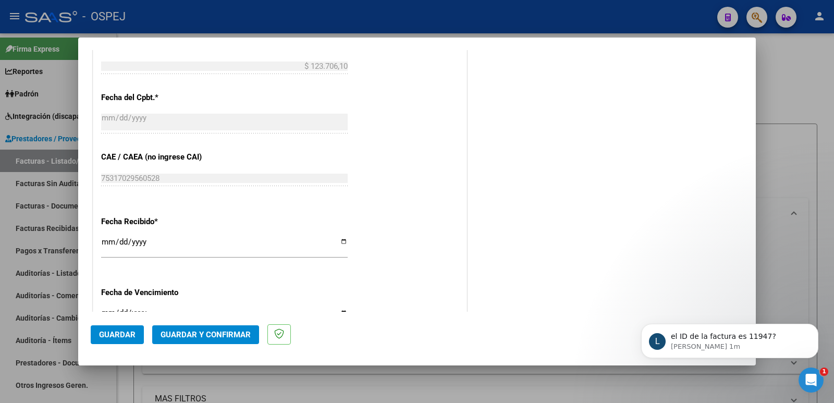
click at [116, 332] on span "Guardar" at bounding box center [117, 334] width 36 height 9
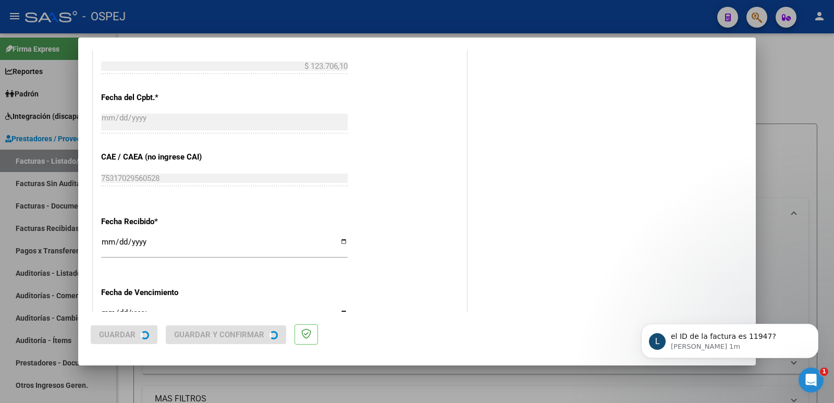
scroll to position [0, 0]
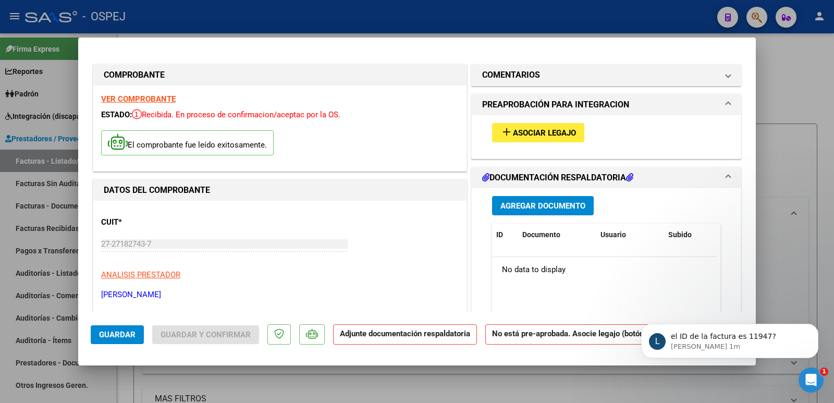
click at [535, 129] on span "Asociar Legajo" at bounding box center [544, 132] width 63 height 9
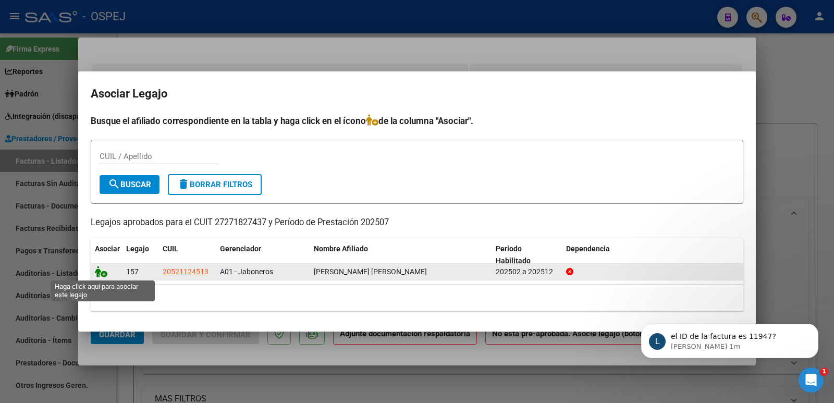
click at [102, 271] on icon at bounding box center [101, 271] width 13 height 11
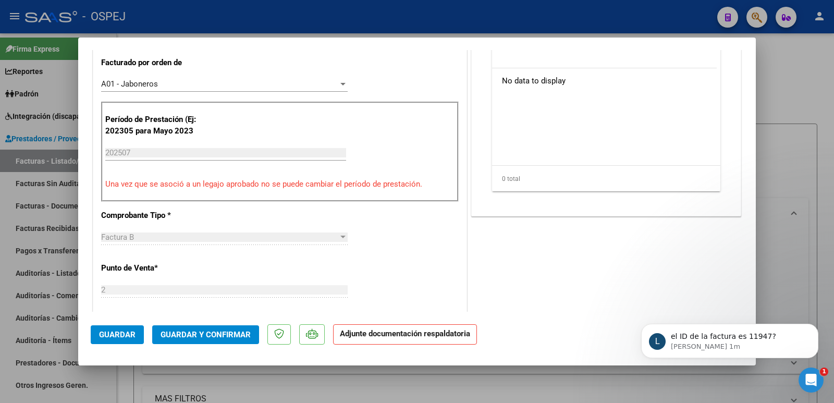
scroll to position [313, 0]
click at [204, 336] on span "Guardar y Confirmar" at bounding box center [206, 334] width 90 height 9
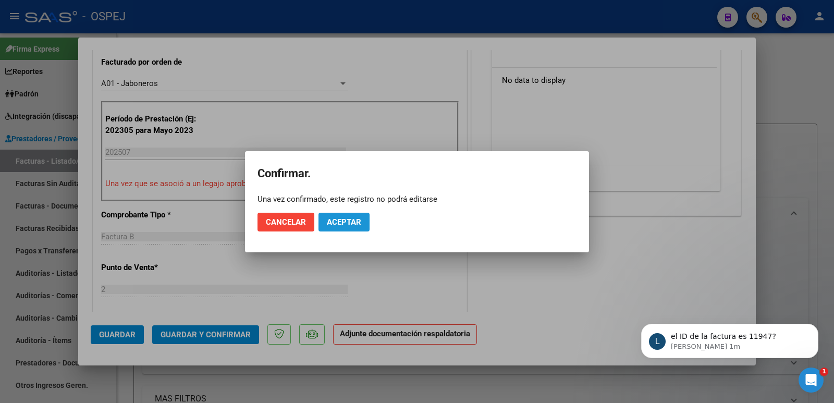
click at [347, 224] on span "Aceptar" at bounding box center [344, 221] width 34 height 9
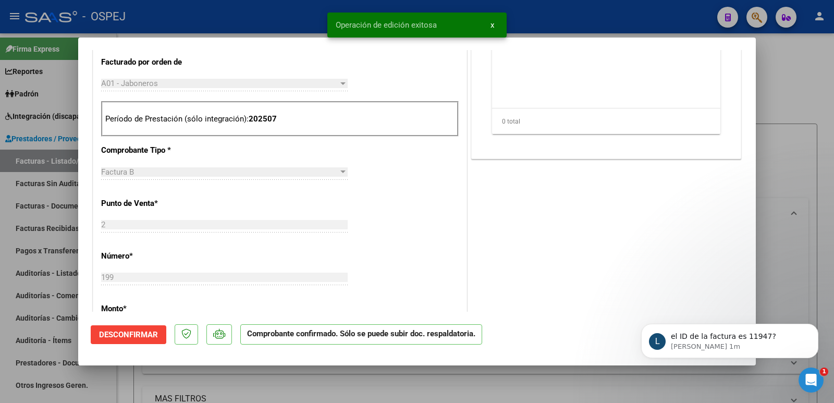
click at [201, 13] on div at bounding box center [417, 201] width 834 height 403
type input "$ 0,00"
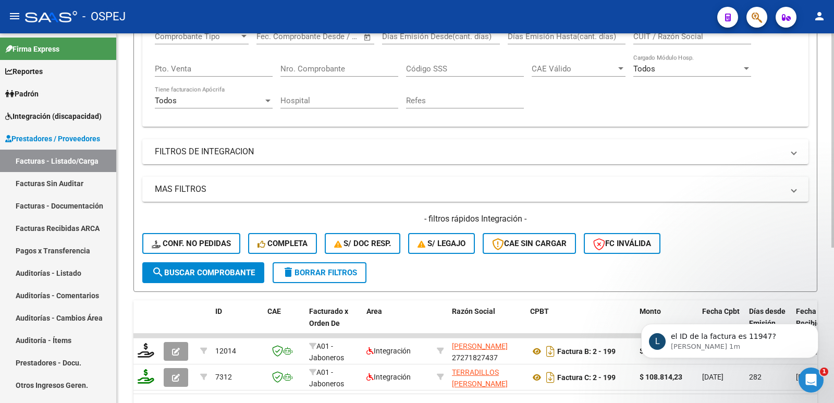
scroll to position [268, 0]
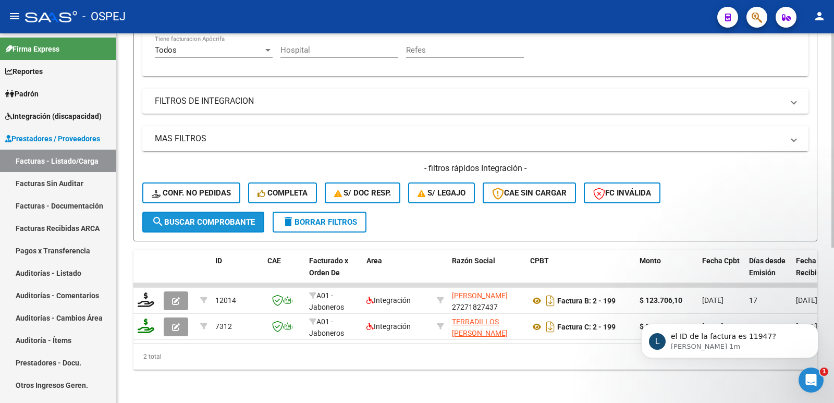
click at [192, 217] on span "search Buscar Comprobante" at bounding box center [203, 221] width 103 height 9
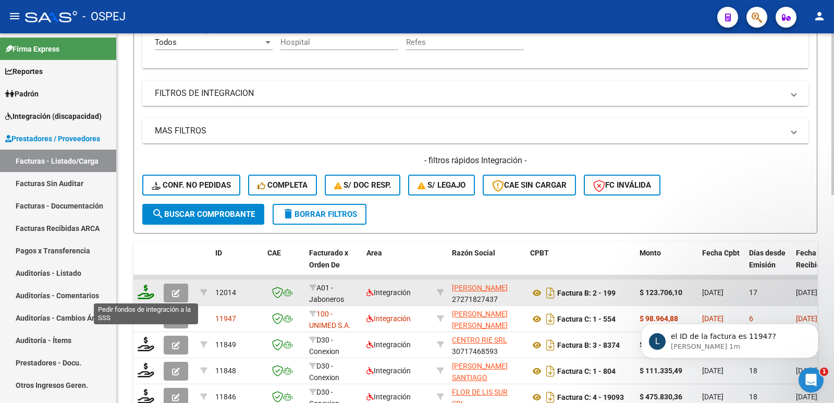
click at [145, 294] on icon at bounding box center [146, 292] width 17 height 15
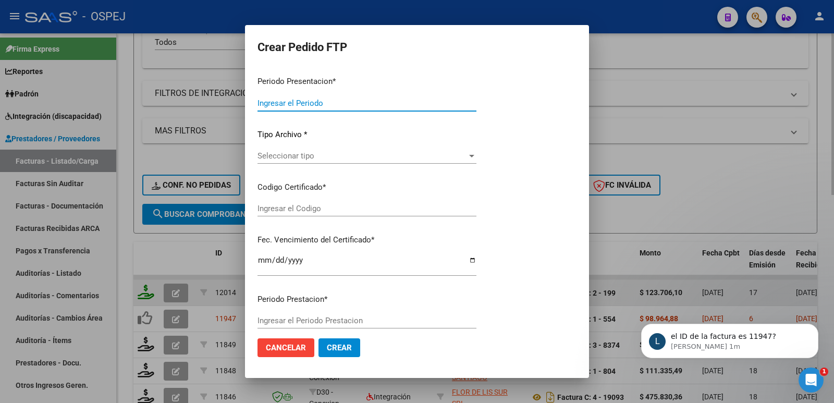
type input "202507"
type input "$ 123.706,10"
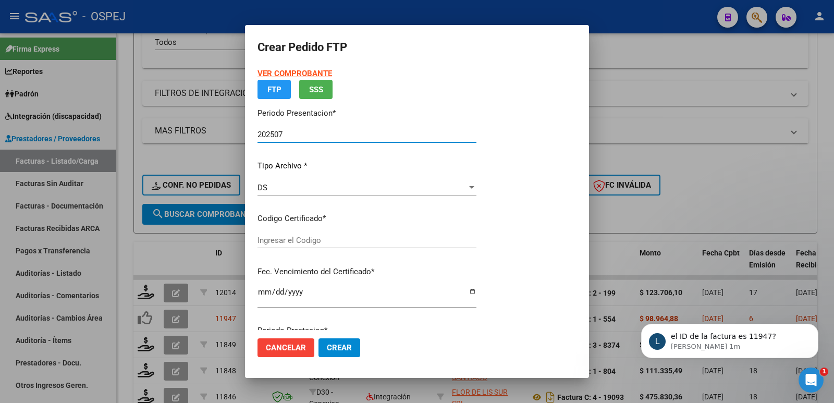
type input "arg02000521124512021042220240422bs265"
type input "[DATE]"
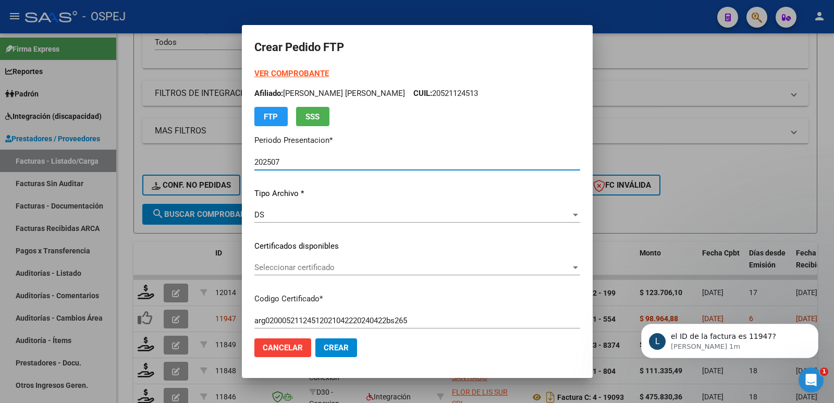
click at [338, 268] on span "Seleccionar certificado" at bounding box center [412, 267] width 316 height 9
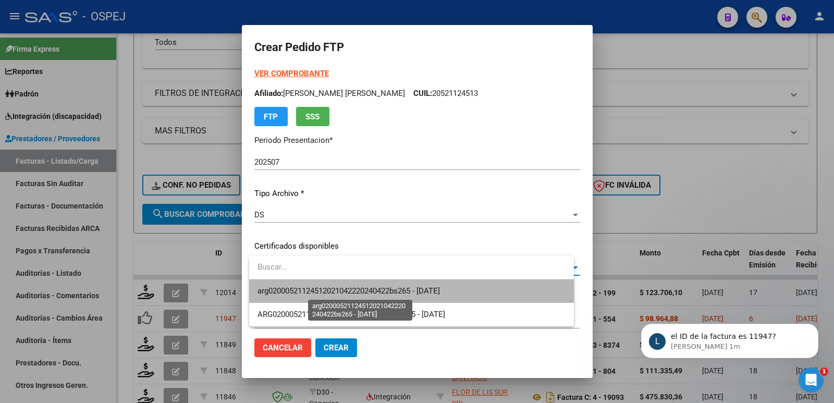
drag, startPoint x: 350, startPoint y: 293, endPoint x: 368, endPoint y: 285, distance: 19.8
click at [350, 293] on span "arg02000521124512021042220240422bs265 - [DATE]" at bounding box center [348, 290] width 182 height 9
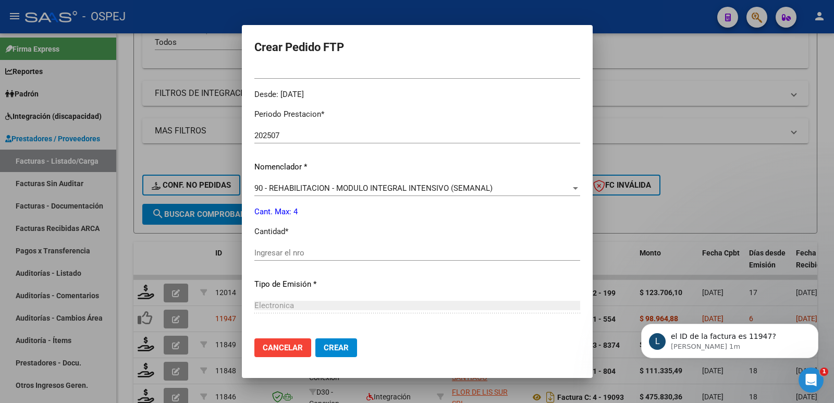
scroll to position [313, 0]
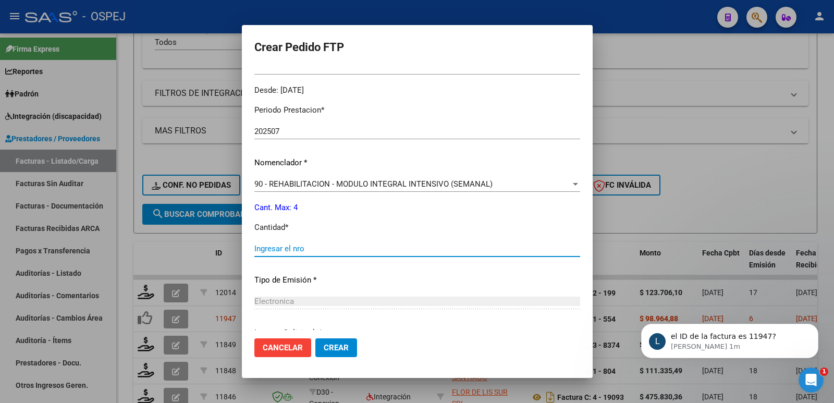
click at [324, 249] on input "Ingresar el nro" at bounding box center [417, 248] width 326 height 9
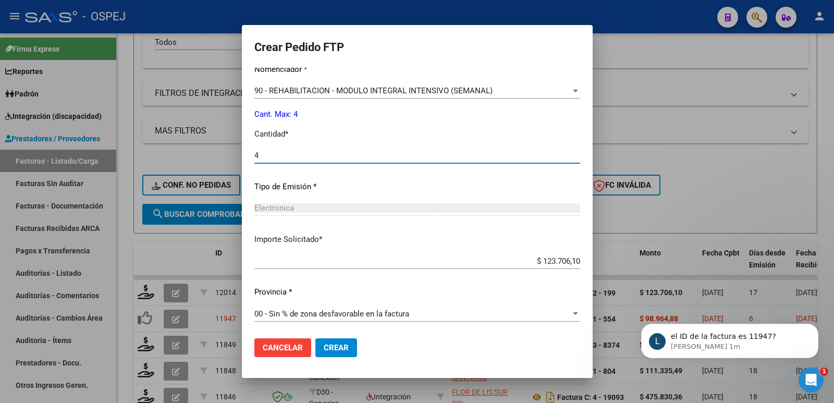
scroll to position [408, 0]
type input "4"
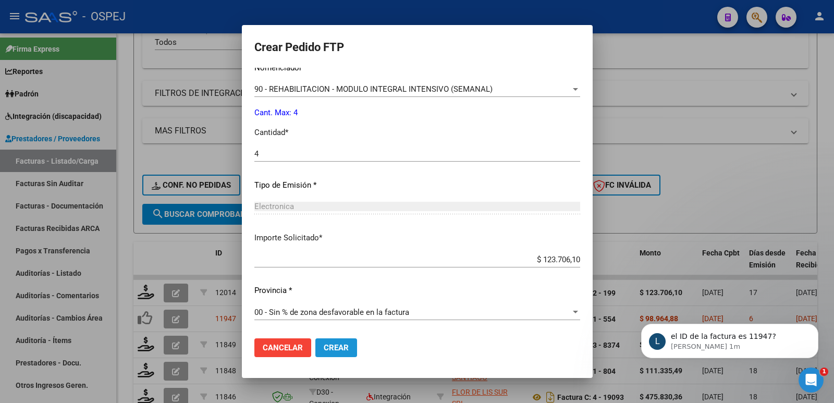
click at [343, 350] on span "Crear" at bounding box center [336, 347] width 25 height 9
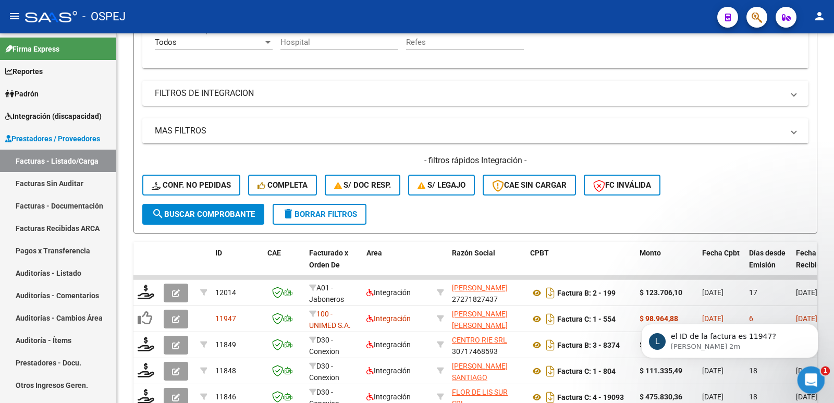
click at [809, 367] on div "Abrir Intercom Messenger" at bounding box center [809, 378] width 34 height 34
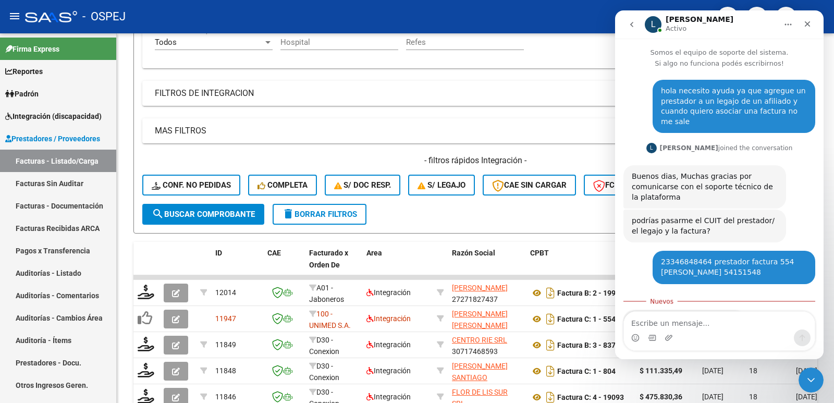
scroll to position [44, 0]
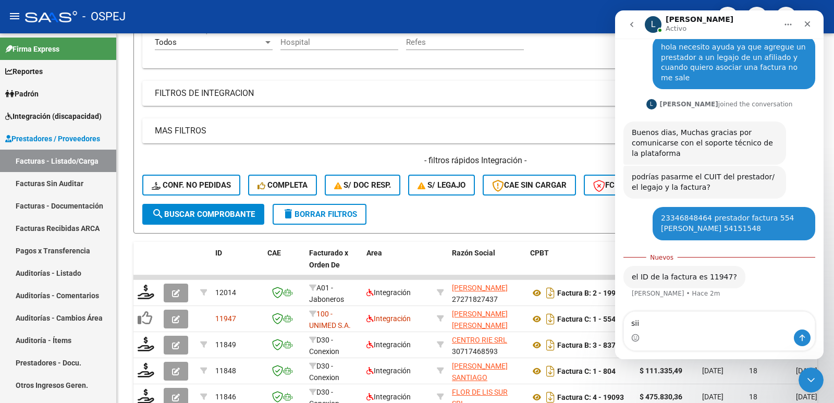
type textarea "siii"
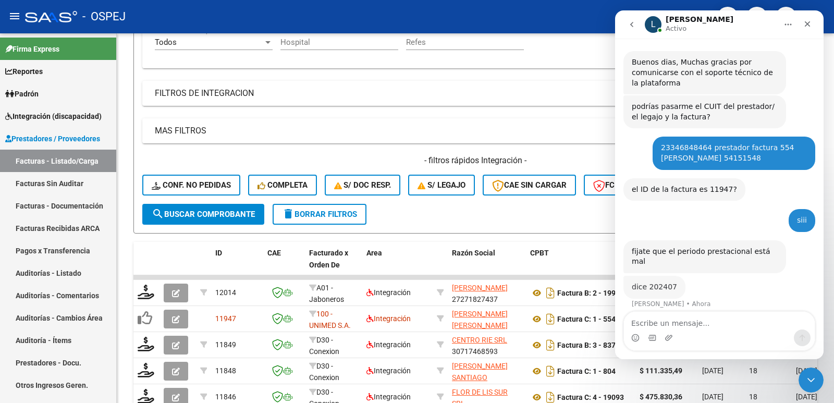
scroll to position [113, 0]
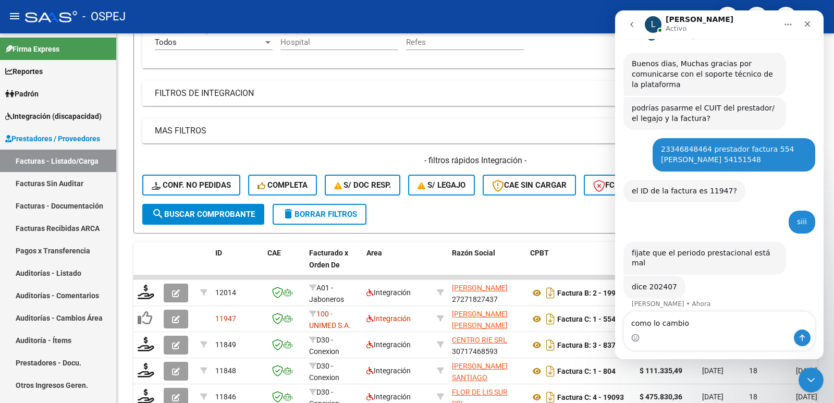
type textarea "como lo cambio?"
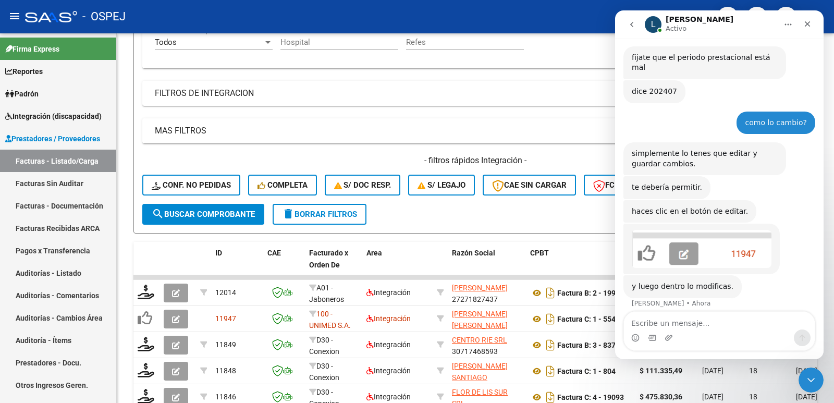
scroll to position [308, 0]
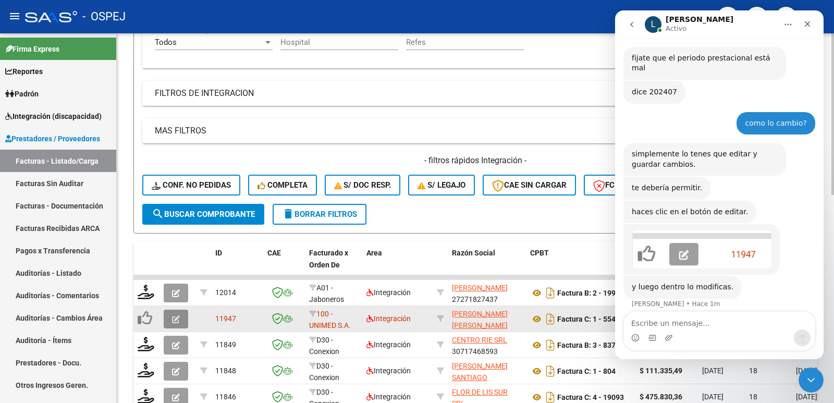
click at [171, 318] on button "button" at bounding box center [176, 319] width 24 height 19
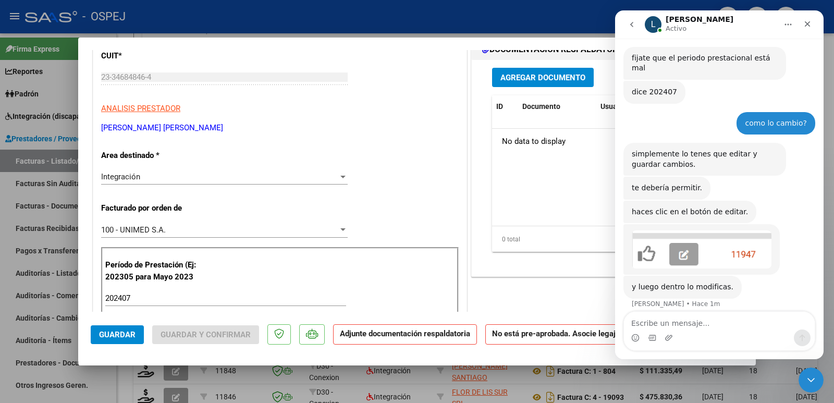
scroll to position [208, 0]
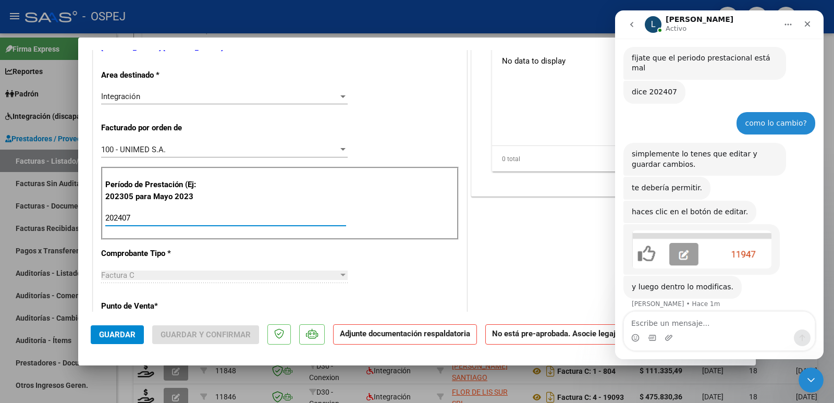
click at [175, 216] on input "202407" at bounding box center [225, 217] width 241 height 9
type input "202507"
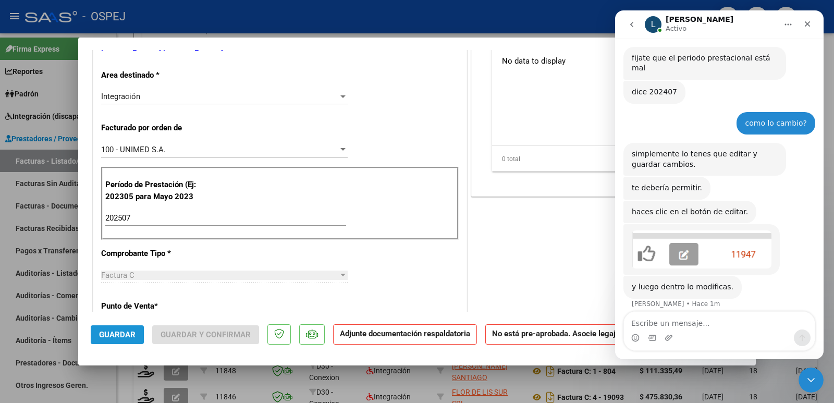
click at [107, 338] on span "Guardar" at bounding box center [117, 334] width 36 height 9
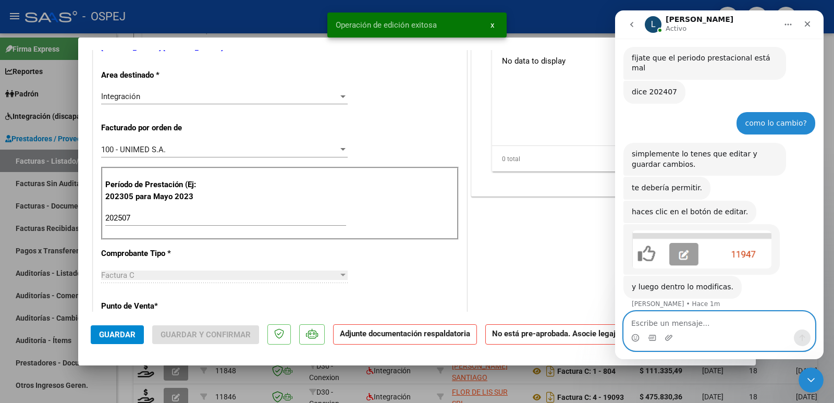
click at [683, 328] on textarea "Escribe un mensaje..." at bounding box center [719, 321] width 191 height 18
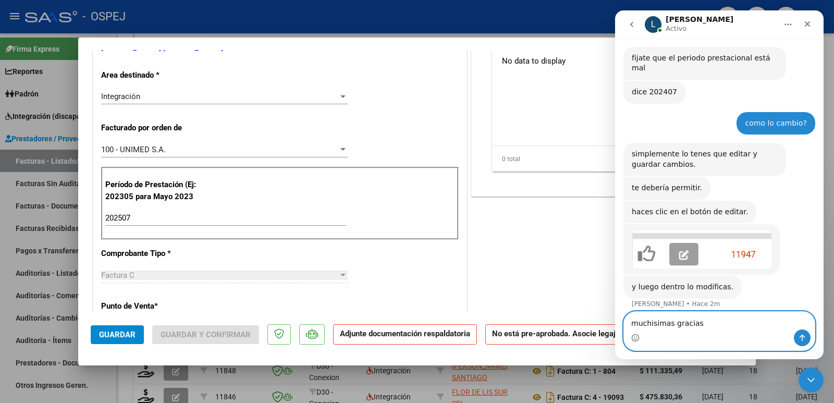
type textarea "muchisimas gracias"
click at [810, 340] on div "Intercom Messenger" at bounding box center [719, 337] width 191 height 17
click at [800, 341] on icon "Enviar un mensaje…" at bounding box center [802, 338] width 8 height 8
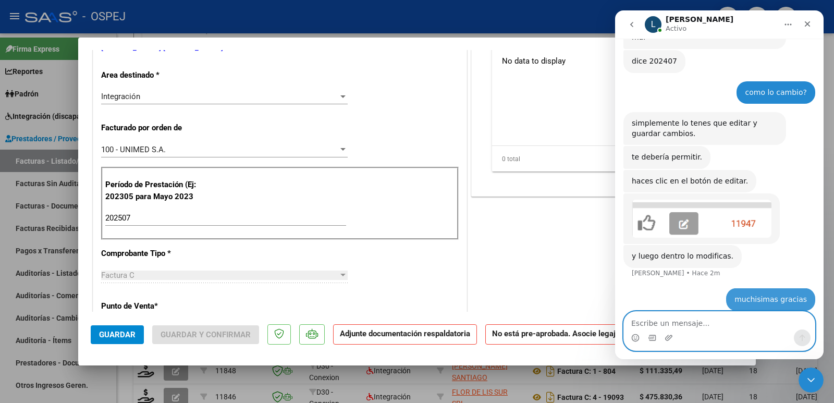
scroll to position [339, 0]
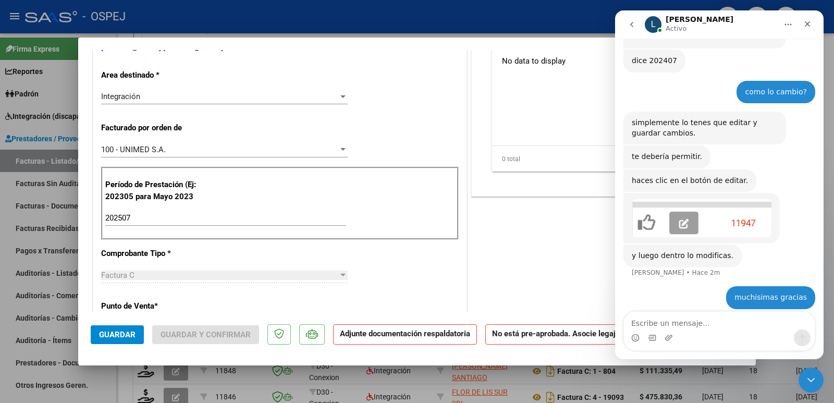
click at [98, 336] on button "Guardar" at bounding box center [117, 334] width 53 height 19
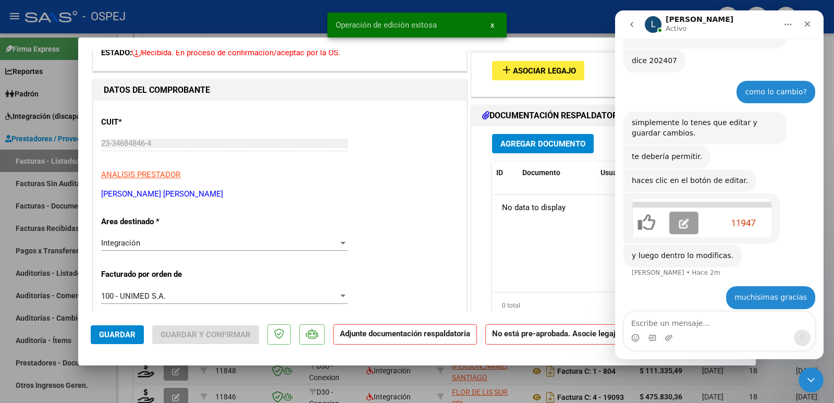
scroll to position [0, 0]
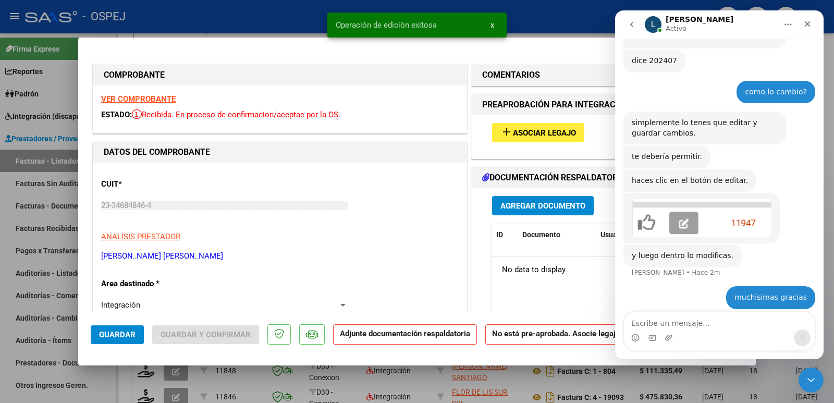
click at [550, 130] on span "Asociar Legajo" at bounding box center [544, 132] width 63 height 9
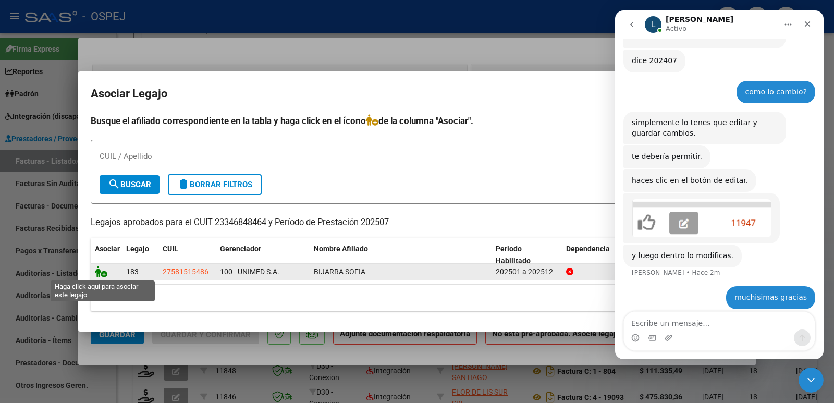
click at [99, 271] on icon at bounding box center [101, 271] width 13 height 11
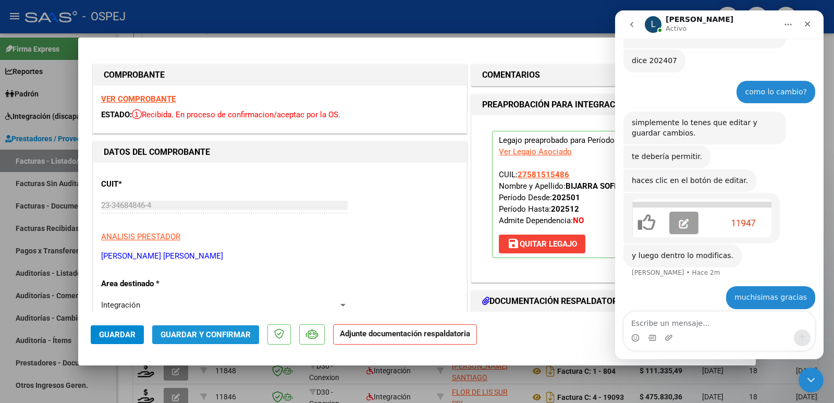
click at [191, 330] on span "Guardar y Confirmar" at bounding box center [206, 334] width 90 height 9
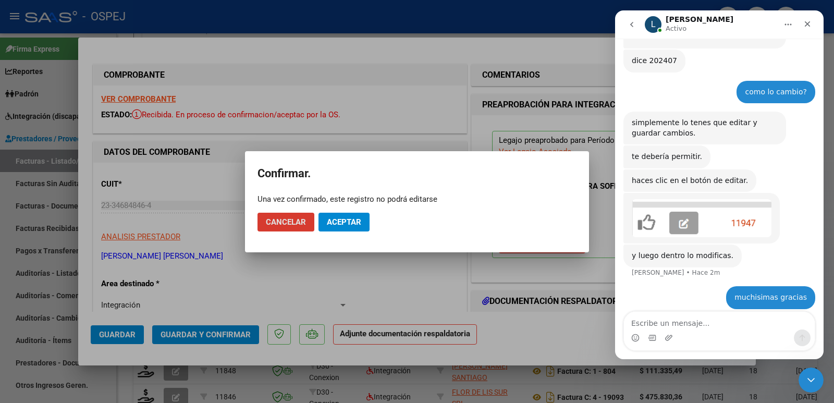
click at [333, 225] on span "Aceptar" at bounding box center [344, 221] width 34 height 9
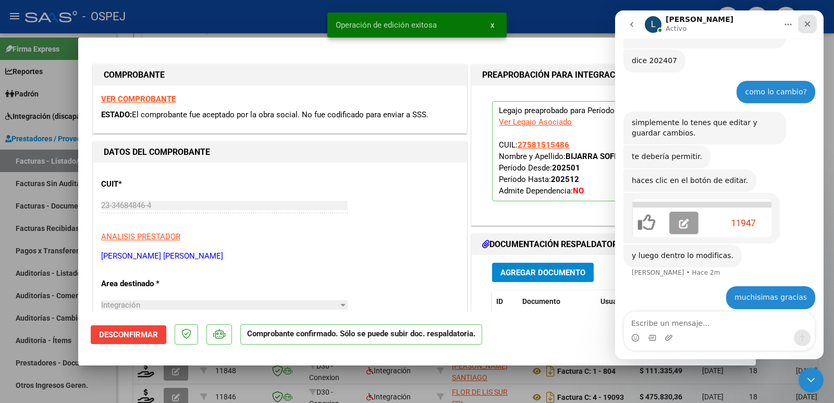
click at [809, 24] on icon "Cerrar" at bounding box center [807, 24] width 8 height 8
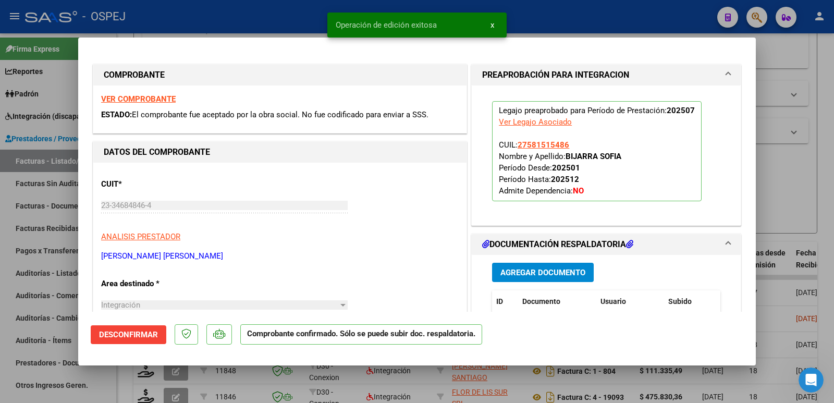
click at [630, 20] on div at bounding box center [417, 201] width 834 height 403
type input "$ 0,00"
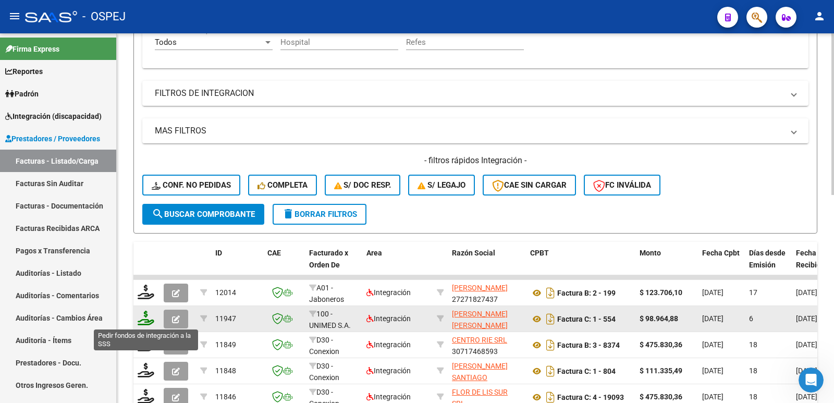
click at [146, 316] on icon at bounding box center [146, 318] width 17 height 15
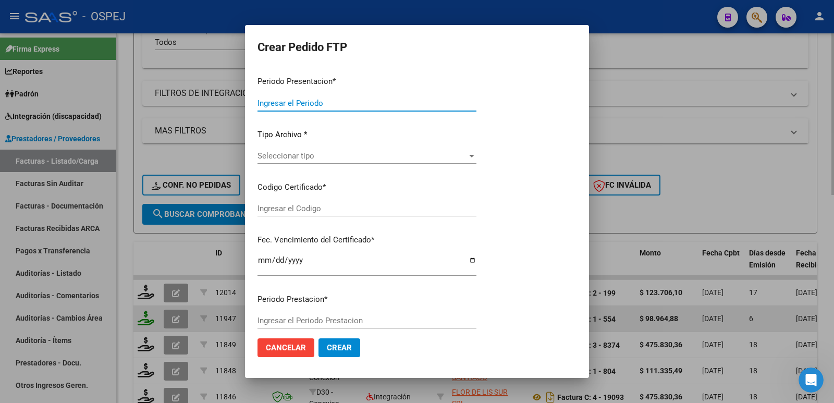
type input "202507"
type input "$ 98.964,88"
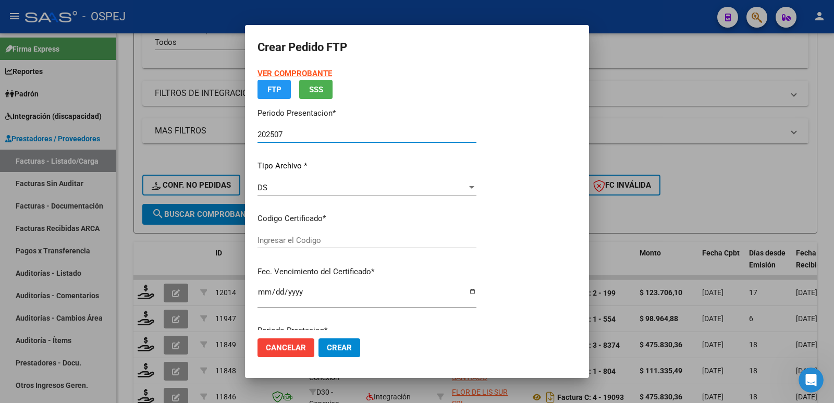
type input "arg01000581515482023012020280110cor"
type input "[DATE]"
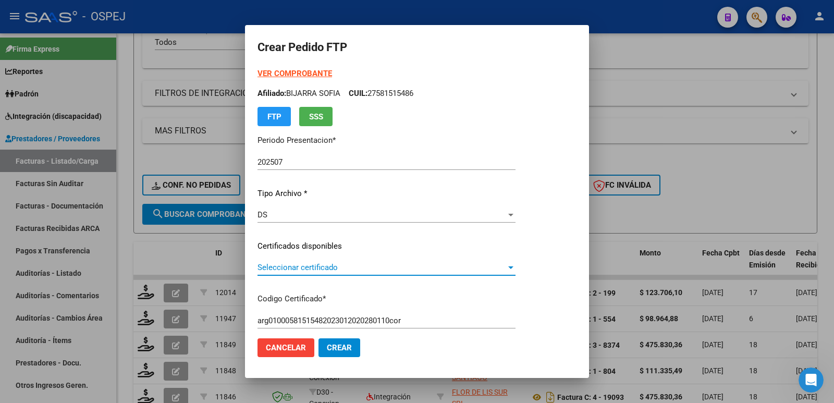
click at [358, 266] on span "Seleccionar certificado" at bounding box center [381, 267] width 249 height 9
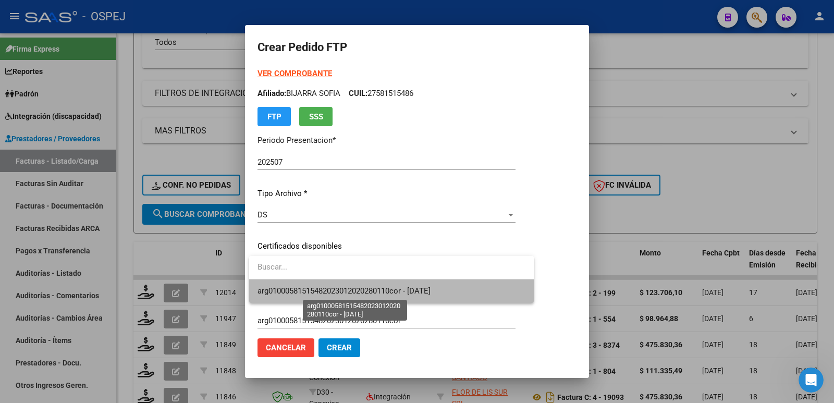
click at [361, 290] on span "arg01000581515482023012020280110cor - [DATE]" at bounding box center [343, 290] width 173 height 9
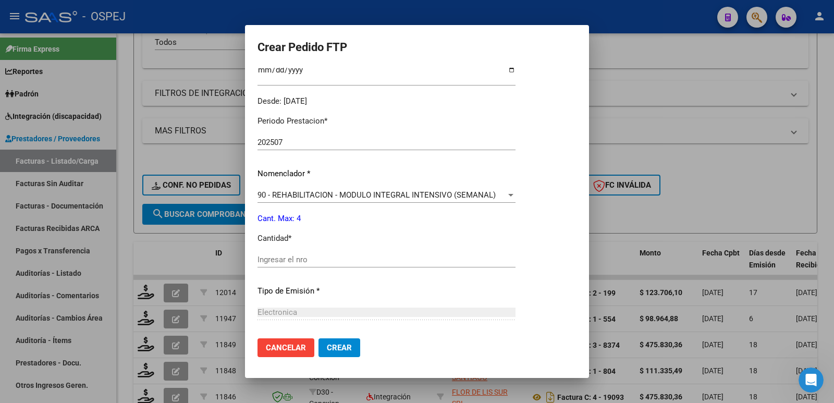
scroll to position [313, 0]
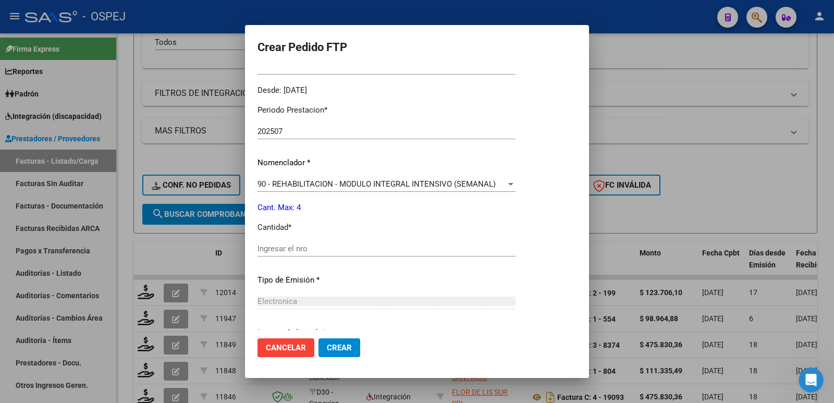
click at [410, 250] on input "Ingresar el nro" at bounding box center [386, 248] width 258 height 9
type input "4"
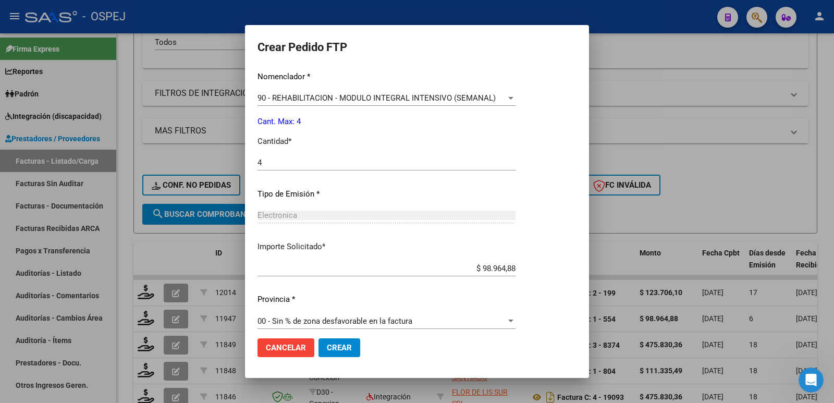
scroll to position [408, 0]
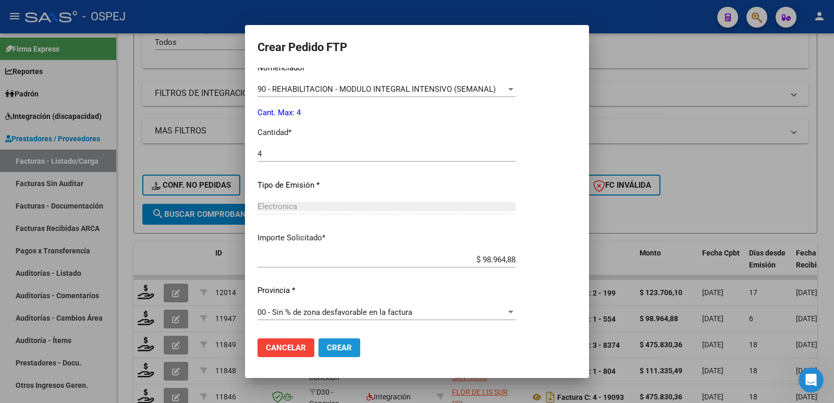
click at [343, 349] on span "Crear" at bounding box center [339, 347] width 25 height 9
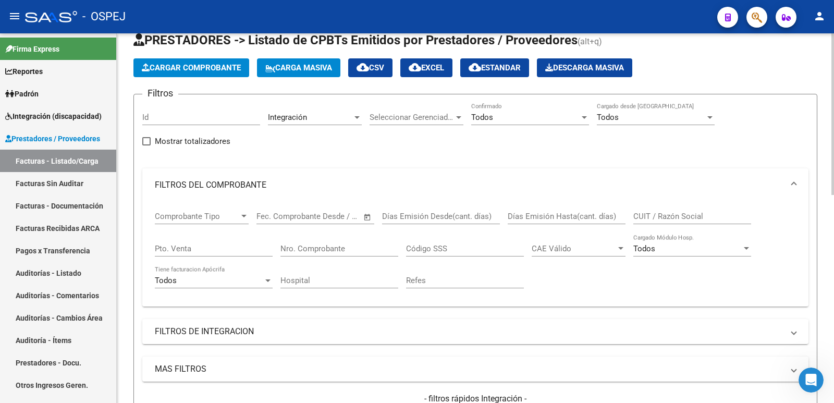
scroll to position [7, 0]
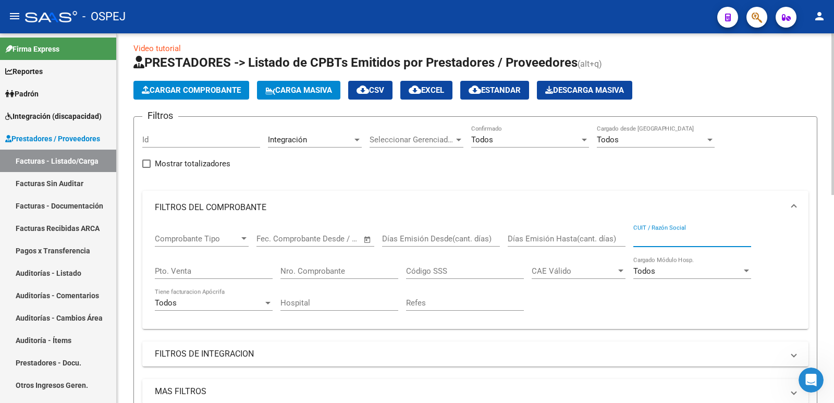
click at [709, 238] on input "CUIT / Razón Social" at bounding box center [692, 238] width 118 height 9
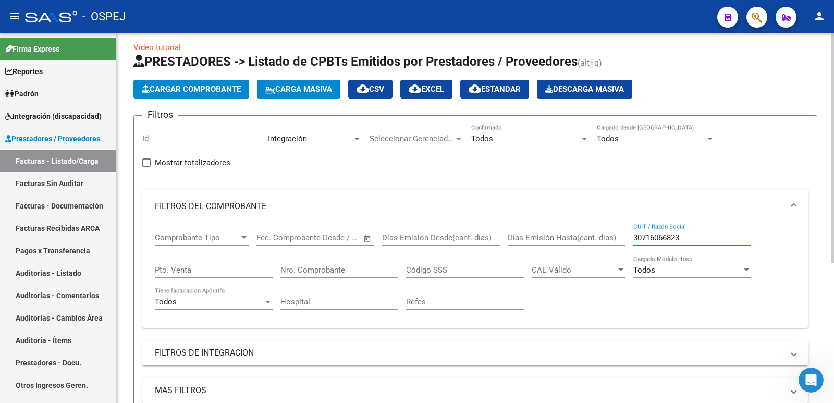
scroll to position [0, 0]
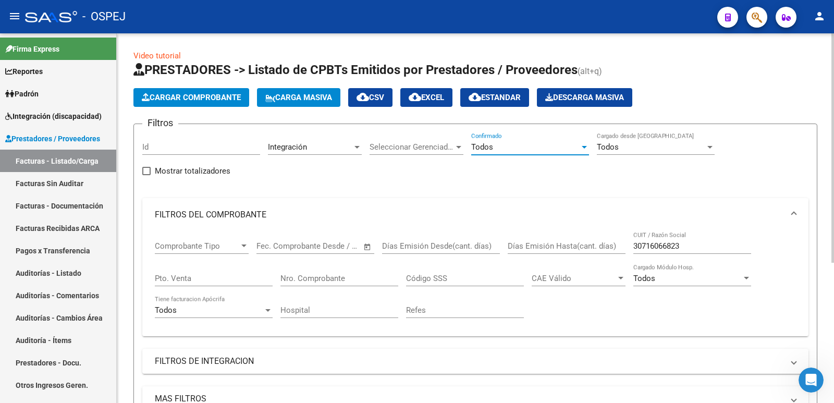
click at [511, 143] on div "Todos" at bounding box center [525, 146] width 108 height 9
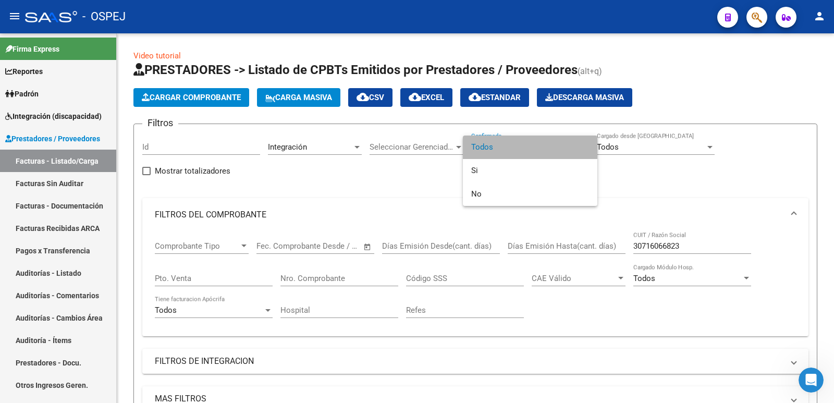
click at [509, 145] on span "Todos" at bounding box center [530, 147] width 118 height 23
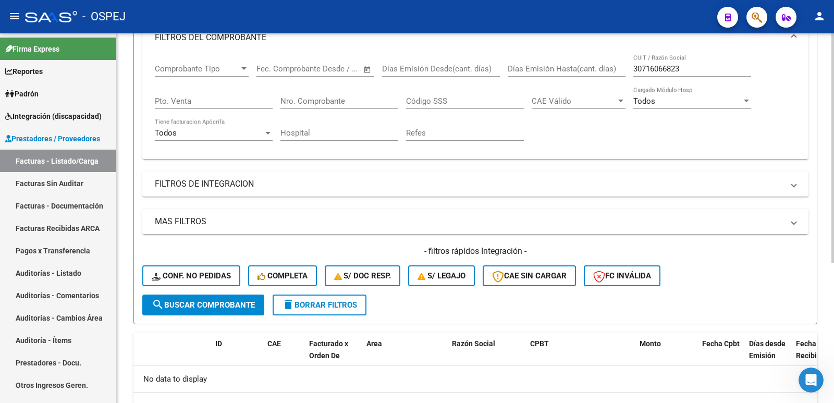
scroll to position [208, 0]
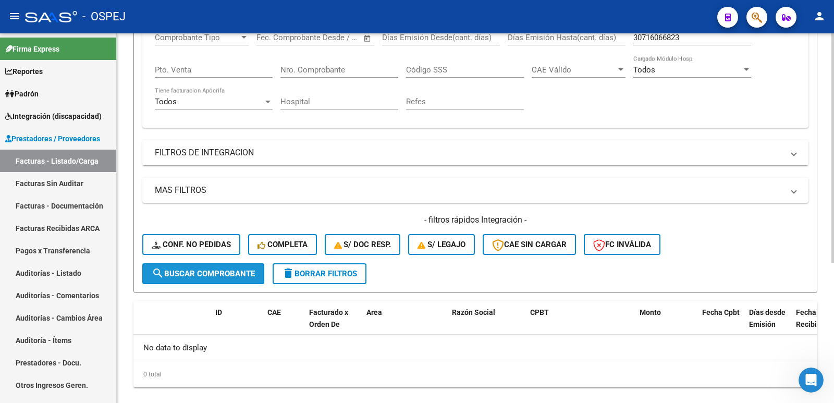
click at [177, 268] on button "search Buscar Comprobante" at bounding box center [203, 273] width 122 height 21
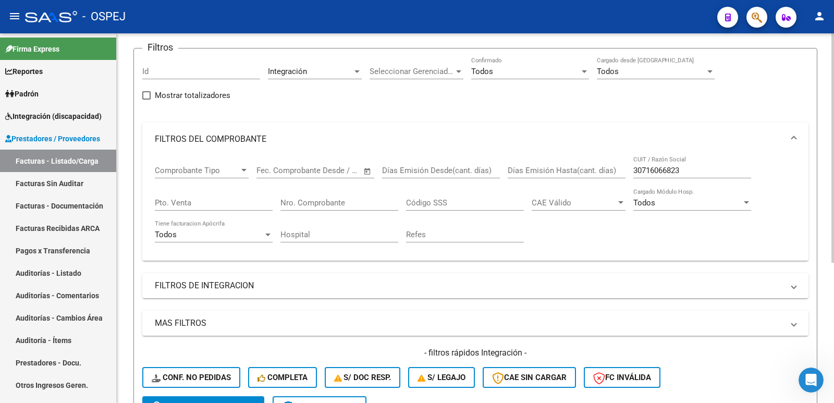
scroll to position [52, 0]
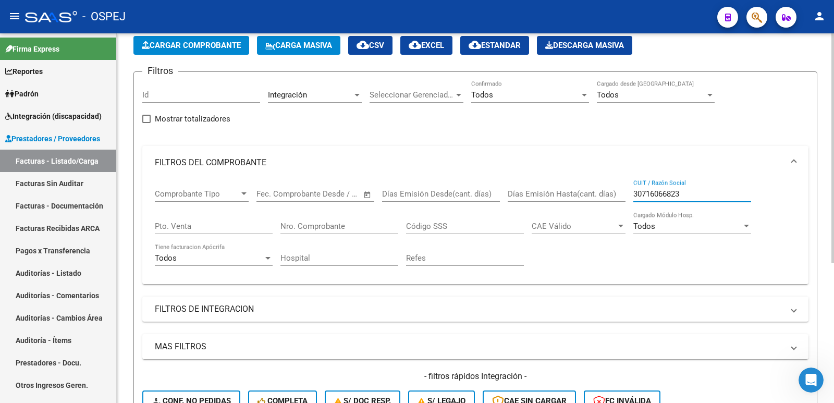
drag, startPoint x: 687, startPoint y: 194, endPoint x: 587, endPoint y: 217, distance: 102.7
click at [587, 217] on div "Comprobante Tipo Comprobante Tipo Start date – End date Fec. Comprobante Desde …" at bounding box center [475, 227] width 641 height 96
type input "30716066823"
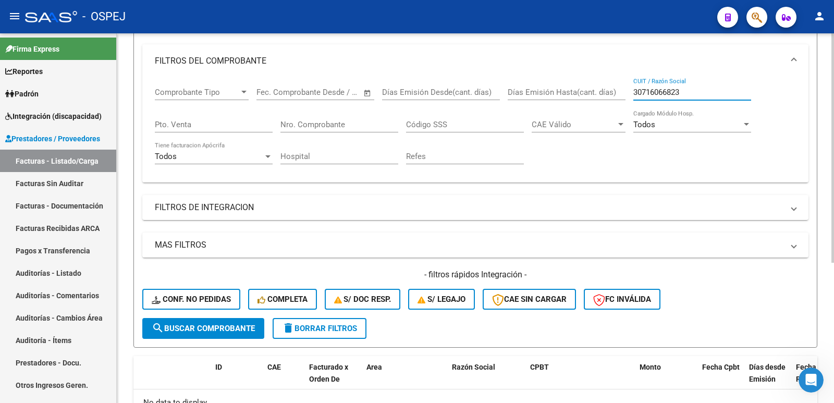
scroll to position [156, 0]
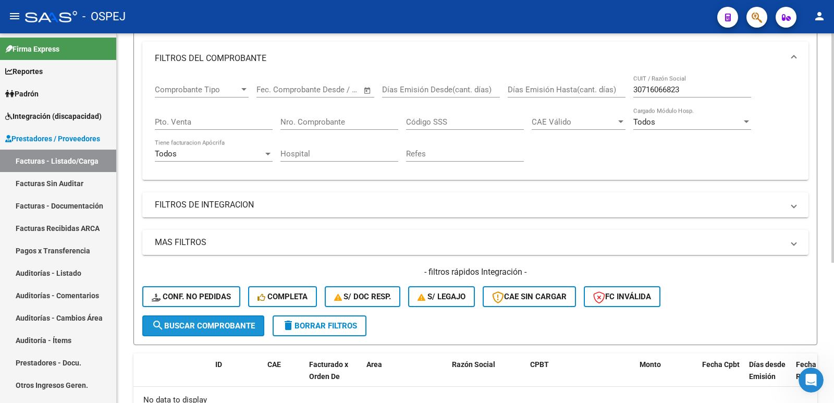
click at [242, 322] on span "search Buscar Comprobante" at bounding box center [203, 325] width 103 height 9
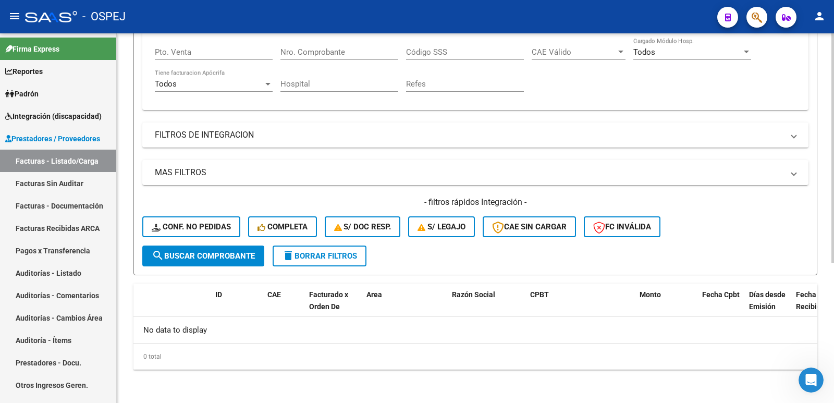
scroll to position [70, 0]
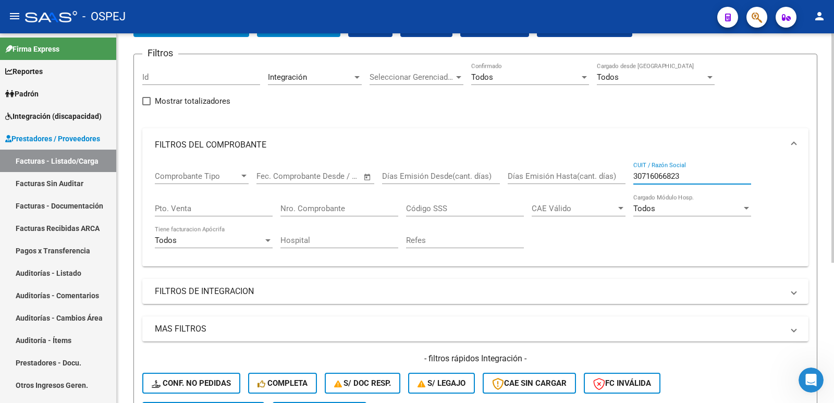
drag, startPoint x: 697, startPoint y: 175, endPoint x: 546, endPoint y: 192, distance: 152.2
click at [546, 192] on div "Comprobante Tipo Comprobante Tipo Start date – End date Fec. Comprobante Desde …" at bounding box center [475, 210] width 641 height 96
click at [464, 125] on div "Filtros Id Integración Area Seleccionar Gerenciador Seleccionar Gerenciador Tod…" at bounding box center [475, 232] width 666 height 339
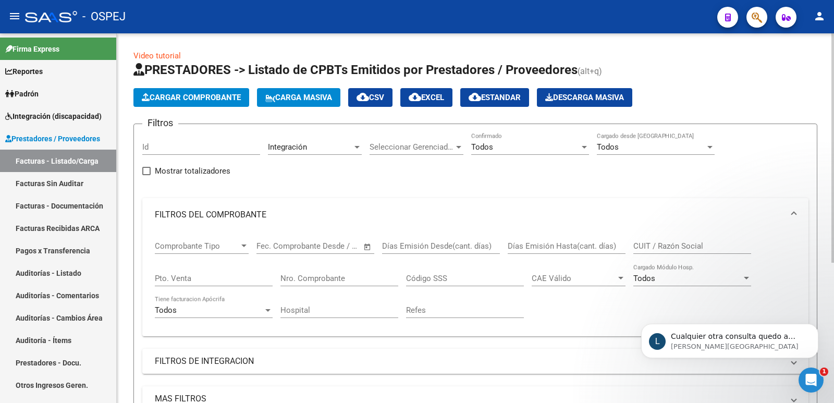
scroll to position [370, 0]
click at [679, 341] on p "Cualquier otra consulta quedo a disposición." at bounding box center [738, 336] width 134 height 10
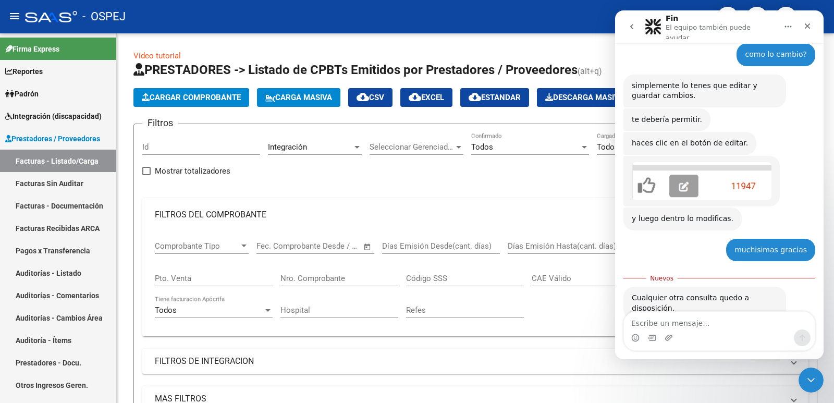
scroll to position [387, 0]
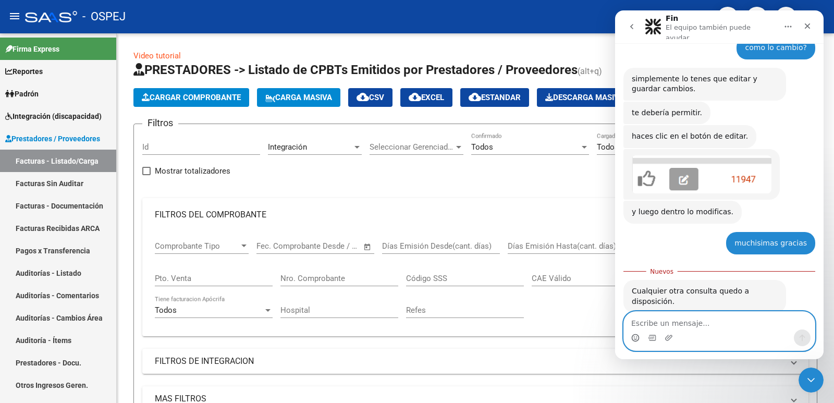
click at [636, 339] on icon "Selector de emoji" at bounding box center [635, 339] width 2 height 1
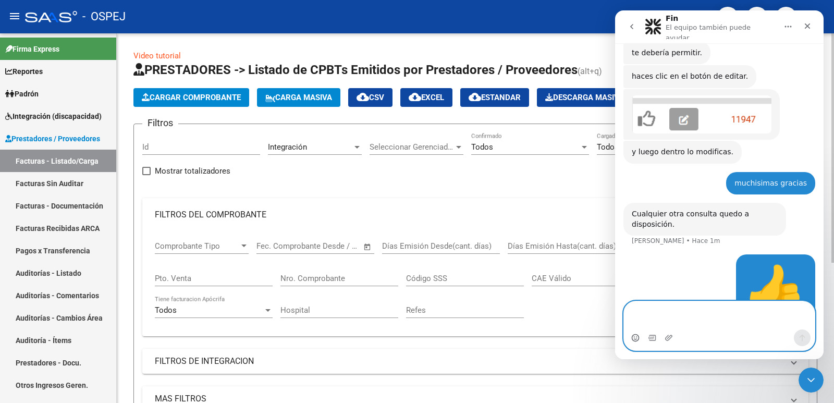
scroll to position [458, 0]
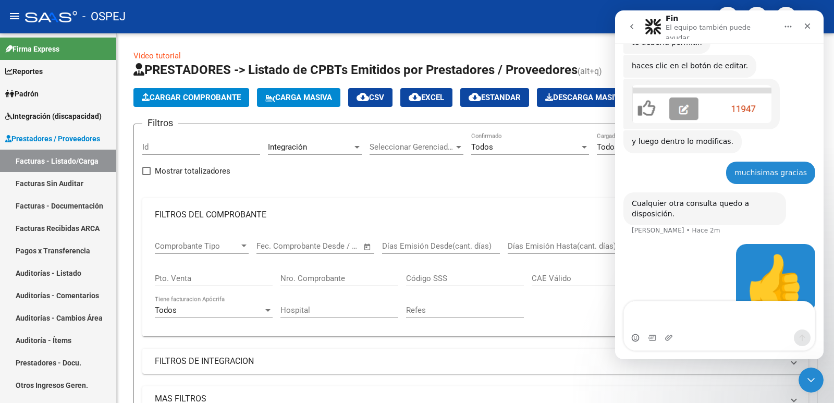
click at [530, 23] on div "- OSPEJ" at bounding box center [367, 16] width 684 height 23
drag, startPoint x: 812, startPoint y: 24, endPoint x: 1298, endPoint y: 114, distance: 494.5
click at [812, 24] on div "Cerrar" at bounding box center [807, 26] width 19 height 19
